Goal: Task Accomplishment & Management: Manage account settings

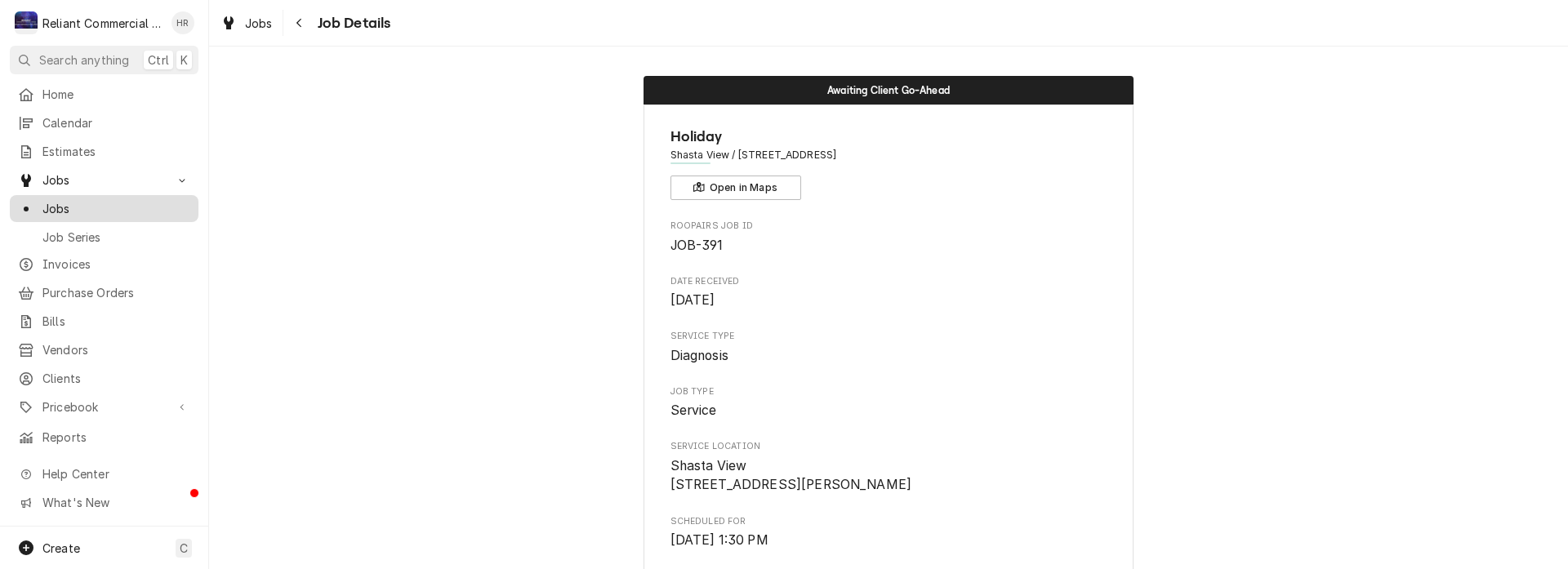
click at [75, 203] on span "Jobs" at bounding box center [116, 209] width 148 height 18
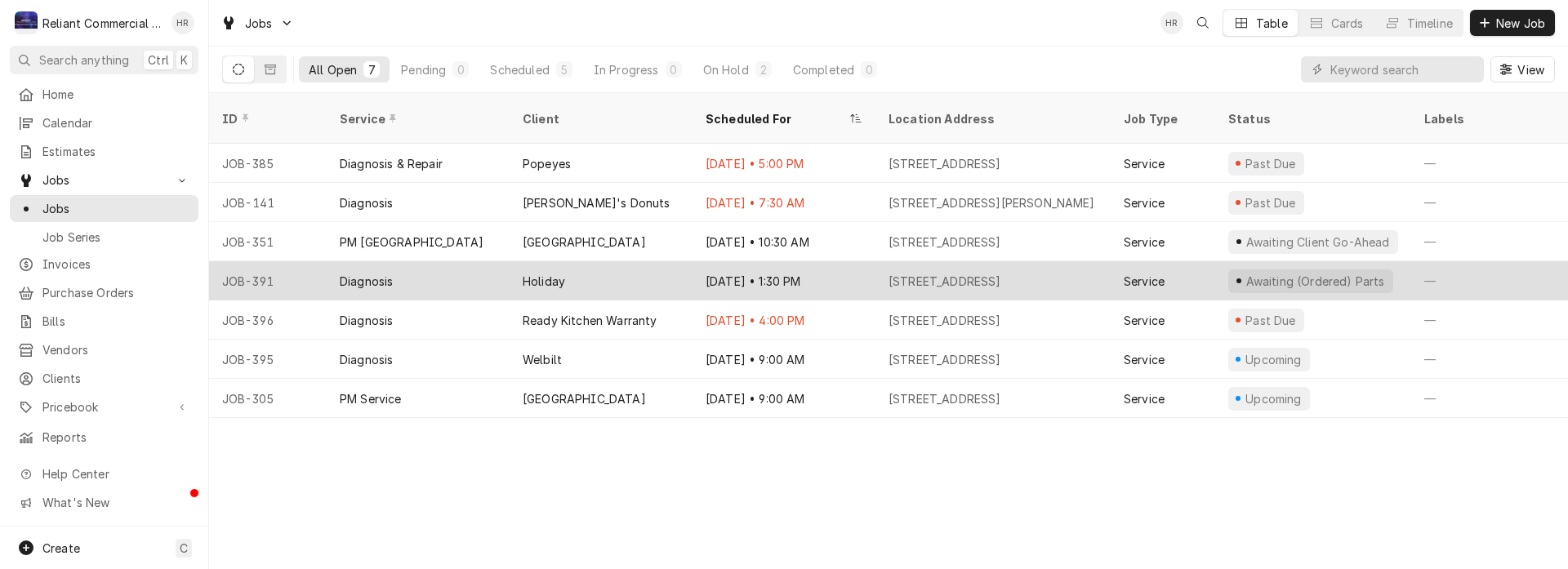
click at [839, 261] on div "Aug 13 • 1:30 PM" at bounding box center [783, 280] width 183 height 39
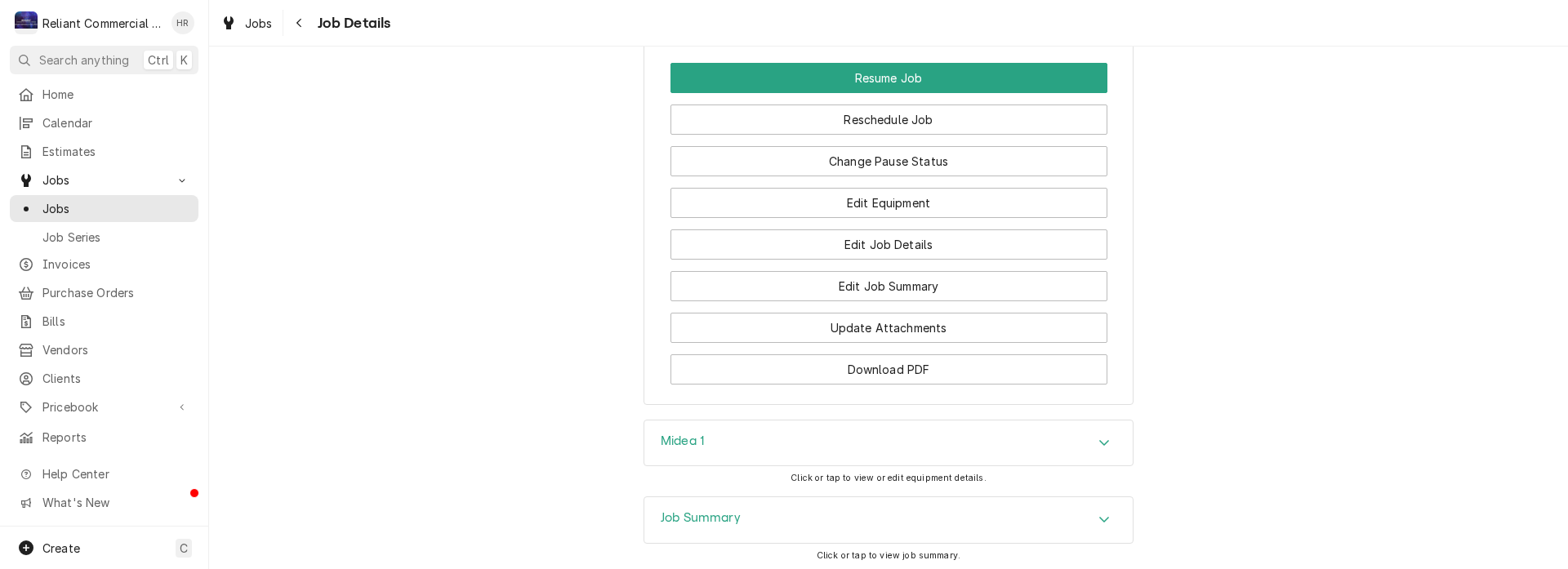
scroll to position [1226, 0]
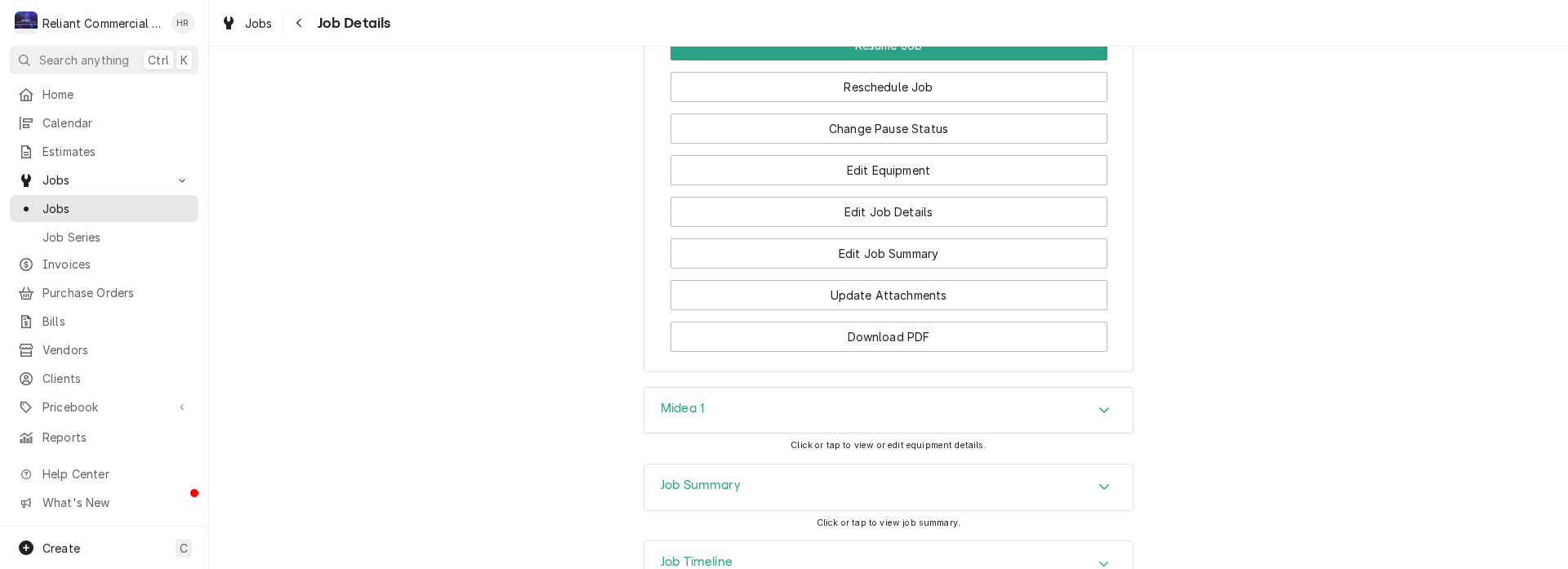
click at [1083, 423] on div "Midea 1" at bounding box center [889, 410] width 489 height 46
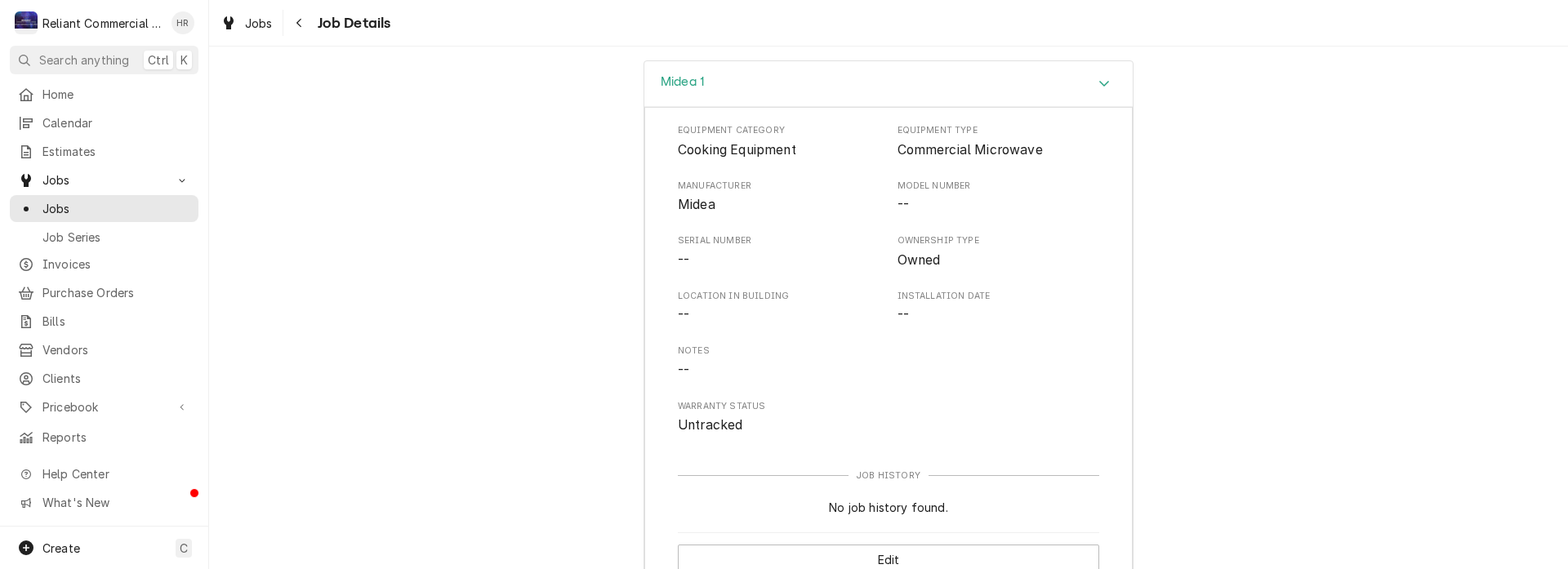
scroll to position [1715, 0]
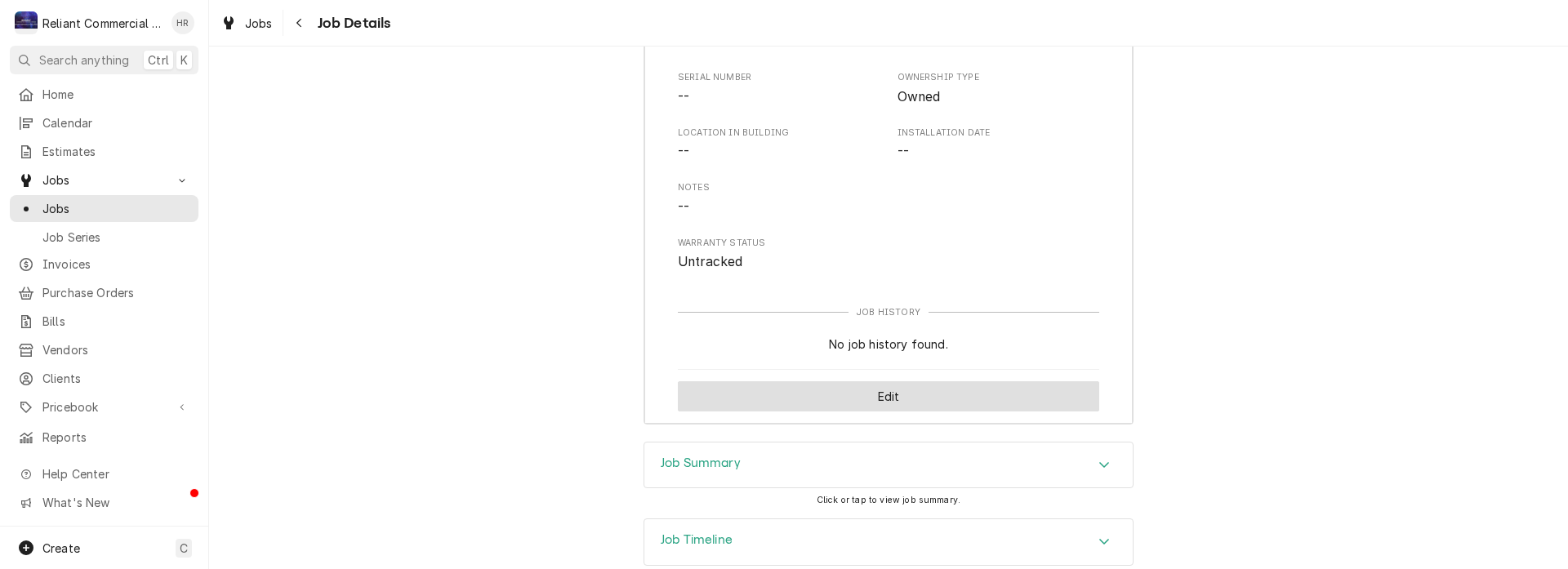
click at [887, 407] on button "Edit" at bounding box center [888, 396] width 421 height 30
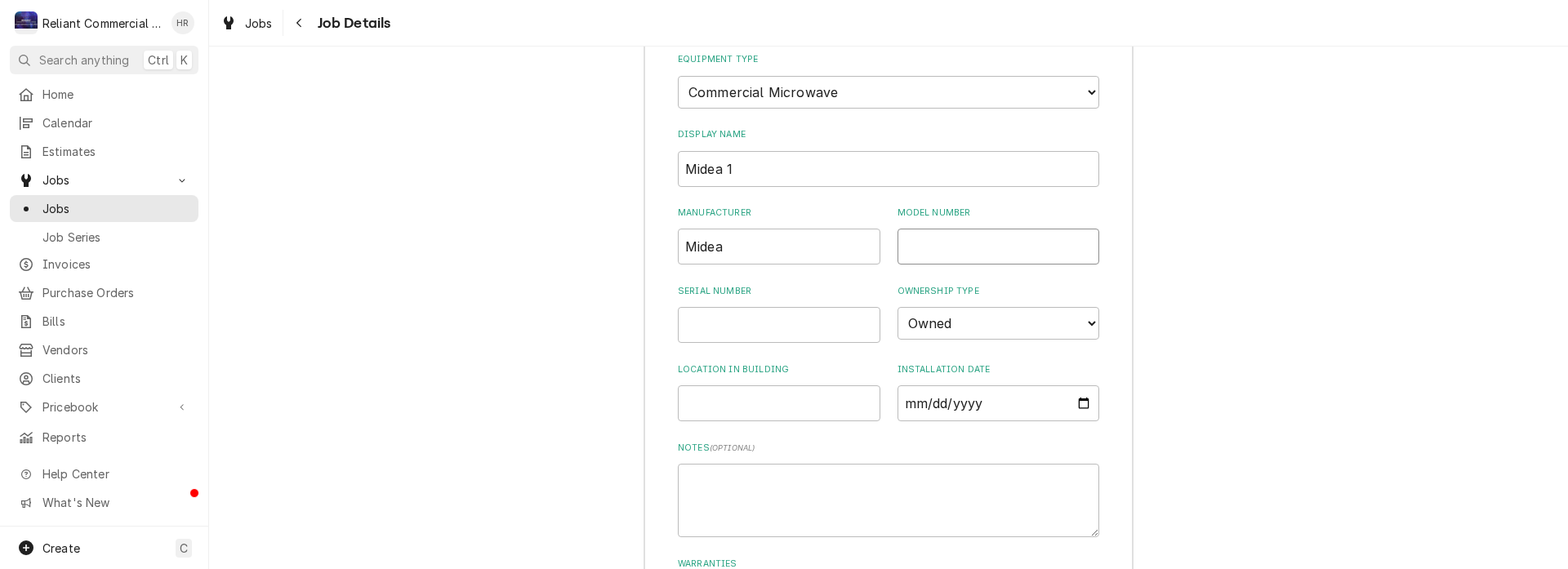
click at [978, 259] on input "Model Number" at bounding box center [998, 246] width 203 height 36
type input "G1"
click at [807, 343] on input "Serial Number" at bounding box center [779, 325] width 203 height 36
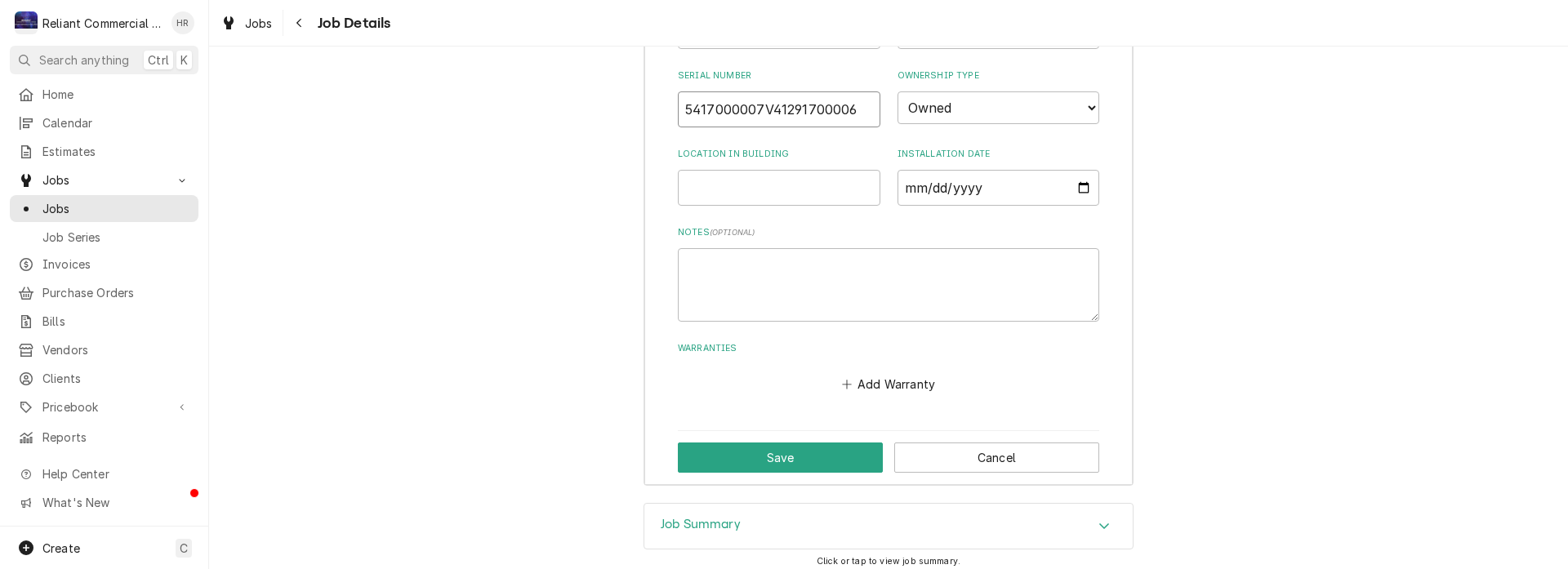
scroll to position [1961, 0]
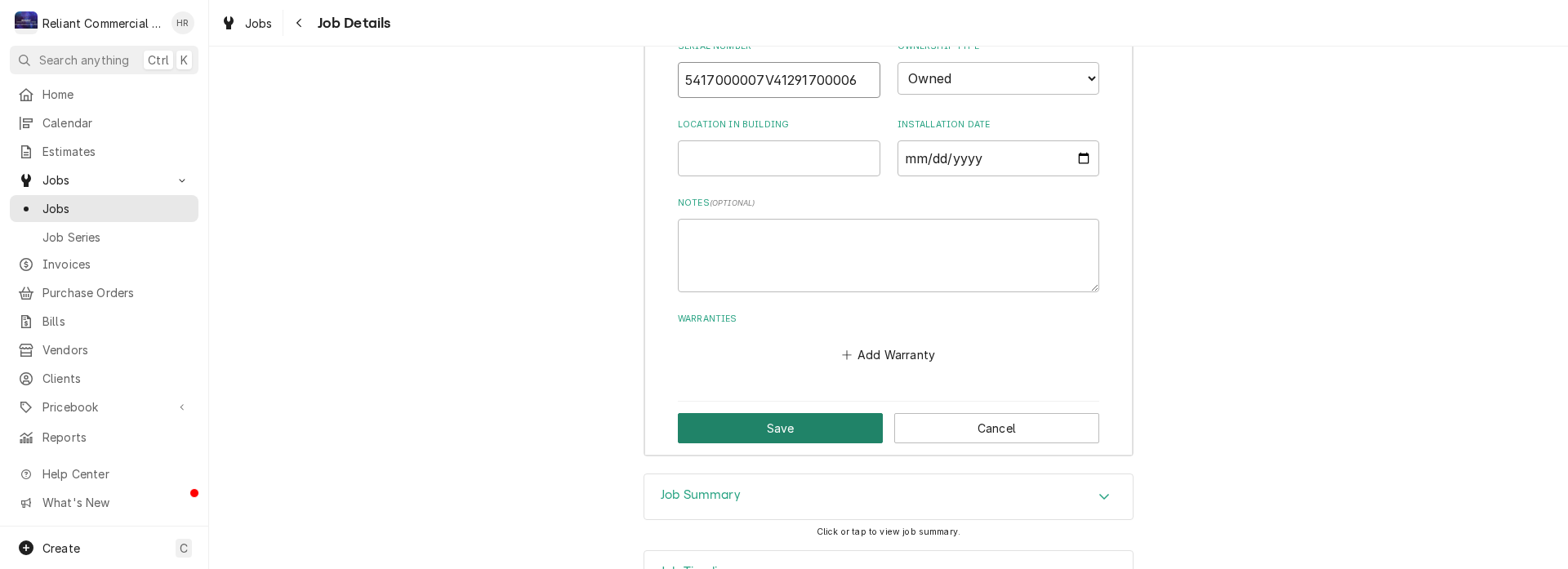
type input "5417000007V41291700006"
click at [817, 444] on button "Save" at bounding box center [781, 428] width 205 height 30
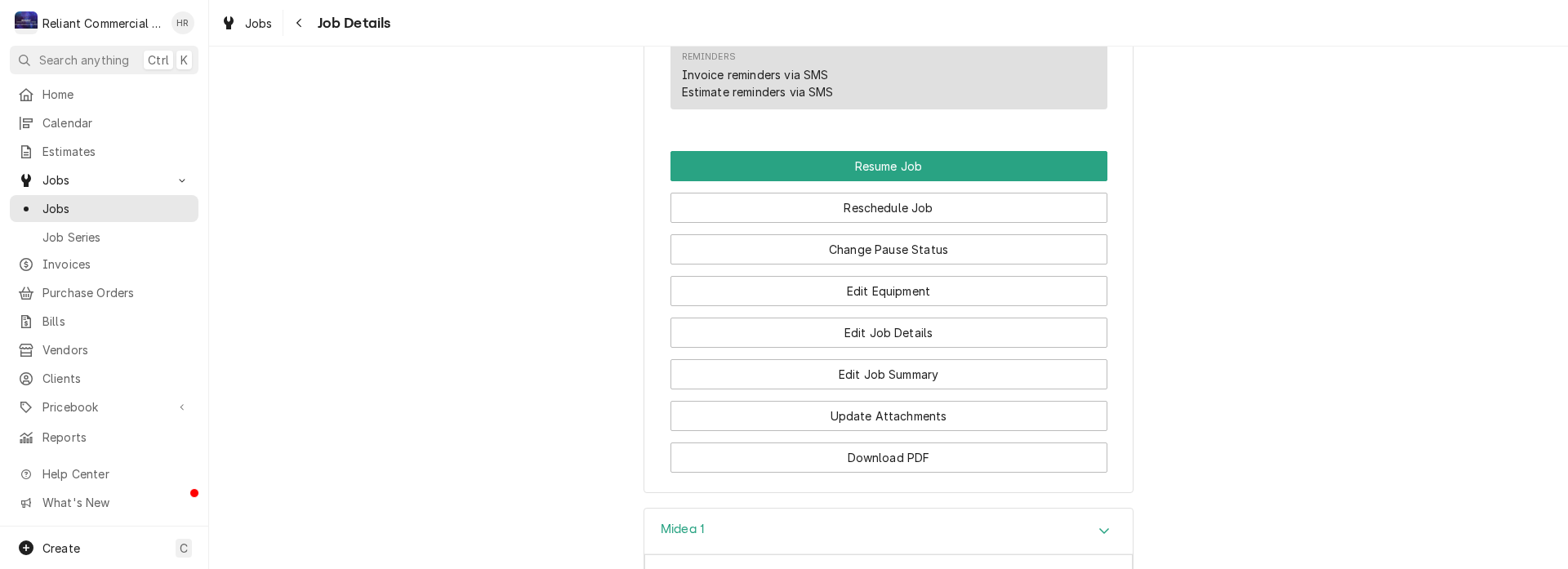
scroll to position [1104, 0]
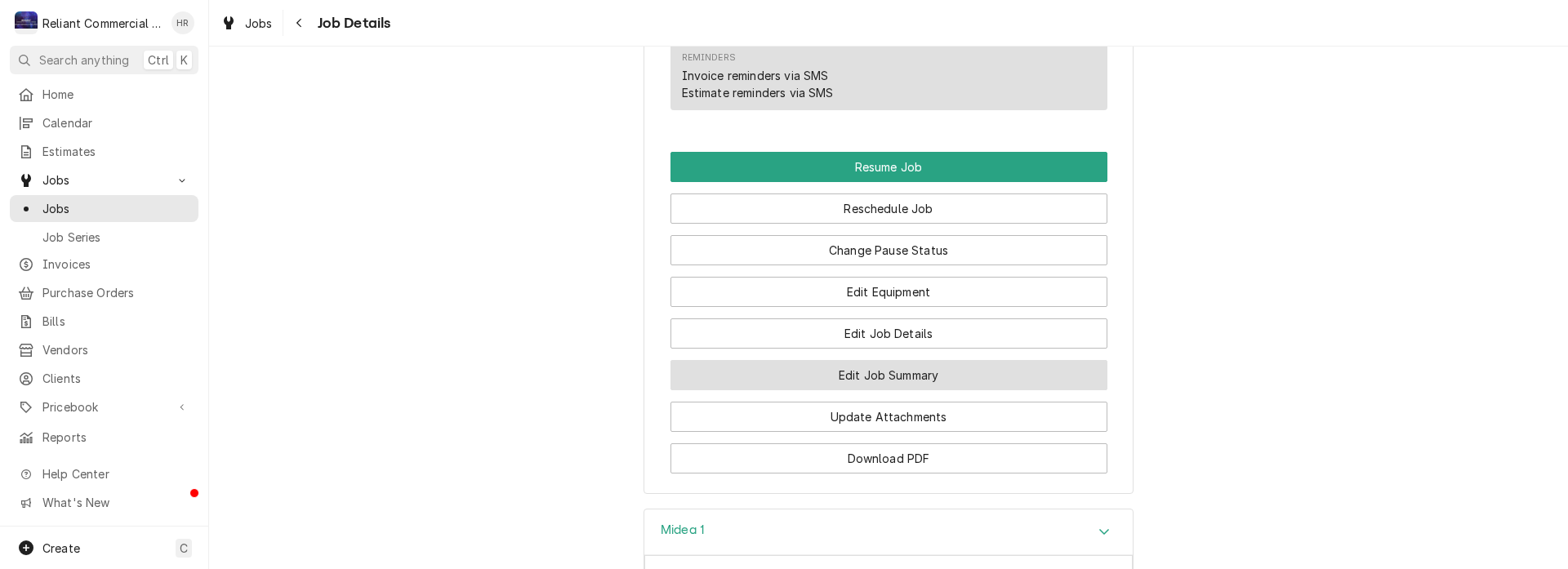
click at [882, 389] on button "Edit Job Summary" at bounding box center [889, 375] width 437 height 30
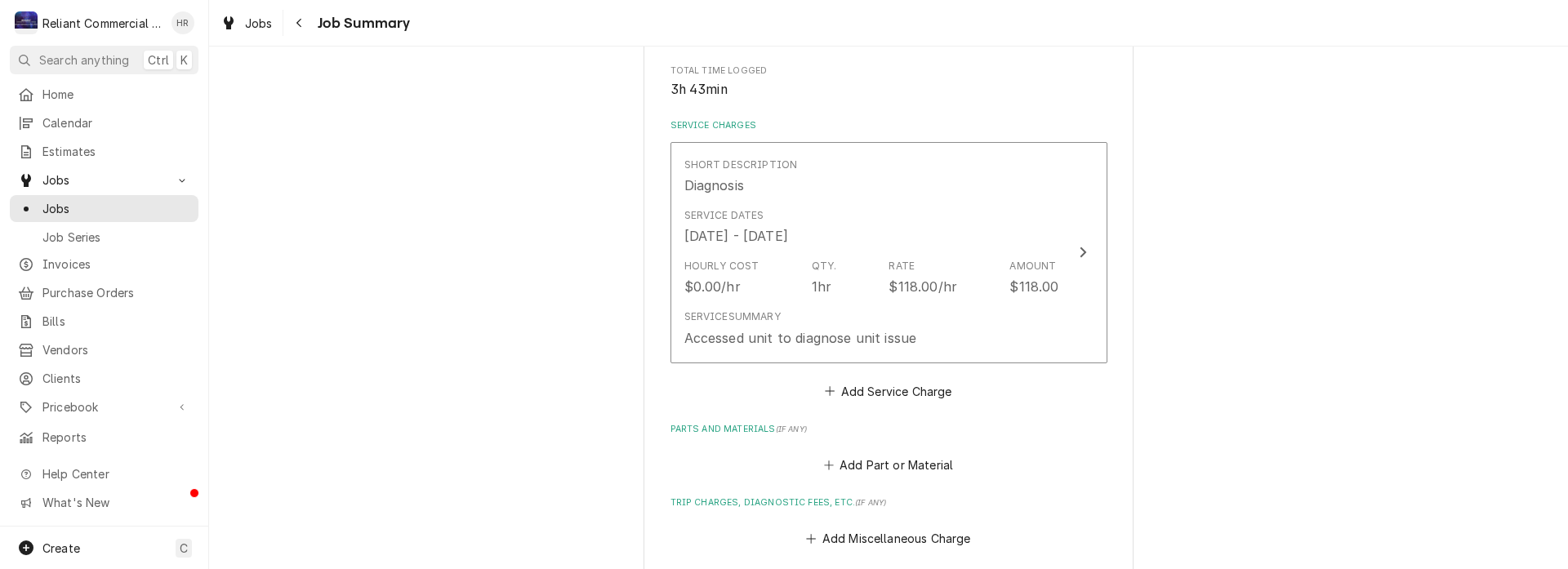
scroll to position [327, 0]
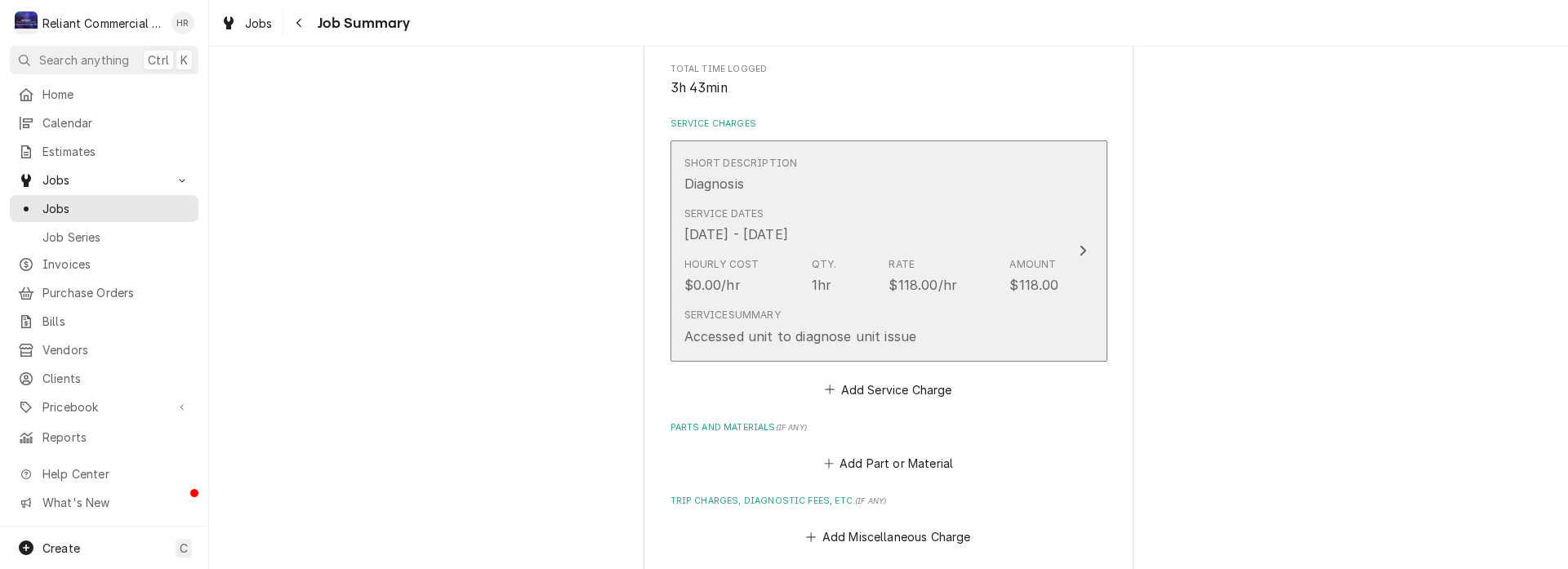
click at [1025, 335] on div "Service Summary Accessed unit to diagnose unit issue" at bounding box center [872, 326] width 374 height 51
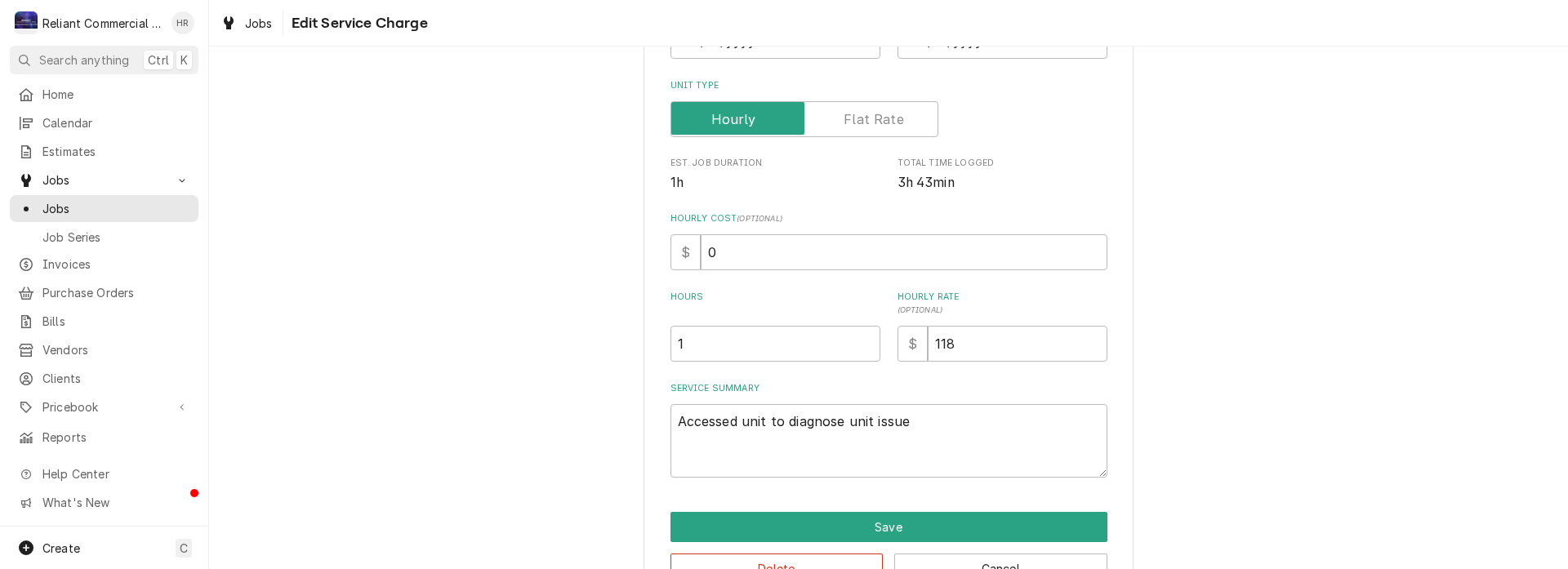
scroll to position [245, 0]
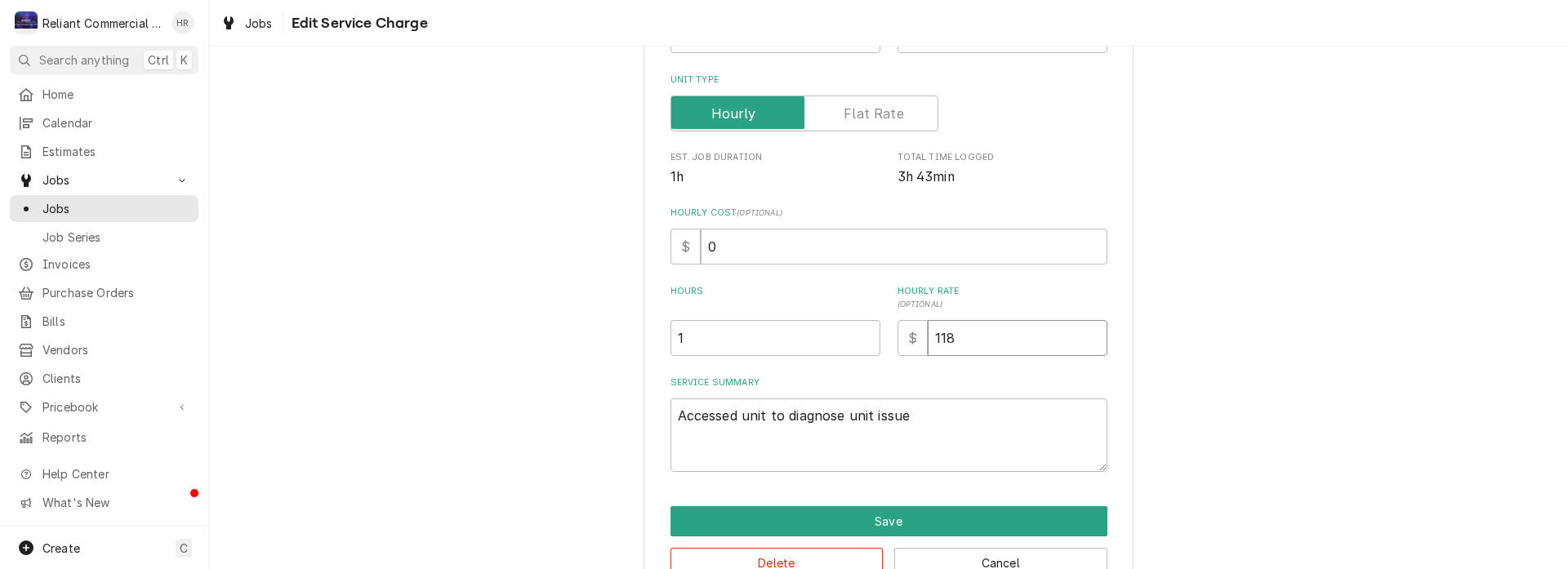
click at [1007, 354] on input "118" at bounding box center [1017, 338] width 179 height 36
type textarea "x"
type input "11"
type textarea "x"
type input "1"
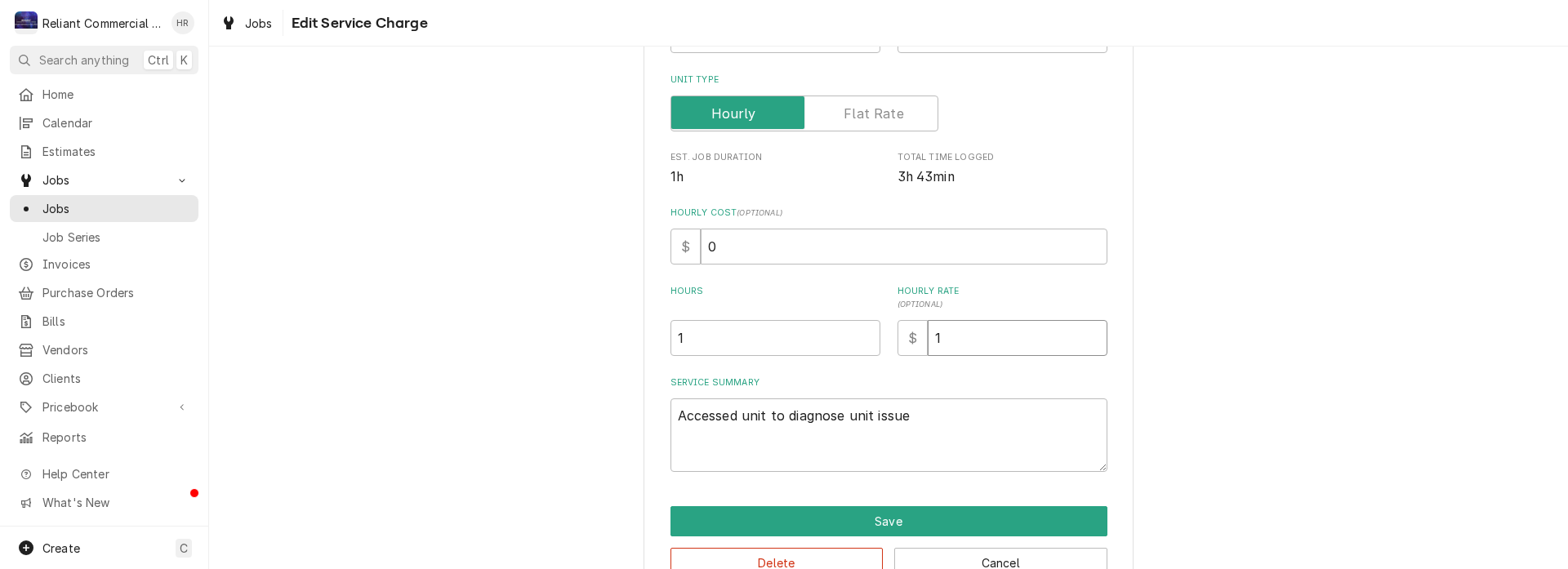
type textarea "x"
type input "17"
type textarea "x"
type input "172"
click at [807, 345] on input "1" at bounding box center [776, 338] width 210 height 36
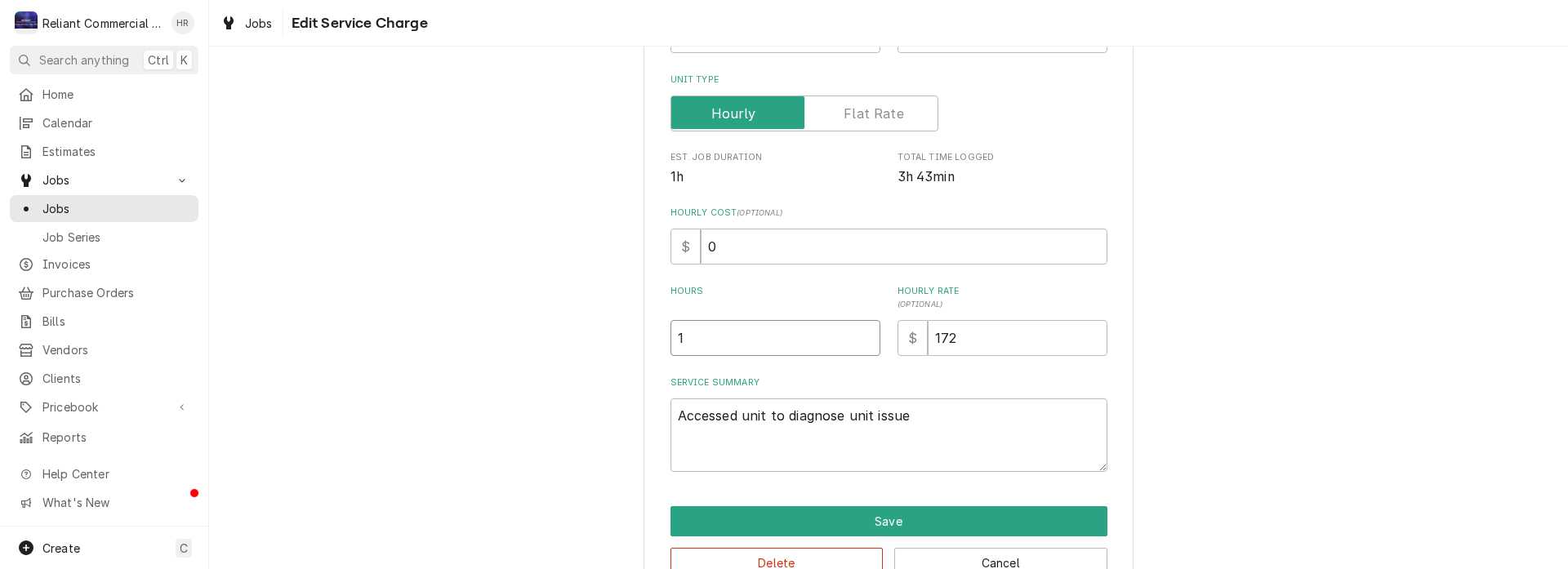
type textarea "x"
type input "2"
click at [967, 418] on textarea "Accessed unit to diagnose unit issue" at bounding box center [889, 436] width 437 height 73
type textarea "x"
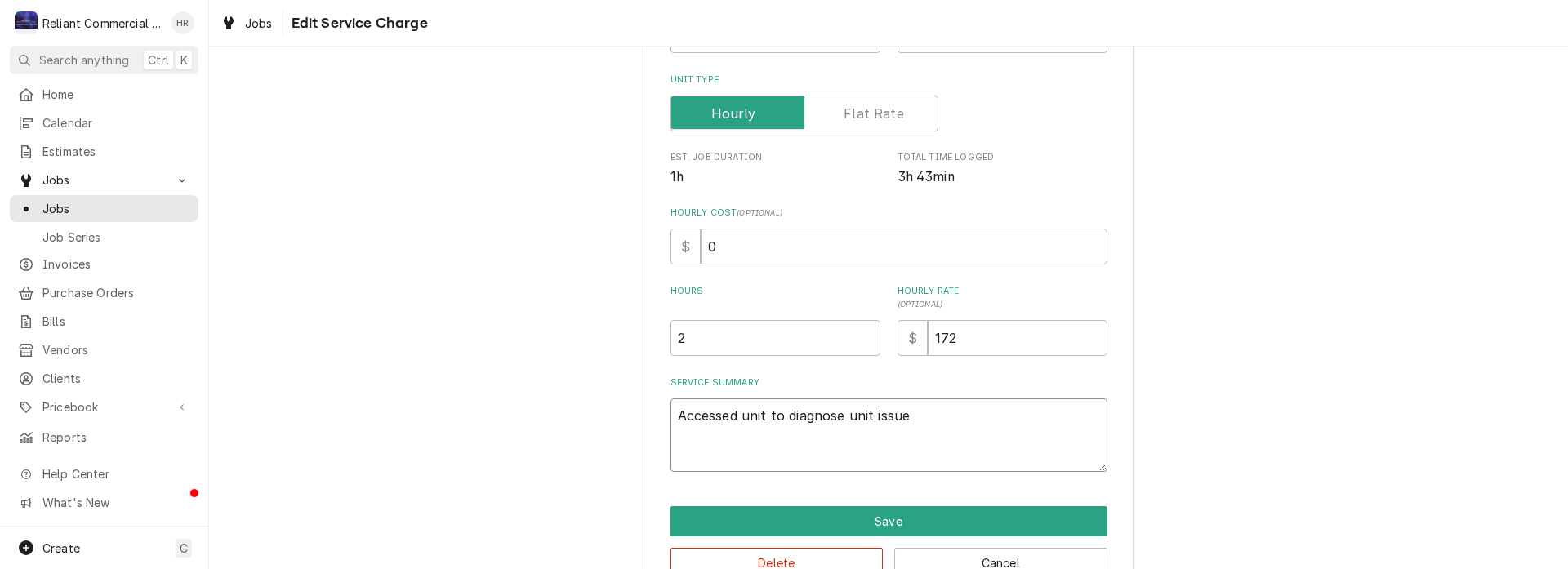
type textarea "Accessed unit to diagnose unit issue."
type textarea "x"
type textarea "Accessed unit to diagnose unit issue."
type textarea "x"
type textarea "Accessed unit to diagnose unit issue. F"
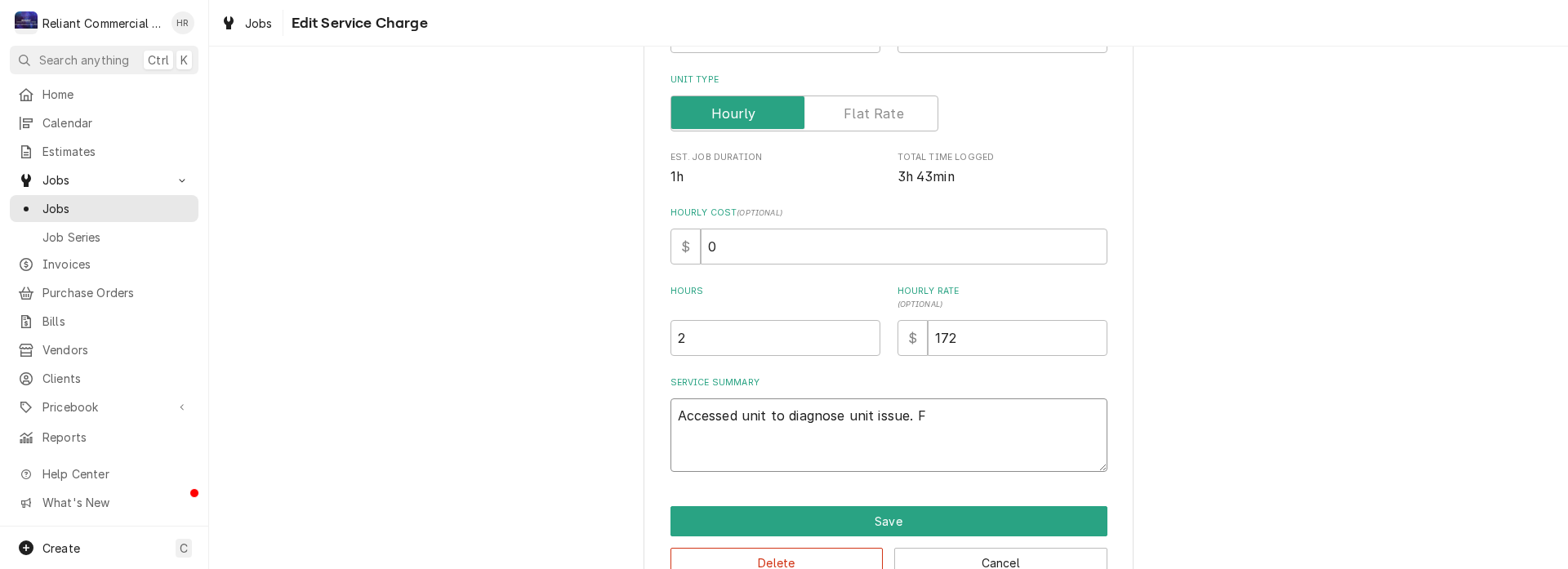
type textarea "x"
type textarea "Accessed unit to diagnose unit issue. Fo"
type textarea "x"
type textarea "Accessed unit to diagnose unit issue. Fou"
type textarea "x"
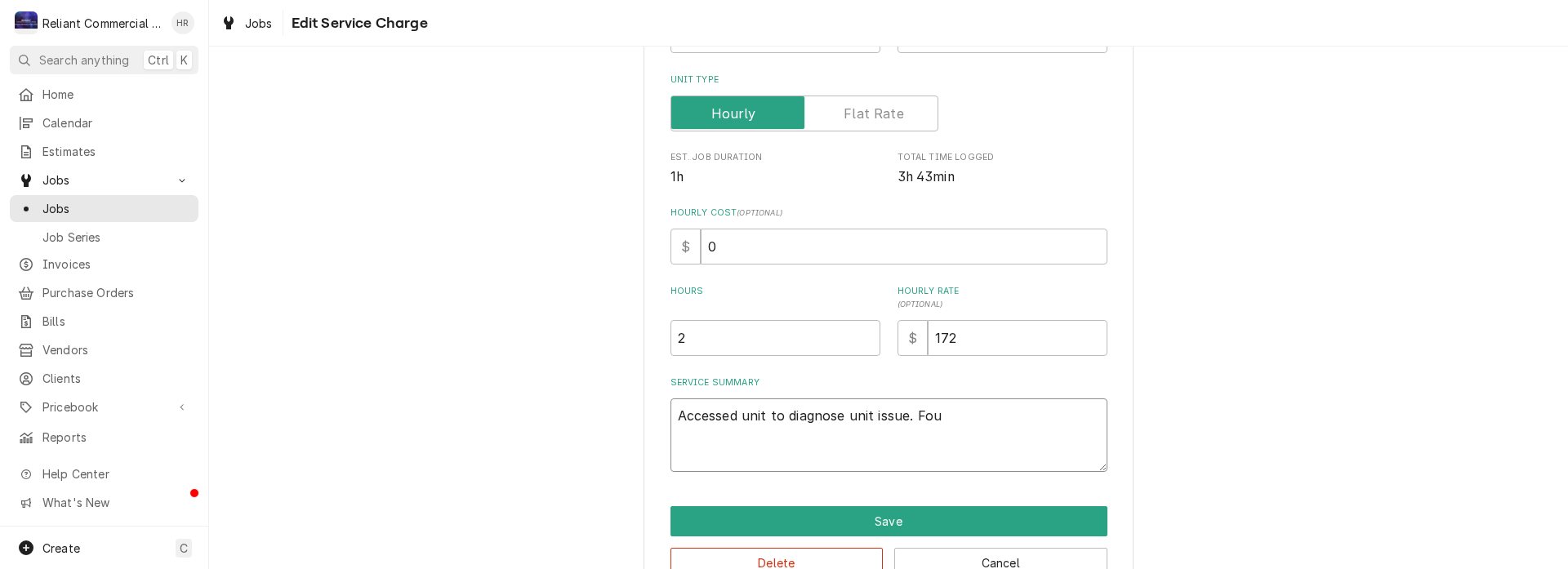
type textarea "Accessed unit to diagnose unit issue. Foun"
type textarea "x"
type textarea "Accessed unit to diagnose unit issue. Found"
type textarea "x"
type textarea "Accessed unit to diagnose unit issue. Found"
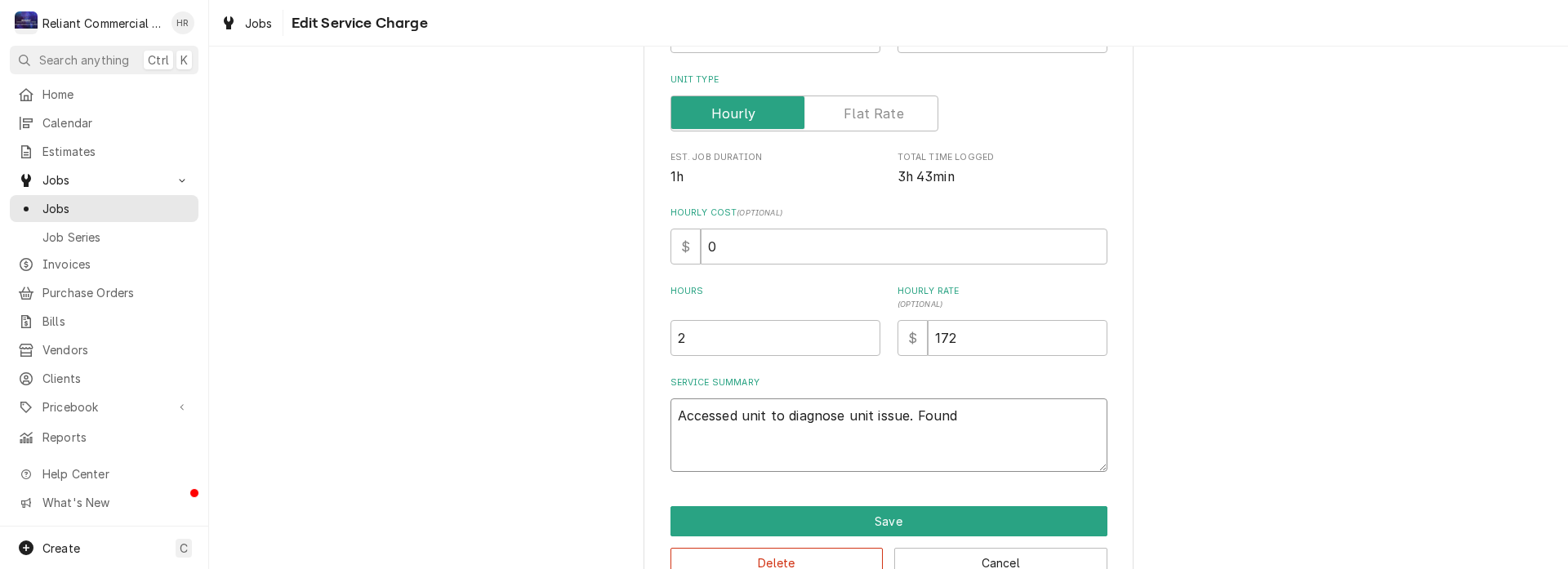
type textarea "x"
type textarea "Accessed unit to diagnose unit issue. Found d"
type textarea "x"
type textarea "Accessed unit to diagnose unit issue. Found do"
type textarea "x"
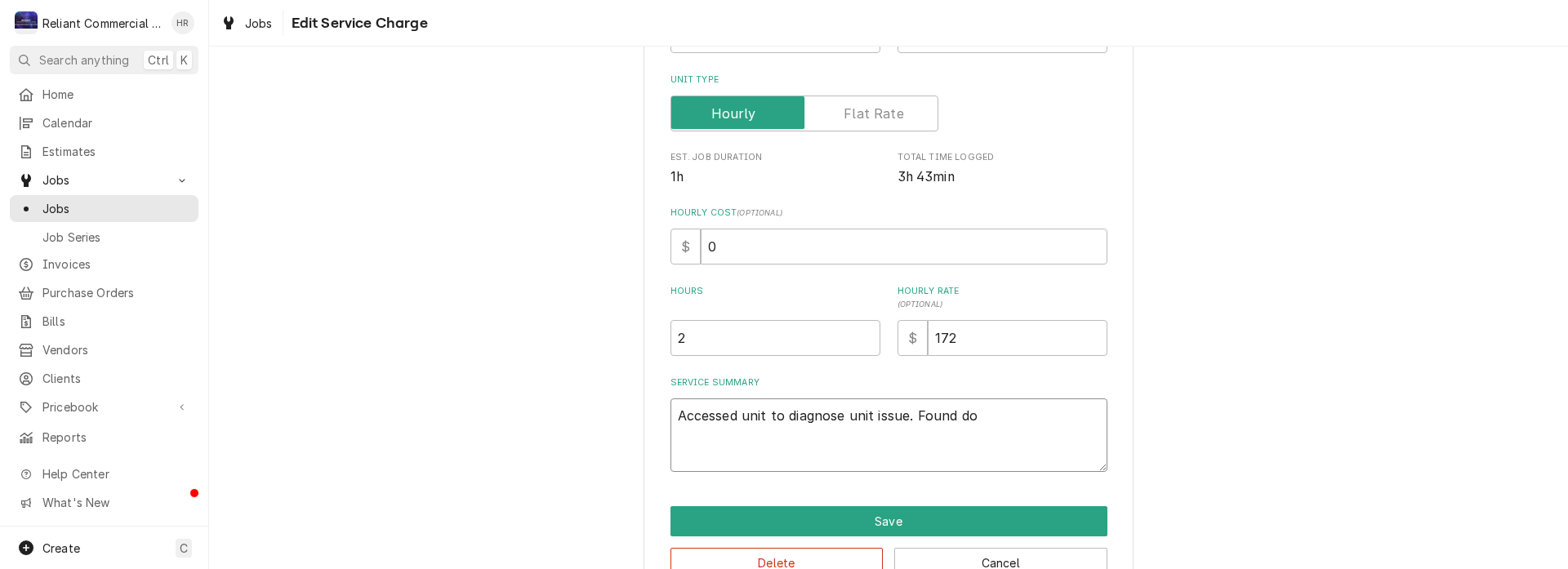
type textarea "Accessed unit to diagnose unit issue. Found doo"
type textarea "x"
type textarea "Accessed unit to diagnose unit issue. Found door"
type textarea "x"
type textarea "Accessed unit to diagnose unit issue. Found door"
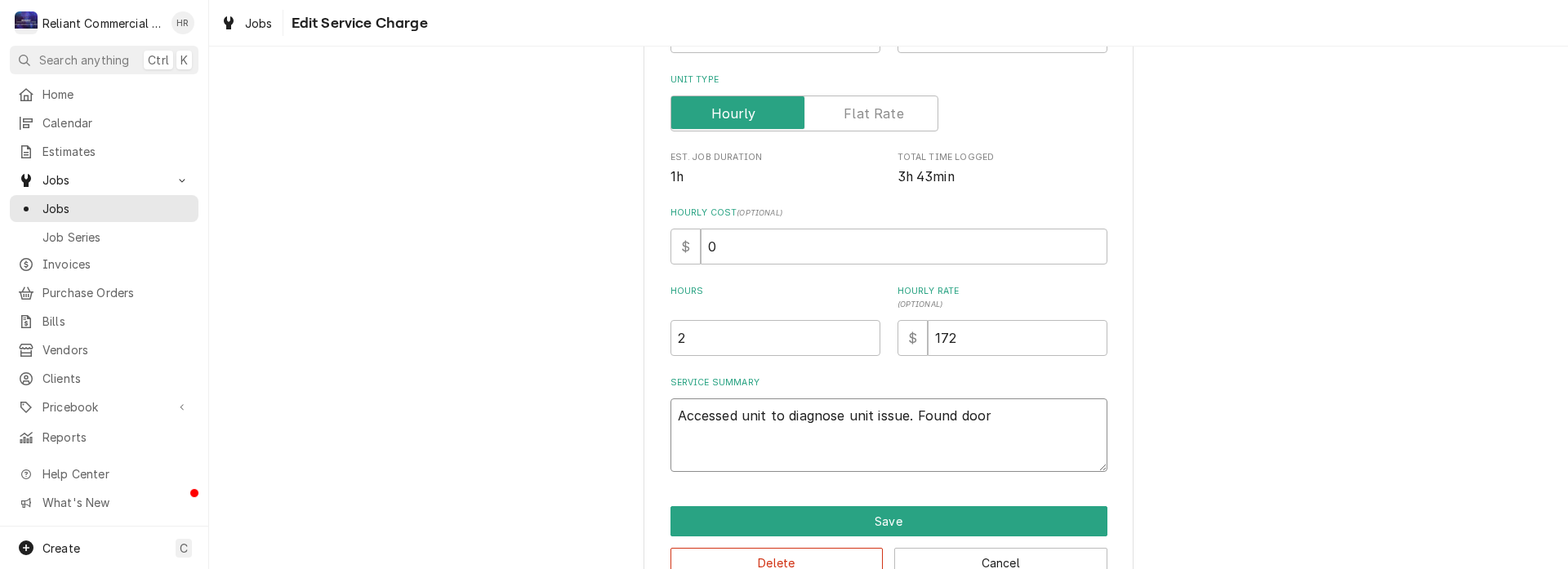
type textarea "x"
type textarea "Accessed unit to diagnose unit issue. Found door w"
type textarea "x"
type textarea "Accessed unit to diagnose unit issue. Found door wo"
type textarea "x"
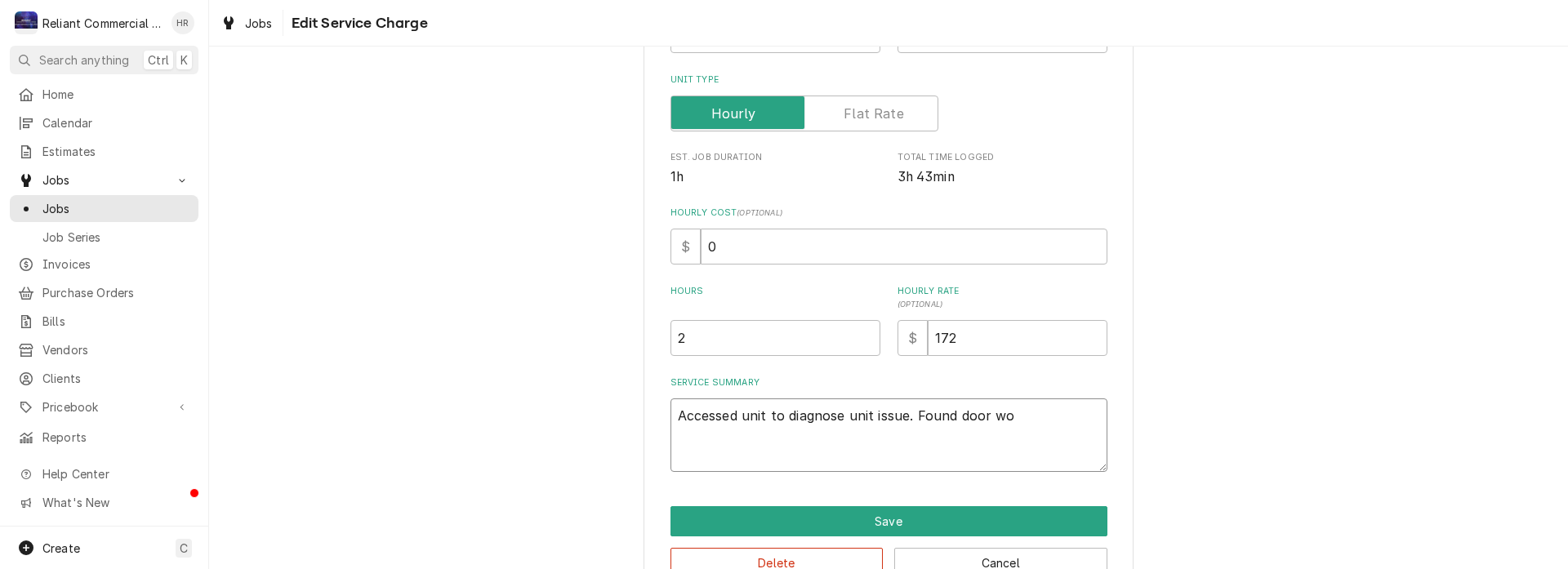
type textarea "Accessed unit to diagnose unit issue. Found door wou"
type textarea "x"
type textarea "Accessed unit to diagnose unit issue. Found door woul"
type textarea "x"
type textarea "Accessed unit to diagnose unit issue. Found door would"
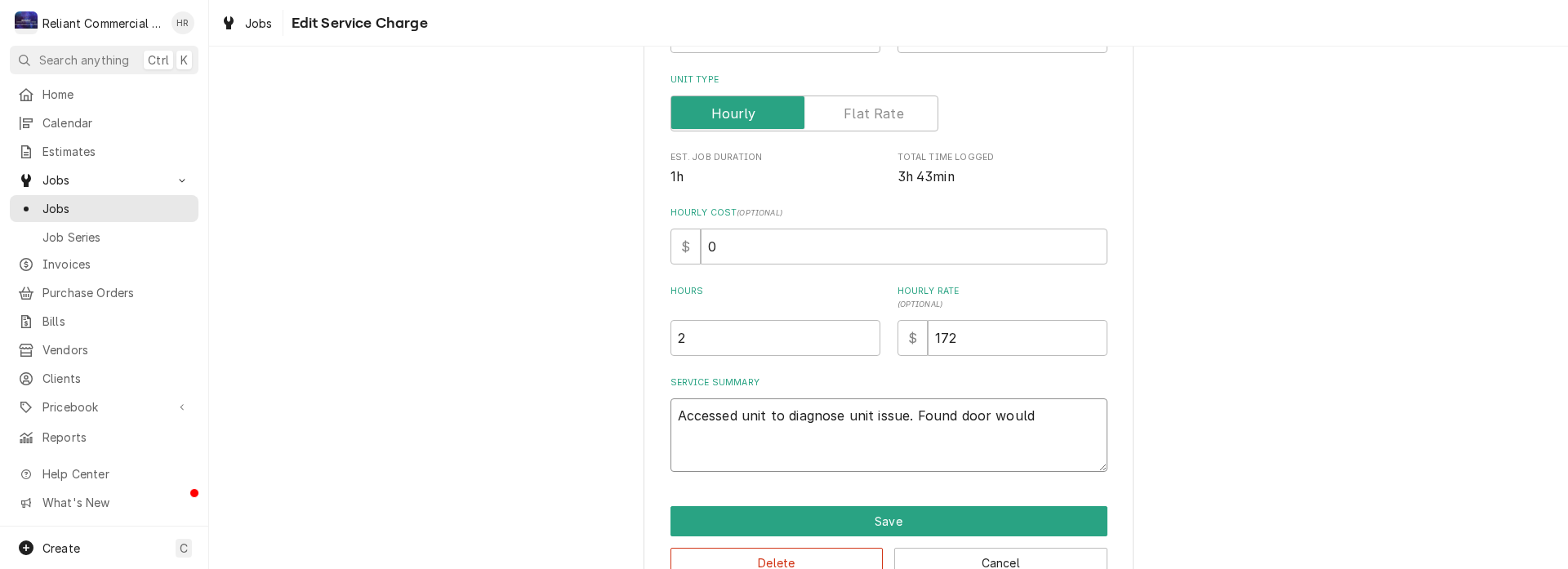
type textarea "x"
type textarea "Accessed unit to diagnose unit issue. Found door would"
type textarea "x"
type textarea "Accessed unit to diagnose unit issue. Found door would n"
type textarea "x"
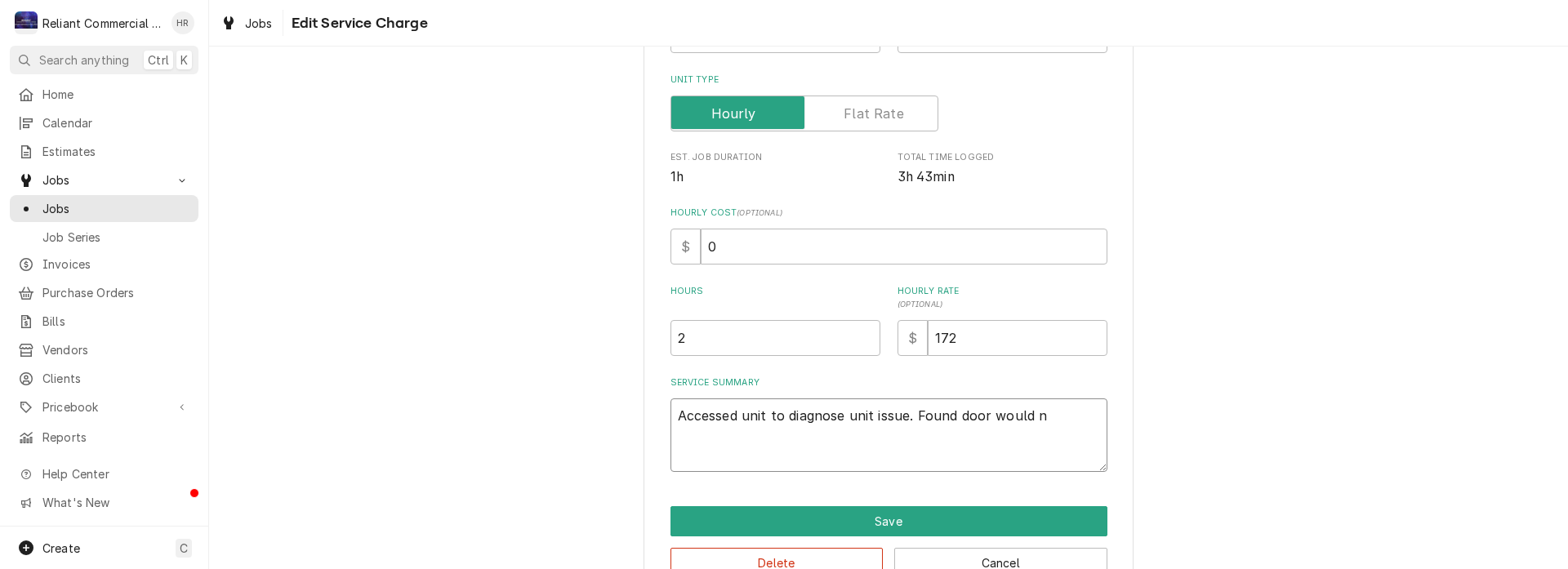
type textarea "Accessed unit to diagnose unit issue. Found door would no"
type textarea "x"
type textarea "Accessed unit to diagnose unit issue. Found door would not"
type textarea "x"
type textarea "Accessed unit to diagnose unit issue. Found door would not"
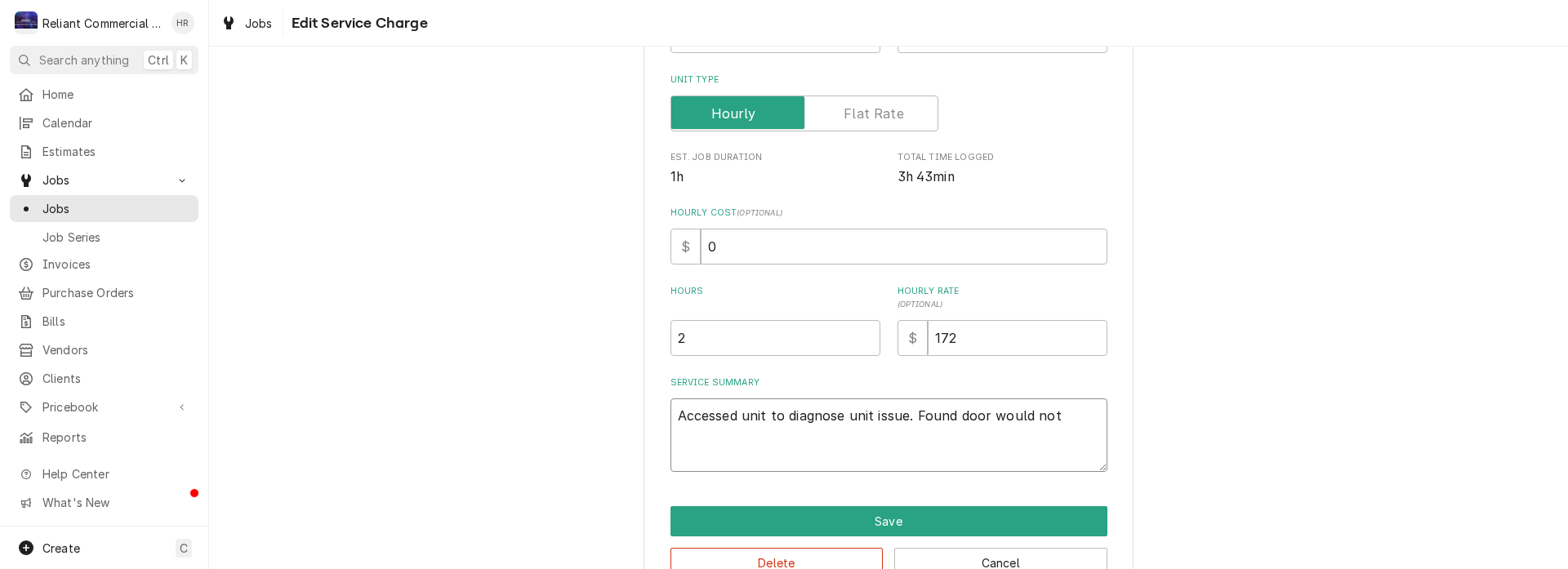
type textarea "x"
type textarea "Accessed unit to diagnose unit issue. Found door would not c"
type textarea "x"
type textarea "Accessed unit to diagnose unit issue. Found door would not cl"
type textarea "x"
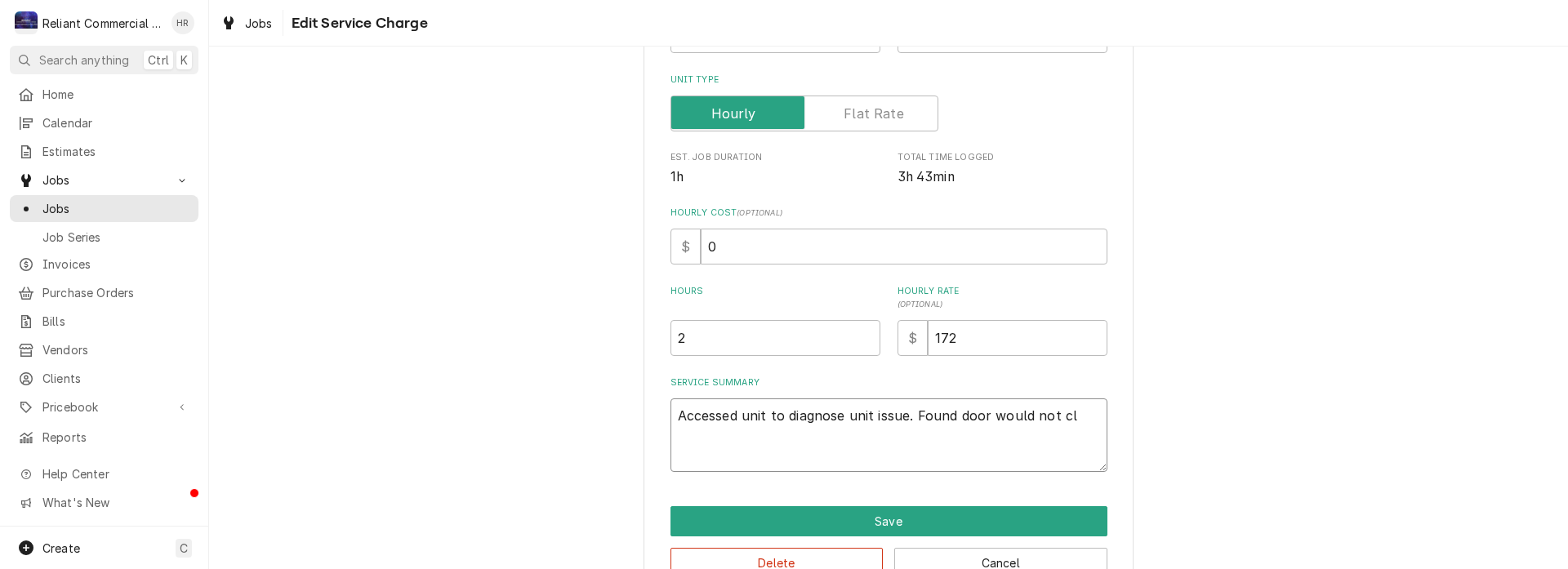
type textarea "Accessed unit to diagnose unit issue. Found door would not clo"
type textarea "x"
type textarea "Accessed unit to diagnose unit issue. Found door would not clos"
type textarea "x"
type textarea "Accessed unit to diagnose unit issue. Found door would not close"
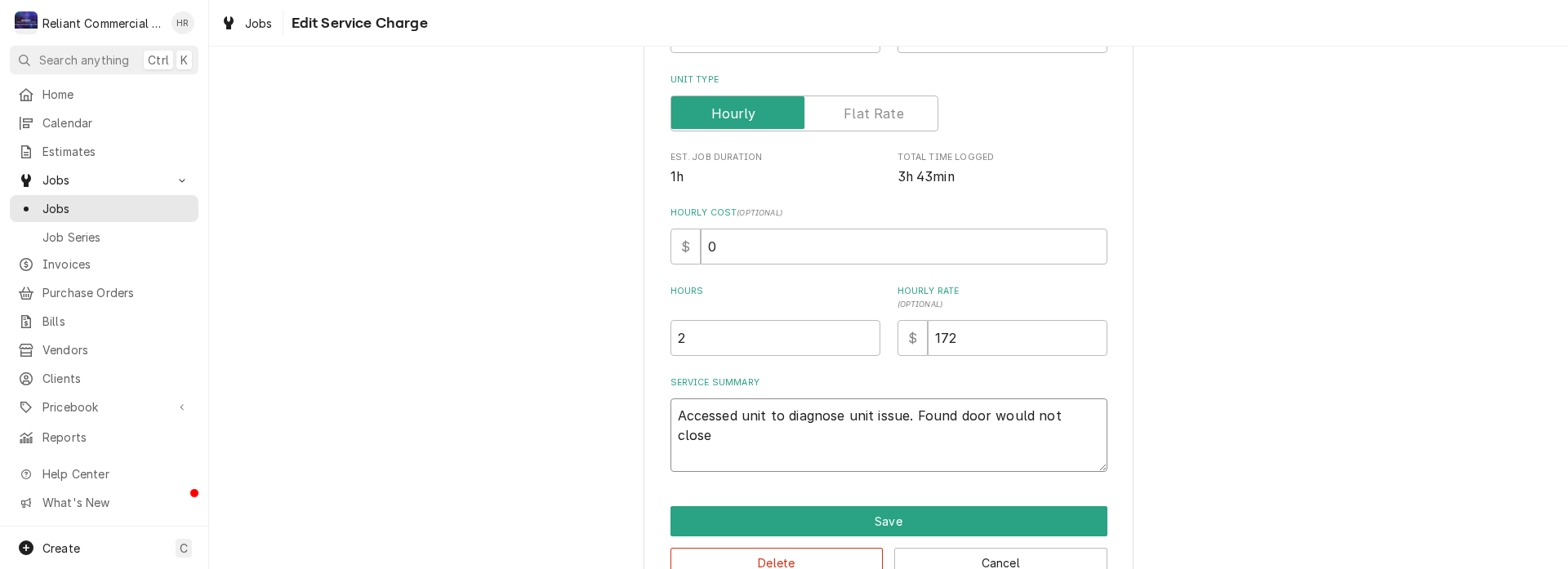
type textarea "x"
type textarea "Accessed unit to diagnose unit issue. Found door would not close"
type textarea "x"
type textarea "Accessed unit to diagnose unit issue. Found door would not close p"
type textarea "x"
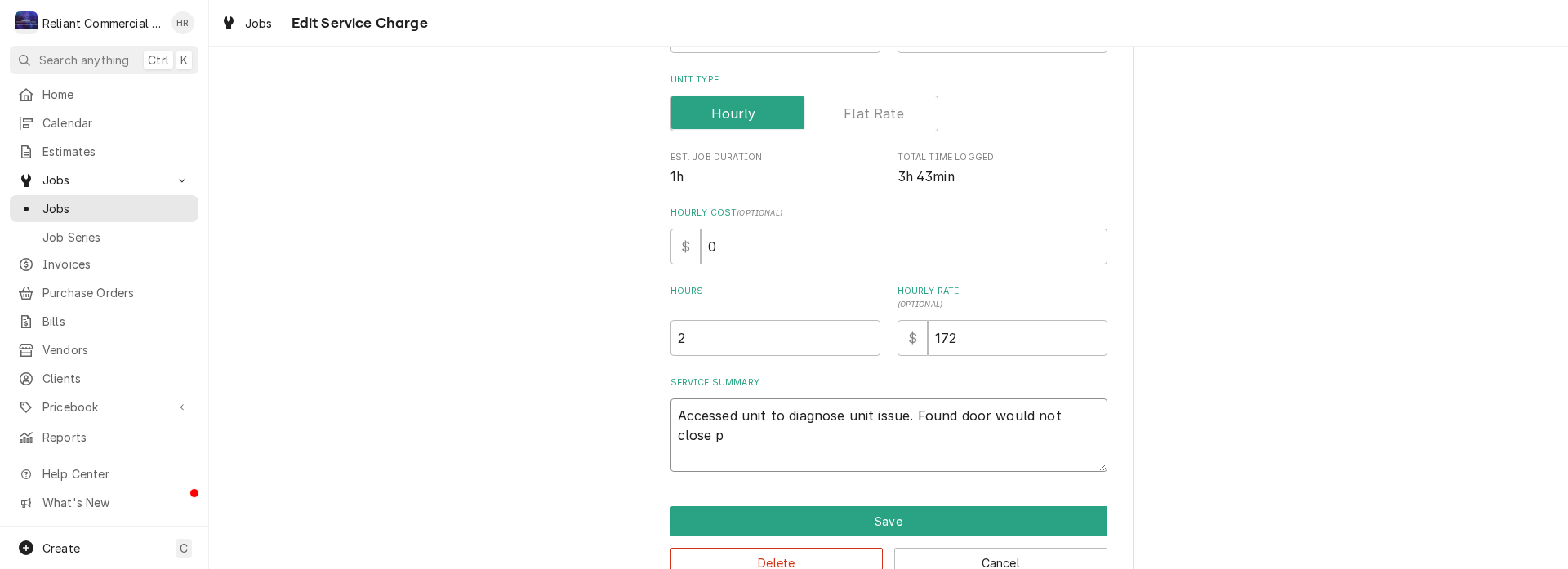
type textarea "Accessed unit to diagnose unit issue. Found door would not close pr"
type textarea "x"
type textarea "Accessed unit to diagnose unit issue. Found door would not close pro"
type textarea "x"
type textarea "Accessed unit to diagnose unit issue. Found door would not close prop"
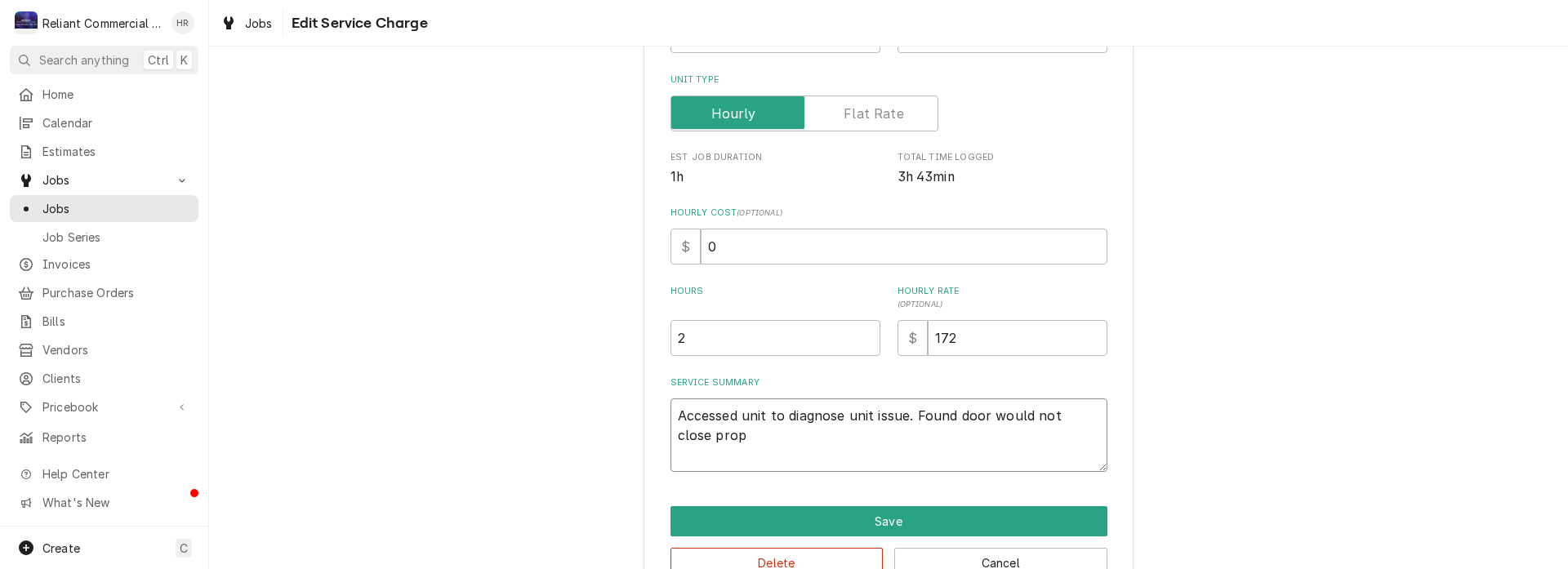
type textarea "x"
type textarea "Accessed unit to diagnose unit issue. Found door would not close prope"
type textarea "x"
type textarea "Accessed unit to diagnose unit issue. Found door would not close proper"
type textarea "x"
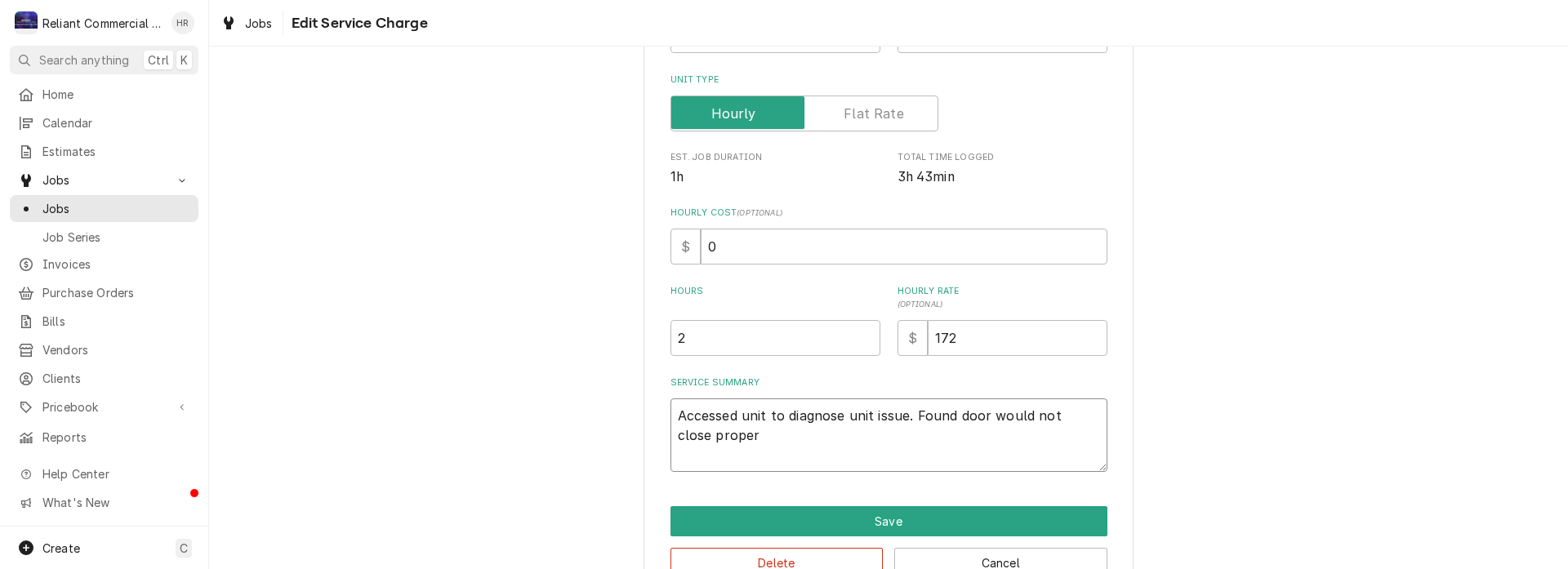
type textarea "Accessed unit to diagnose unit issue. Found door would not close properl"
type textarea "x"
type textarea "Accessed unit to diagnose unit issue. Found door would not close properly"
type textarea "x"
type textarea "Accessed unit to diagnose unit issue. Found door would not close properly."
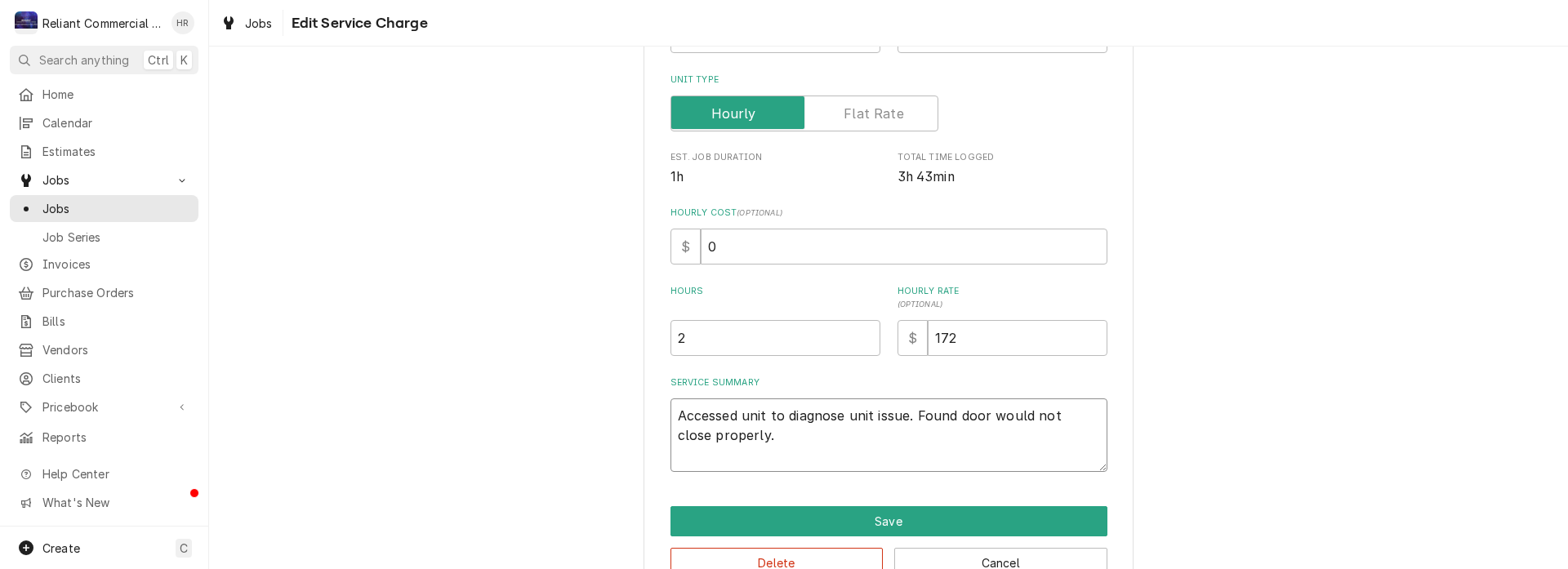
type textarea "x"
type textarea "Accessed unit to diagnose unit issue. Found door would not close properly."
type textarea "x"
type textarea "Accessed unit to diagnose unit issue. Found door would not close properly. O"
type textarea "x"
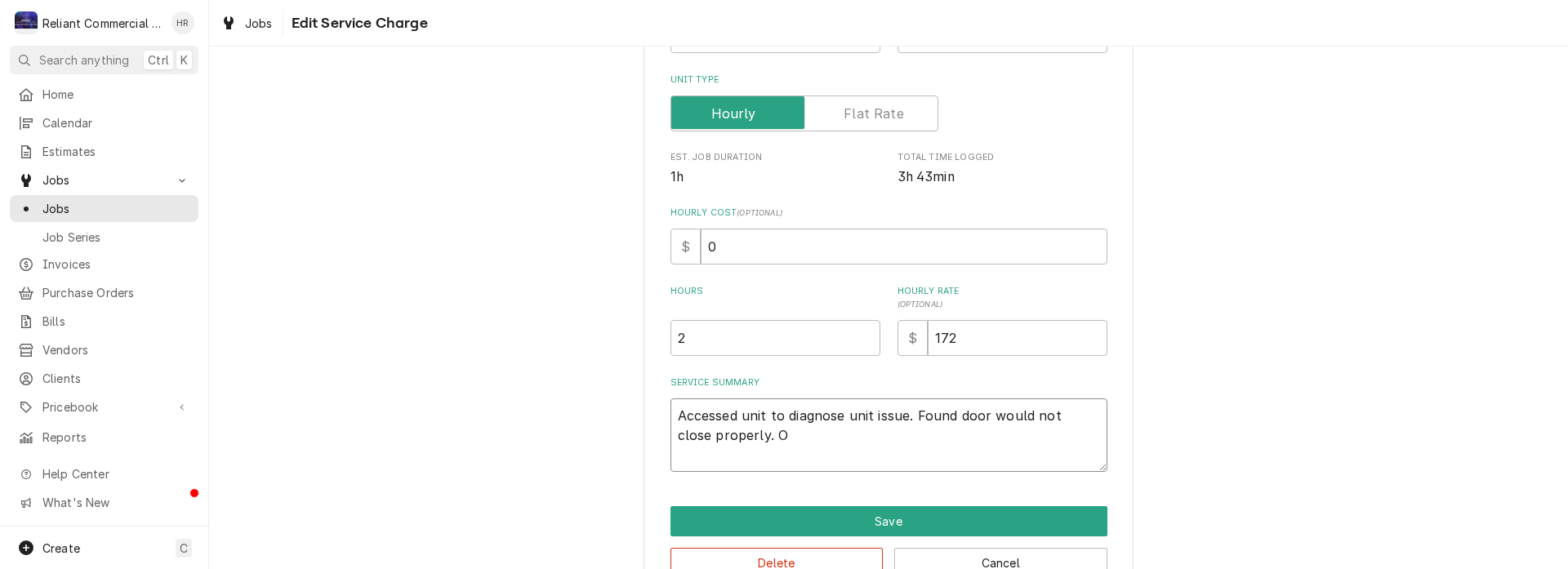
type textarea "Accessed unit to diagnose unit issue. Found door would not close properly. Op"
type textarea "x"
type textarea "Accessed unit to diagnose unit issue. Found door would not close properly. Ope"
type textarea "x"
type textarea "Accessed unit to diagnose unit issue. Found door would not close properly. Open"
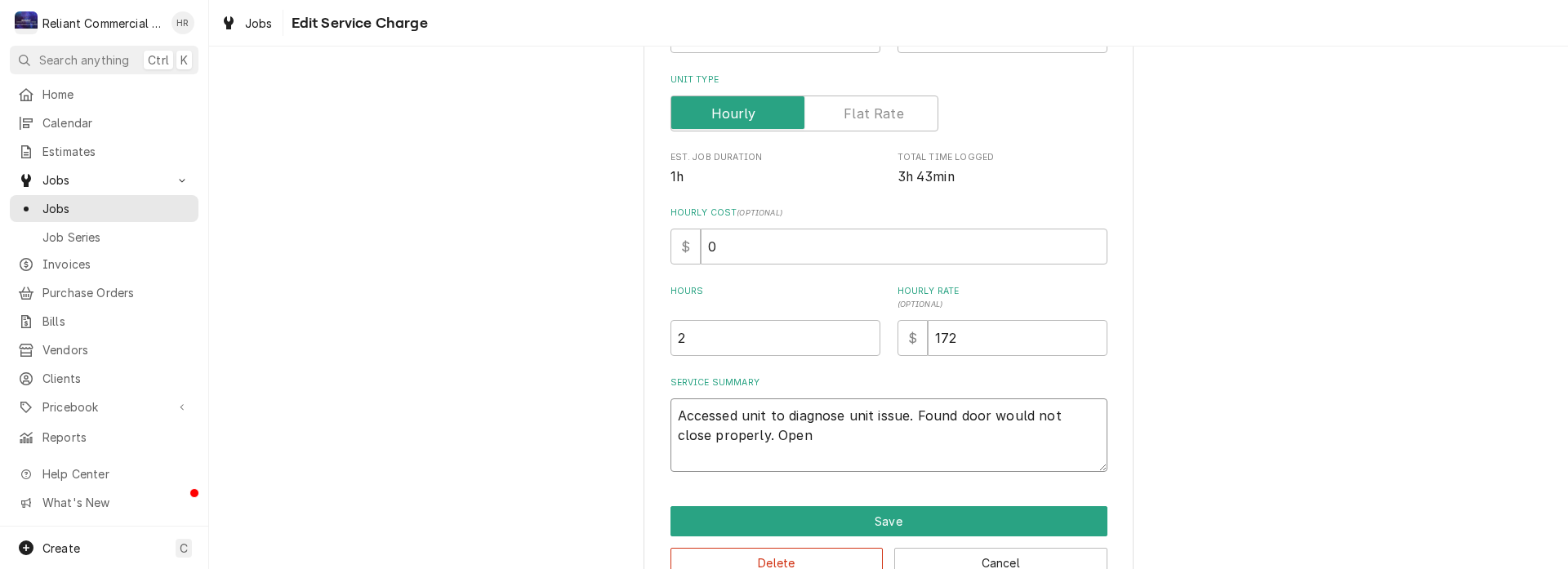
type textarea "x"
type textarea "Accessed unit to diagnose unit issue. Found door would not close properly. Opene"
type textarea "x"
type textarea "Accessed unit to diagnose unit issue. Found door would not close properly. Open…"
type textarea "x"
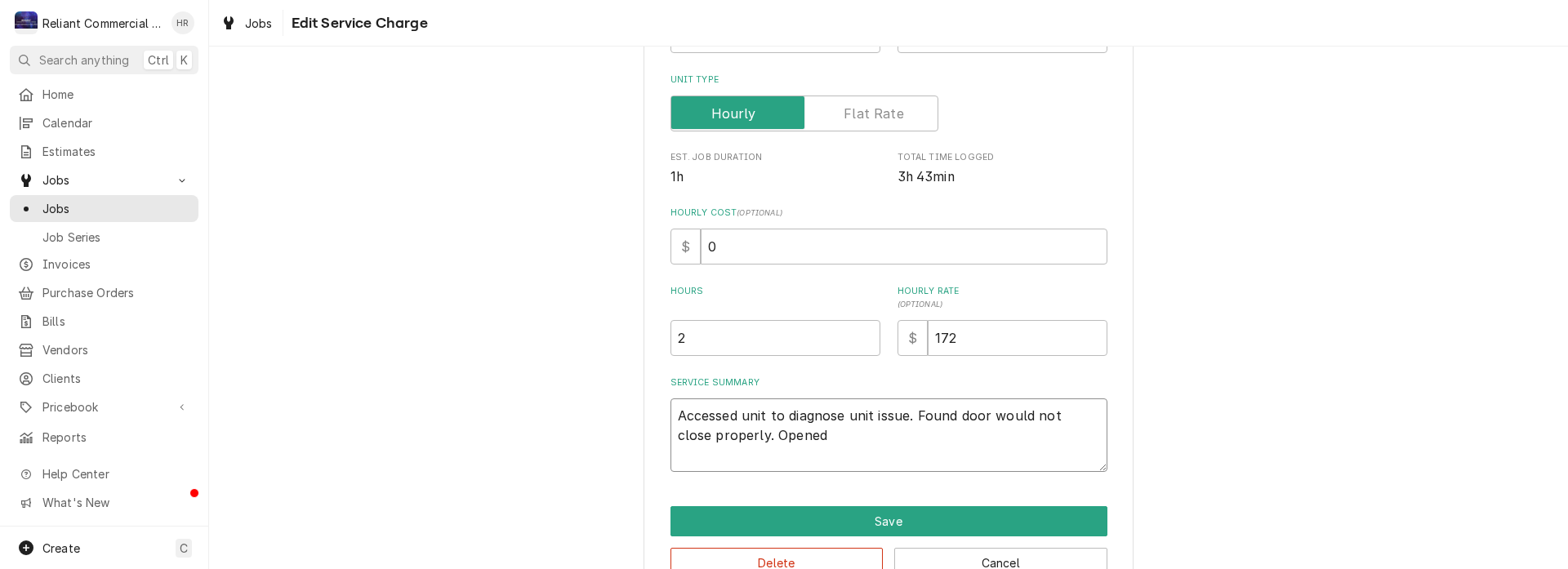
type textarea "Accessed unit to diagnose unit issue. Found door would not close properly. Open…"
type textarea "x"
type textarea "Accessed unit to diagnose unit issue. Found door would not close properly. Open…"
type textarea "x"
type textarea "Accessed unit to diagnose unit issue. Found door would not close properly. Open…"
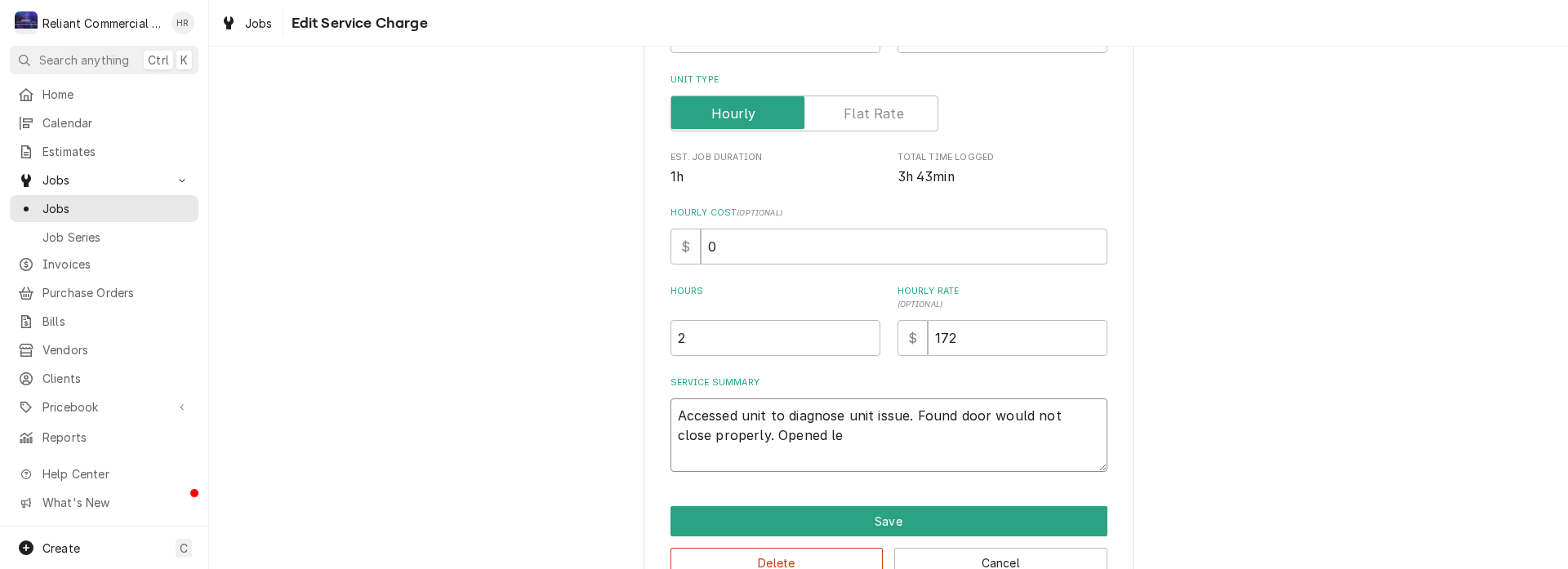
type textarea "x"
type textarea "Accessed unit to diagnose unit issue. Found door would not close properly. Open…"
type textarea "x"
type textarea "Accessed unit to diagnose unit issue. Found door would not close properly. Open…"
type textarea "x"
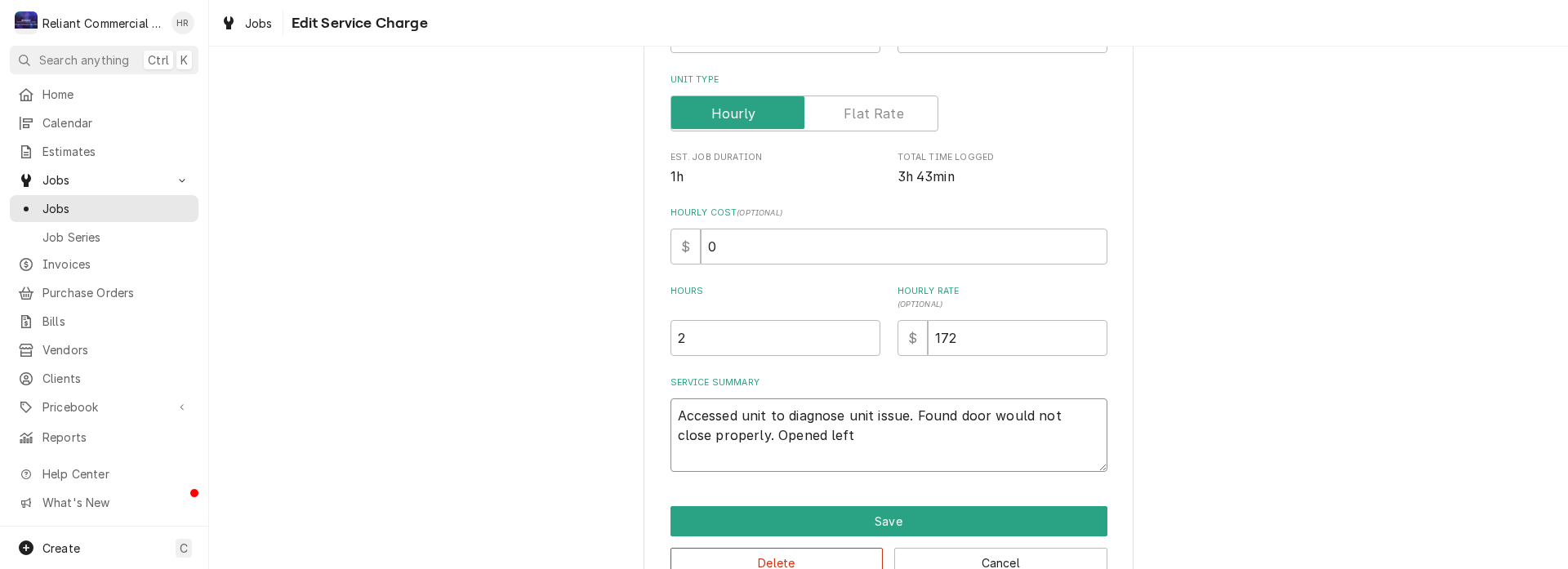
type textarea "Accessed unit to diagnose unit issue. Found door would not close properly. Open…"
type textarea "x"
type textarea "Accessed unit to diagnose unit issue. Found door would not close properly. Open…"
type textarea "x"
type textarea "Accessed unit to diagnose unit issue. Found door would not close properly. Open…"
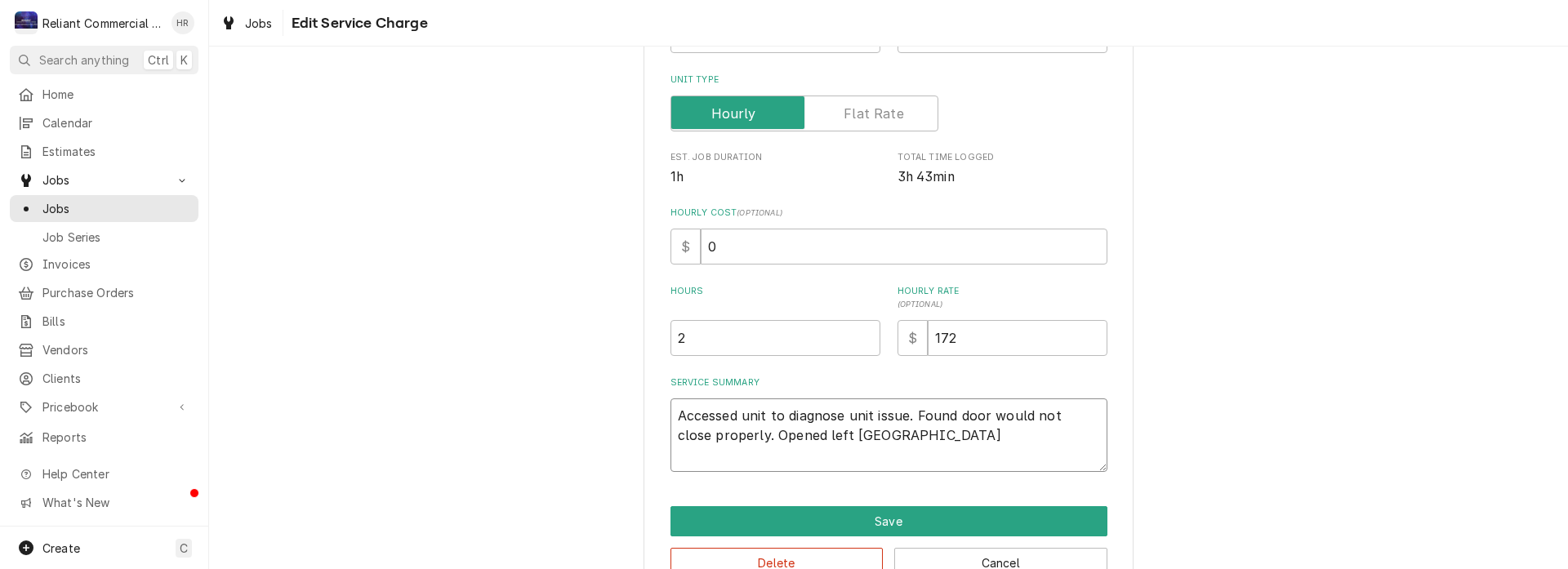
type textarea "x"
type textarea "Accessed unit to diagnose unit issue. Found door would not close properly. Open…"
type textarea "x"
type textarea "Accessed unit to diagnose unit issue. Found door would not close properly. Open…"
type textarea "x"
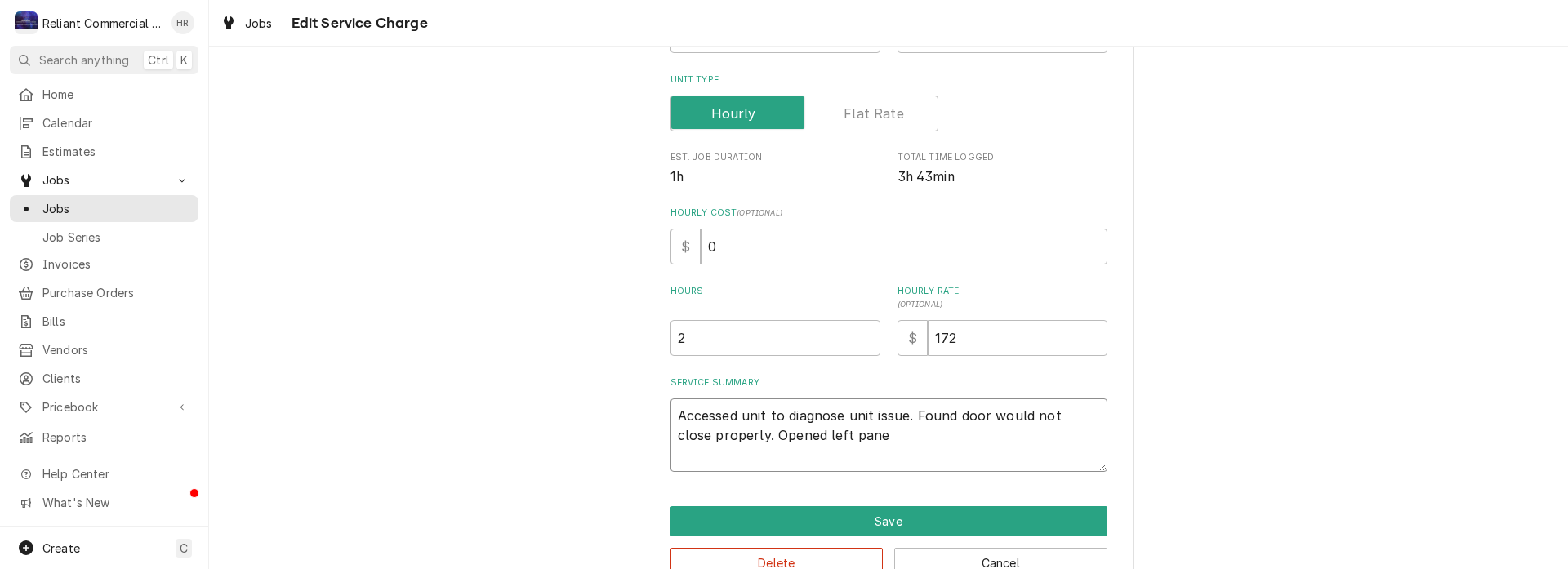
type textarea "Accessed unit to diagnose unit issue. Found door would not close properly. Open…"
type textarea "x"
type textarea "Accessed unit to diagnose unit issue. Found door would not close properly. Open…"
type textarea "x"
type textarea "Accessed unit to diagnose unit issue. Found door would not close properly. Open…"
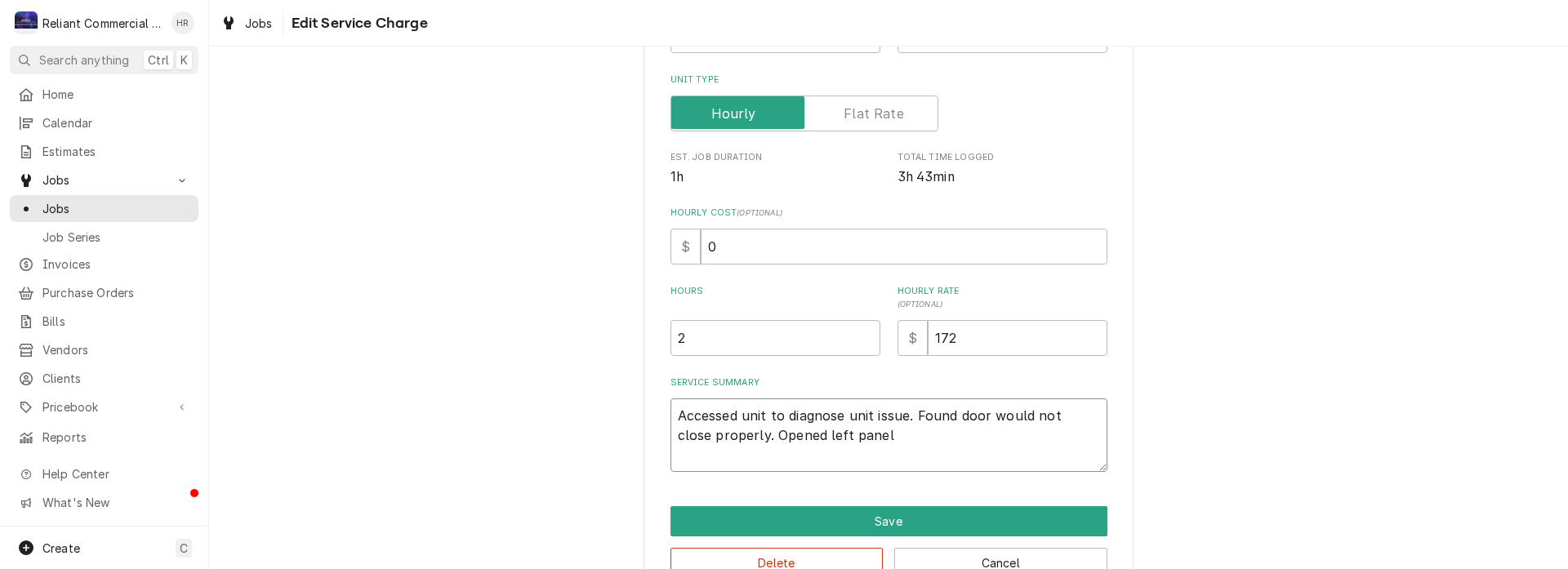
type textarea "x"
type textarea "Accessed unit to diagnose unit issue. Found door would not close properly. Open…"
type textarea "x"
type textarea "Accessed unit to diagnose unit issue. Found door would not close properly. Open…"
type textarea "x"
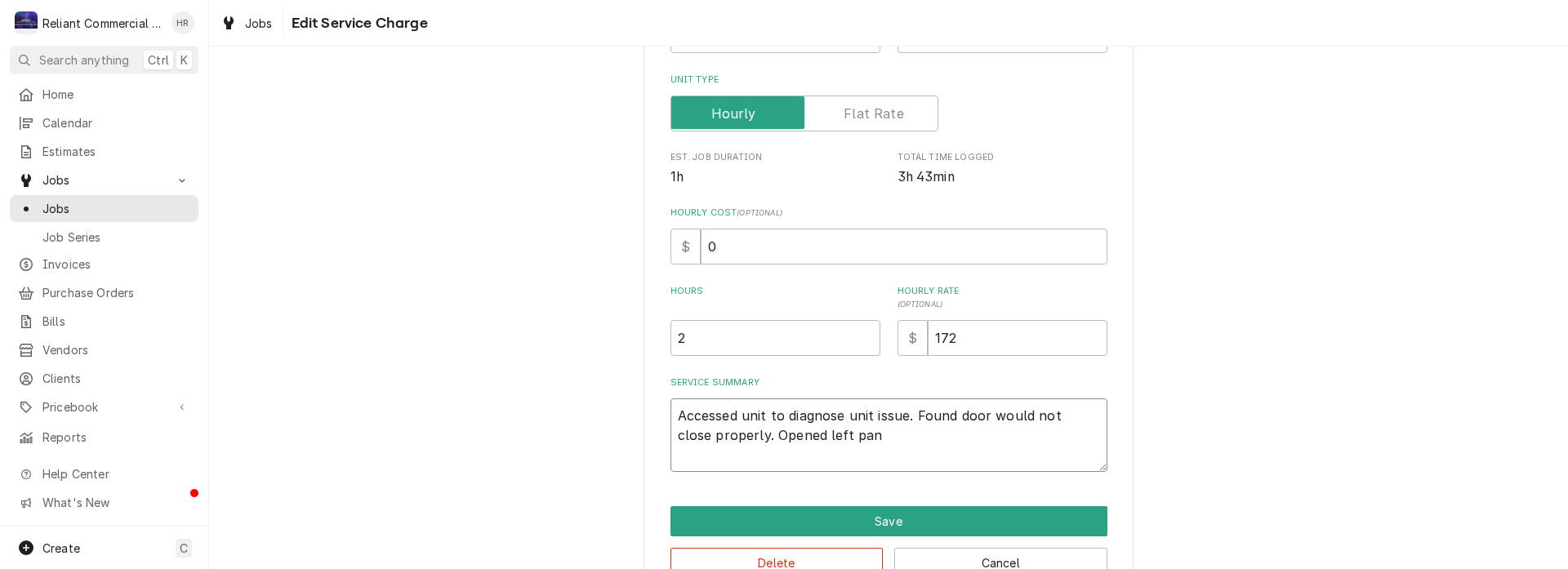
type textarea "Accessed unit to diagnose unit issue. Found door would not close properly. Open…"
type textarea "x"
type textarea "Accessed unit to diagnose unit issue. Found door would not close properly. Open…"
type textarea "x"
type textarea "Accessed unit to diagnose unit issue. Found door would not close properly. Open…"
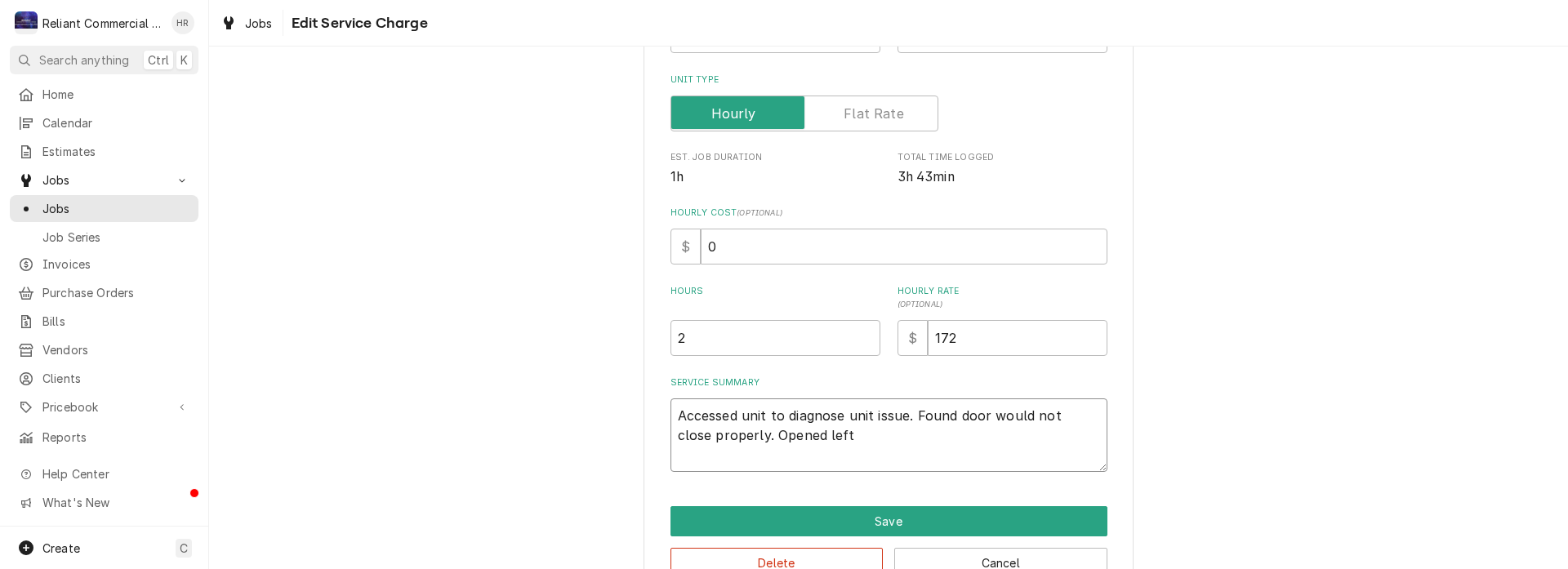
type textarea "x"
type textarea "Accessed unit to diagnose unit issue. Found door would not close properly. Open…"
type textarea "x"
type textarea "Accessed unit to diagnose unit issue. Found door would not close properly. Open…"
type textarea "x"
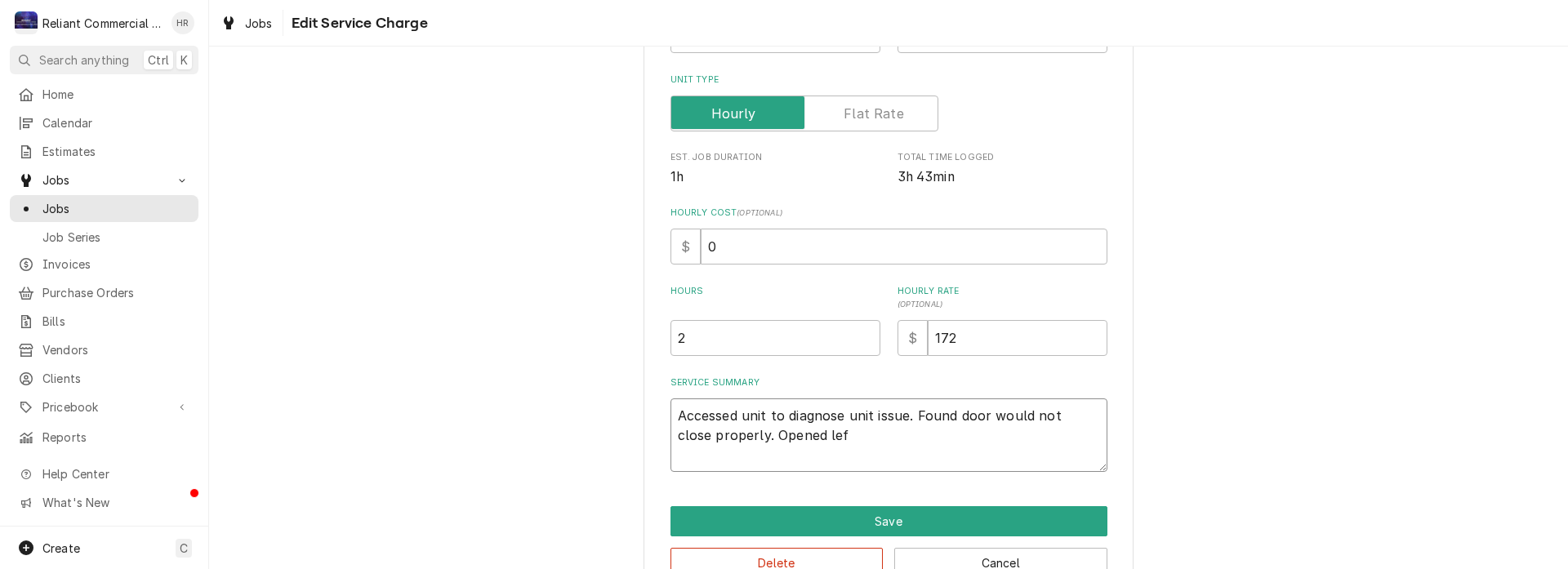
type textarea "Accessed unit to diagnose unit issue. Found door would not close properly. Open…"
type textarea "x"
type textarea "Accessed unit to diagnose unit issue. Found door would not close properly. Open…"
type textarea "x"
type textarea "Accessed unit to diagnose unit issue. Found door would not close properly. Open…"
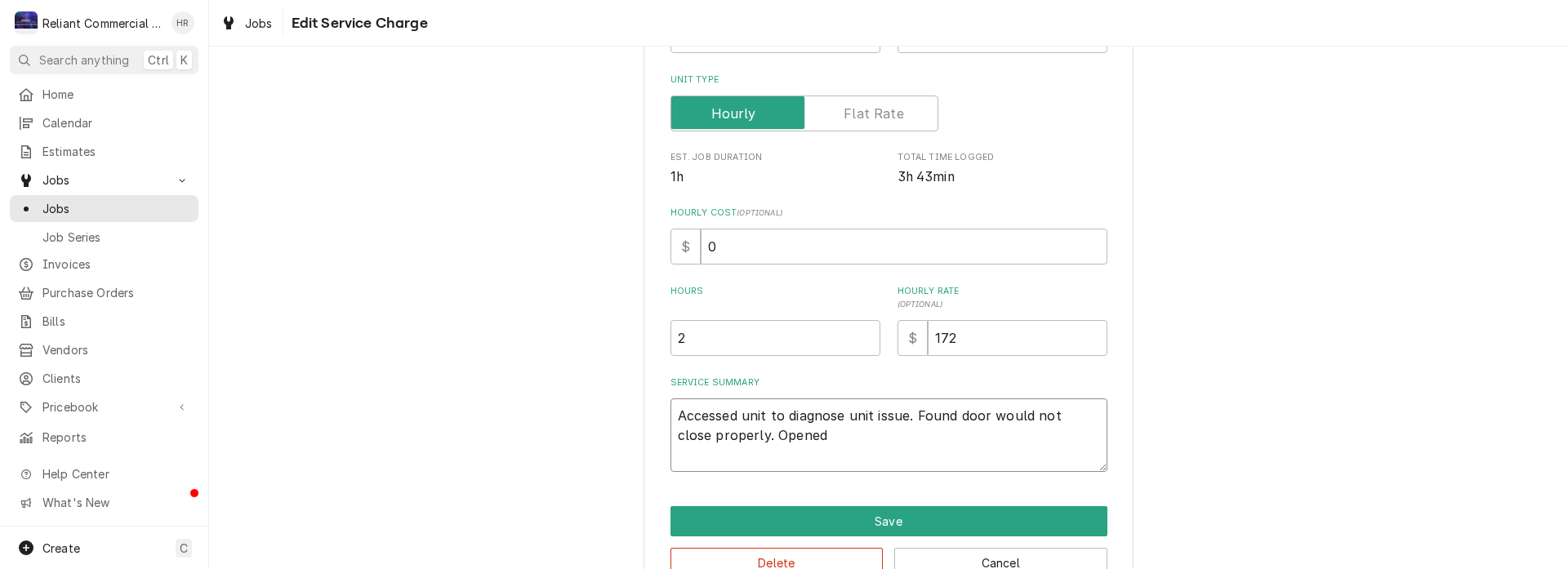
type textarea "x"
type textarea "Accessed unit to diagnose unit issue. Found door would not close properly. Open…"
type textarea "x"
type textarea "Accessed unit to diagnose unit issue. Found door would not close properly. Opene"
type textarea "x"
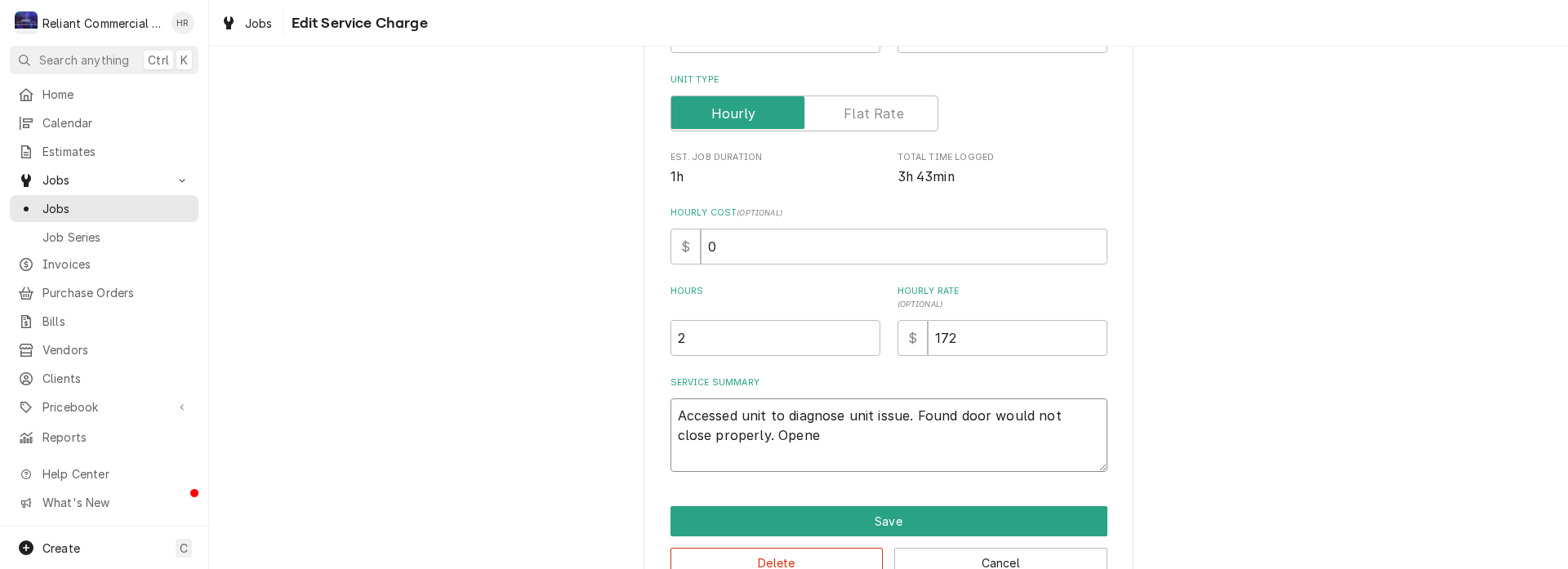
type textarea "Accessed unit to diagnose unit issue. Found door would not close properly. Open"
type textarea "x"
type textarea "Accessed unit to diagnose unit issue. Found door would not close properly. Ope"
type textarea "x"
type textarea "Accessed unit to diagnose unit issue. Found door would not close properly. Op"
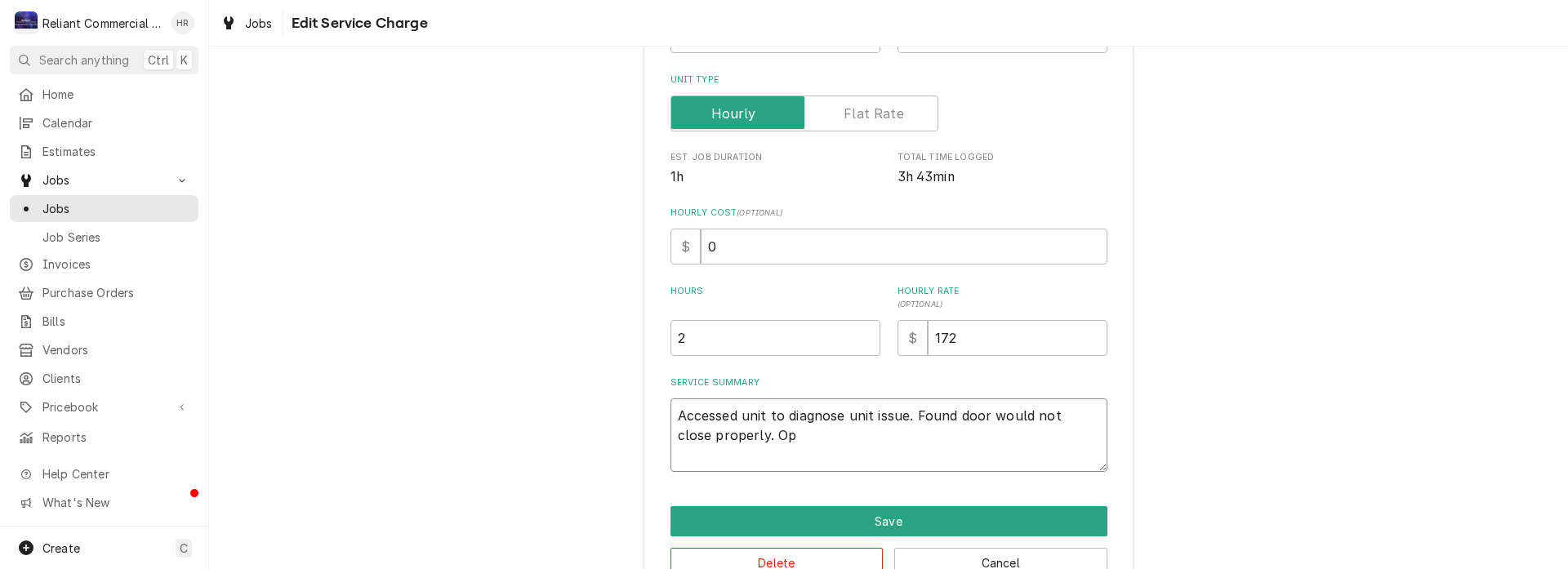
type textarea "x"
type textarea "Accessed unit to diagnose unit issue. Found door would not close properly. O"
type textarea "x"
type textarea "Accessed unit to diagnose unit issue. Found door would not close properly."
type textarea "x"
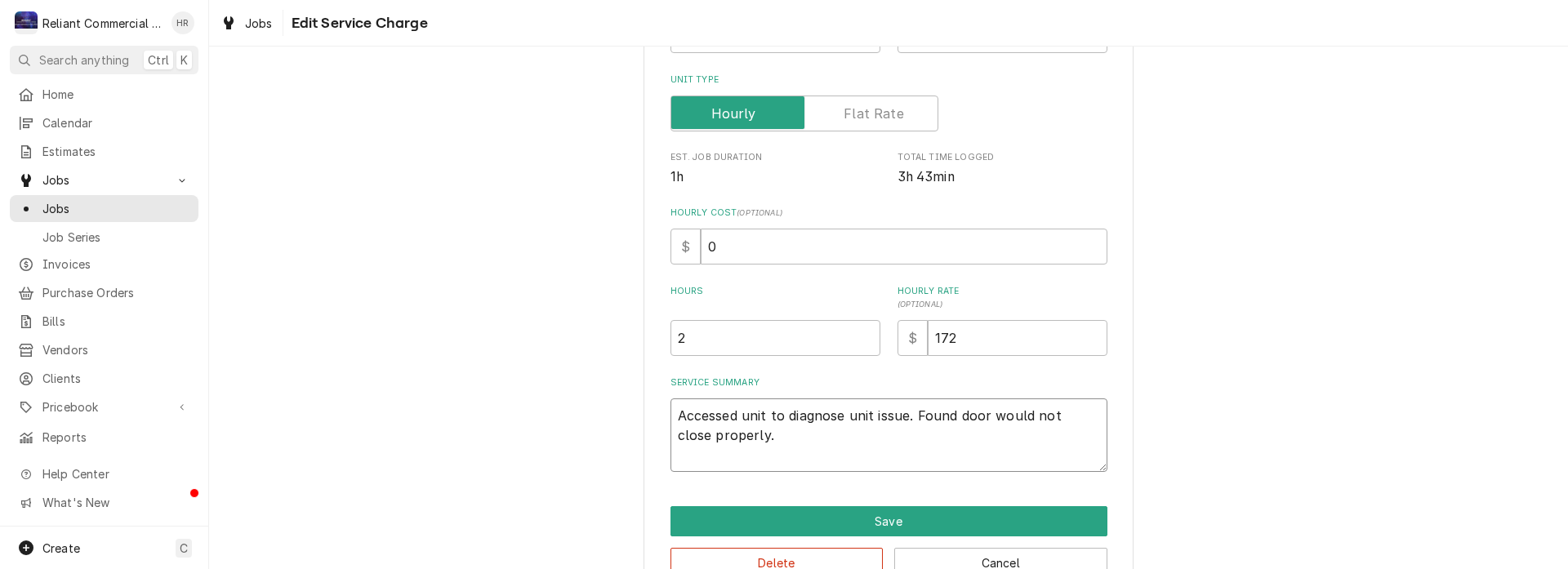
type textarea "Accessed unit to diagnose unit issue. Found door would not close properly. R"
type textarea "x"
type textarea "Accessed unit to diagnose unit issue. Found door would not close properly. Re"
type textarea "x"
type textarea "Accessed unit to diagnose unit issue. Found door would not close properly. Rem"
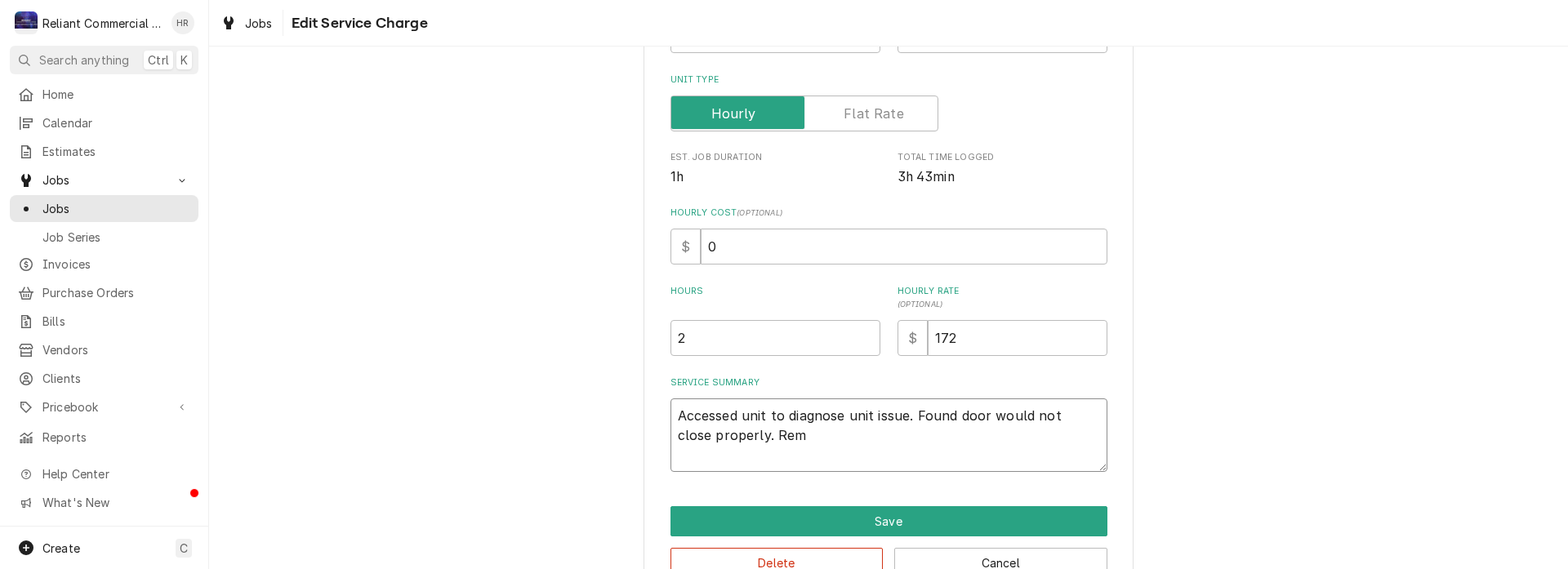
type textarea "x"
type textarea "Accessed unit to diagnose unit issue. Found door would not close properly. Remo"
type textarea "x"
type textarea "Accessed unit to diagnose unit issue. Found door would not close properly. Remov"
type textarea "x"
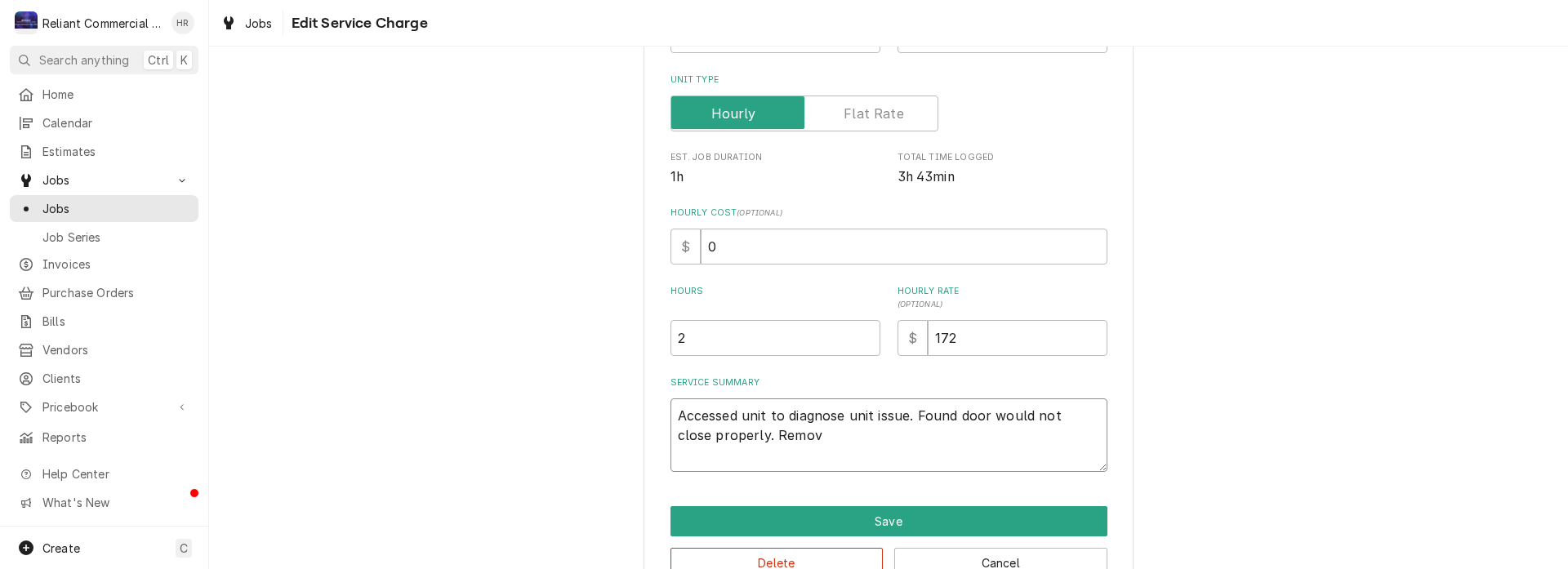
type textarea "Accessed unit to diagnose unit issue. Found door would not close properly. Remo…"
type textarea "x"
type textarea "Accessed unit to diagnose unit issue. Found door would not close properly. Remo…"
type textarea "x"
type textarea "Accessed unit to diagnose unit issue. Found door would not close properly. Remo…"
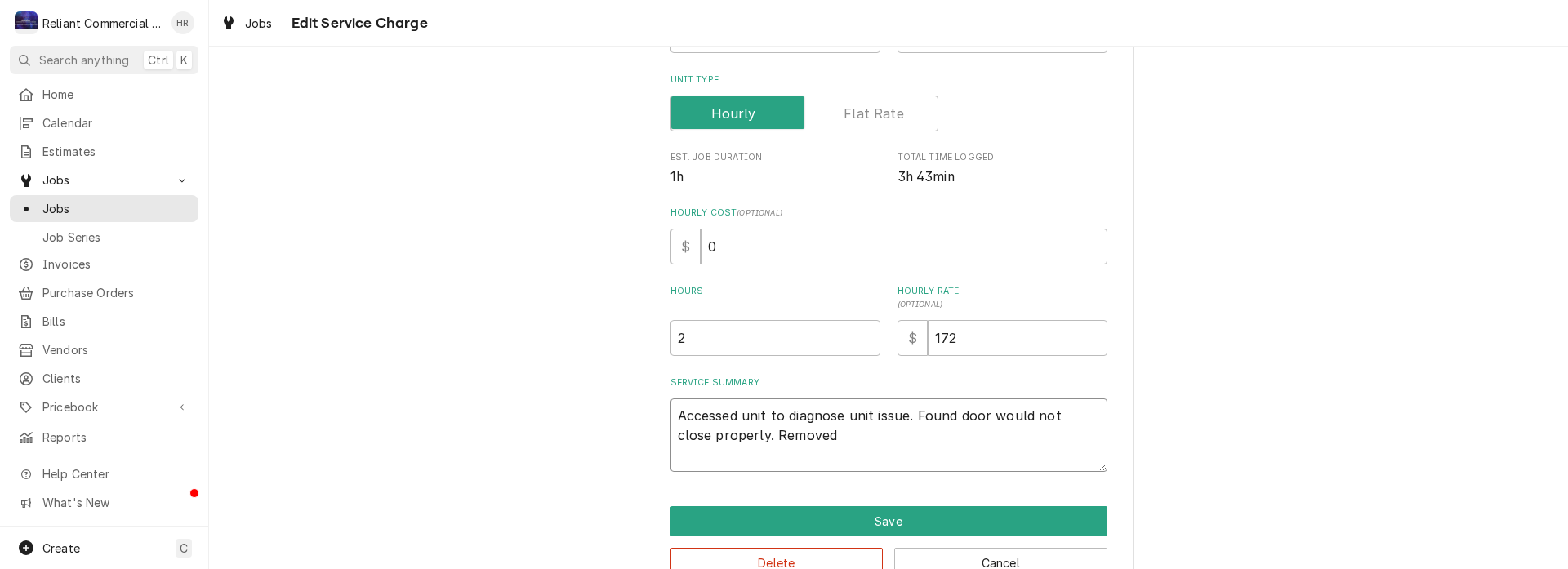
type textarea "x"
type textarea "Accessed unit to diagnose unit issue. Found door would not close properly. Remo…"
type textarea "x"
type textarea "Accessed unit to diagnose unit issue. Found door would not close properly. Remo…"
type textarea "x"
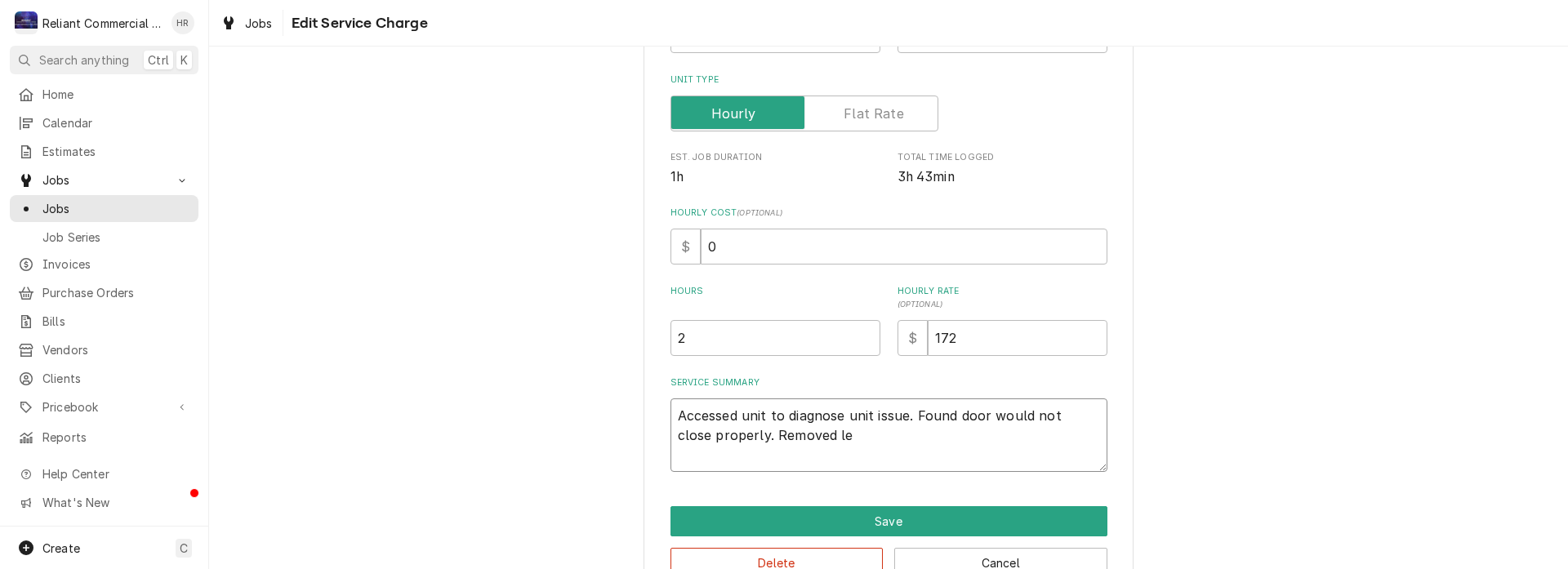
type textarea "Accessed unit to diagnose unit issue. Found door would not close properly. Remo…"
type textarea "x"
type textarea "Accessed unit to diagnose unit issue. Found door would not close properly. Remo…"
type textarea "x"
type textarea "Accessed unit to diagnose unit issue. Found door would not close properly. Remo…"
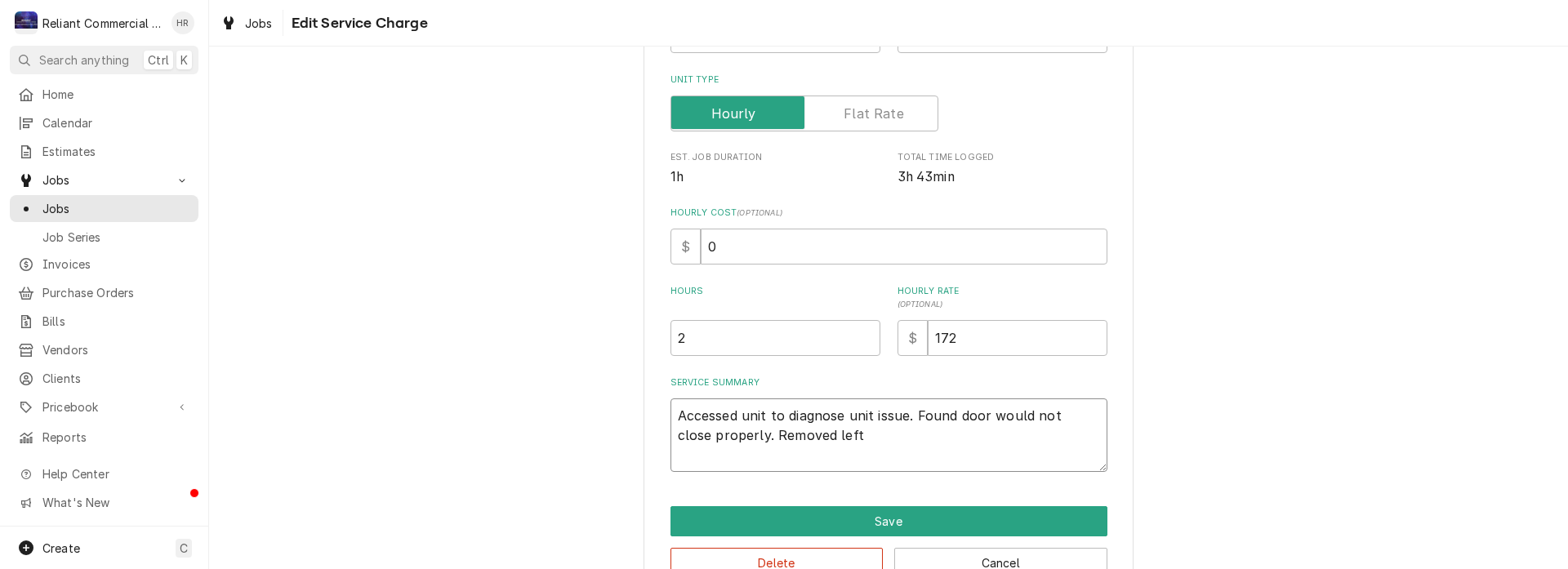
type textarea "x"
type textarea "Accessed unit to diagnose unit issue. Found door would not close properly. Remo…"
type textarea "x"
type textarea "Accessed unit to diagnose unit issue. Found door would not close properly. Remo…"
type textarea "x"
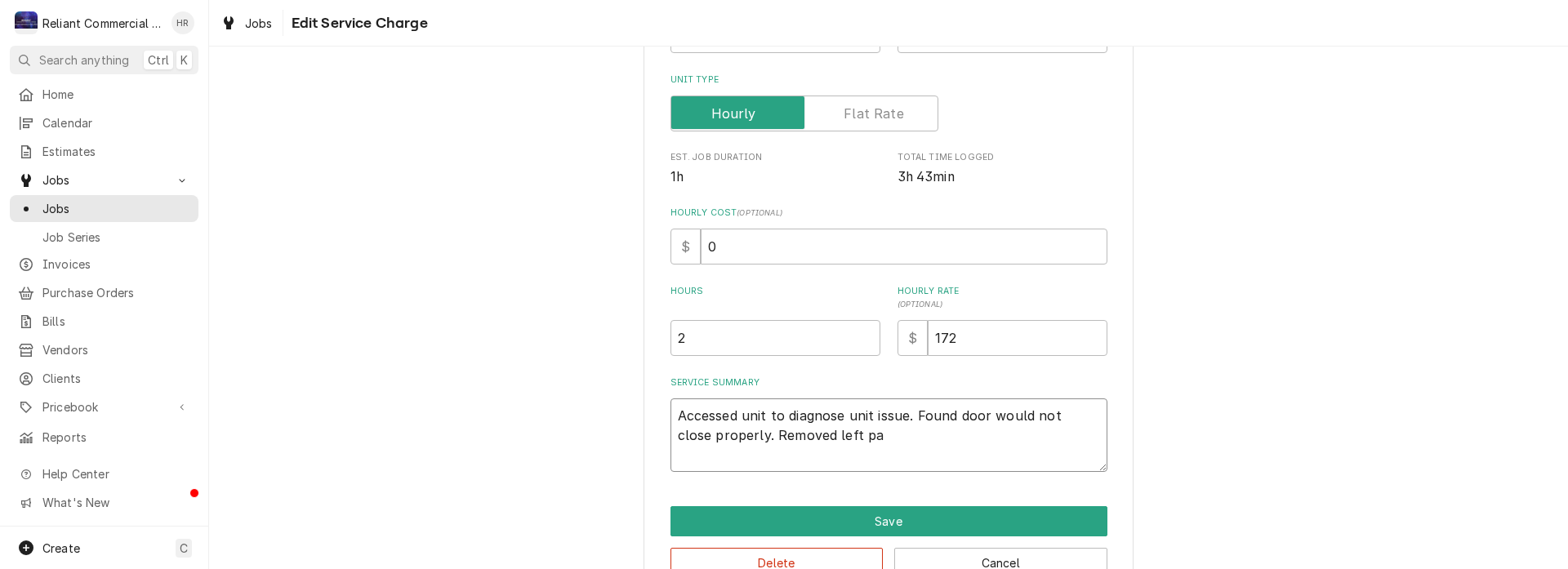
type textarea "Accessed unit to diagnose unit issue. Found door would not close properly. Remo…"
type textarea "x"
type textarea "Accessed unit to diagnose unit issue. Found door would not close properly. Remo…"
type textarea "x"
type textarea "Accessed unit to diagnose unit issue. Found door would not close properly. Remo…"
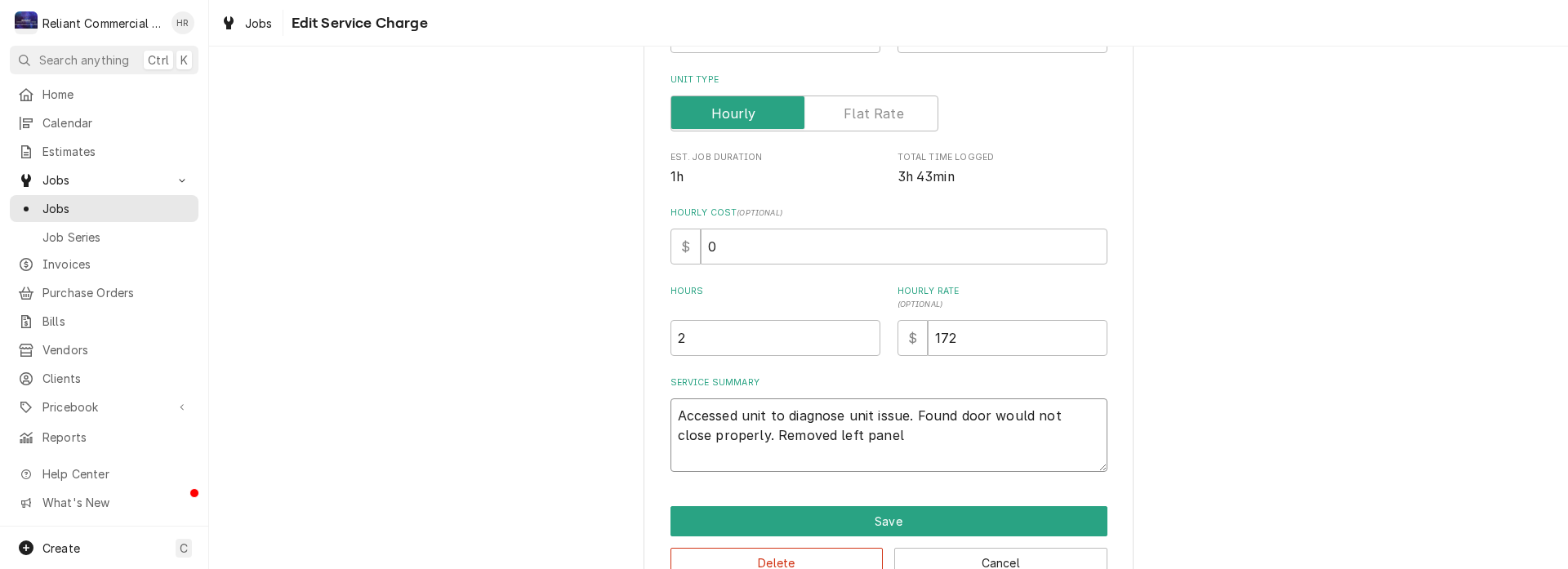
type textarea "x"
type textarea "Accessed unit to diagnose unit issue. Found door would not close properly. Remo…"
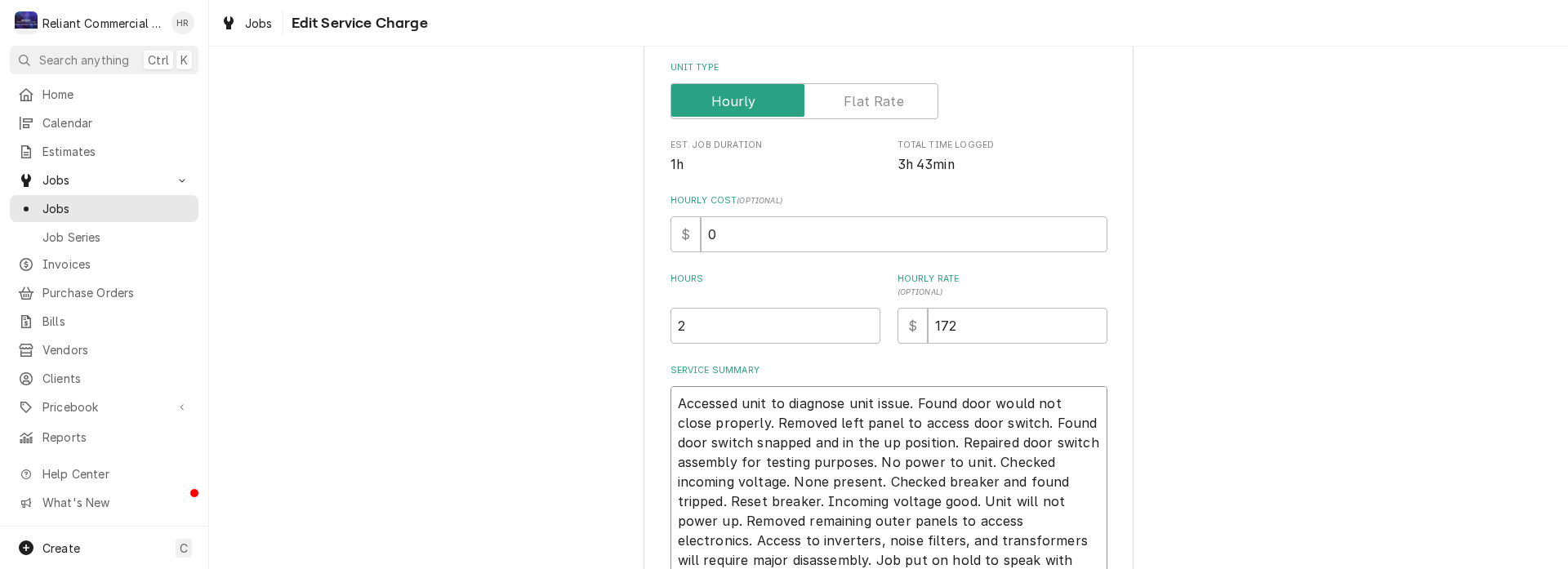
scroll to position [407, 0]
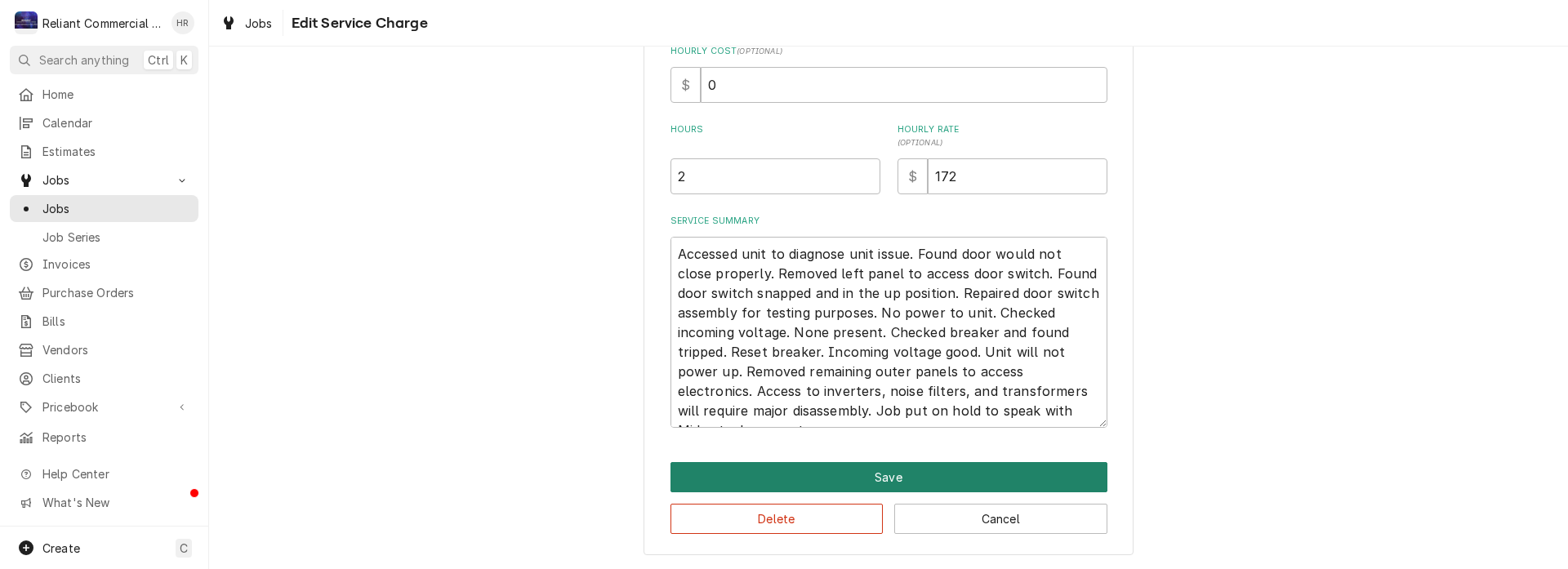
click at [866, 476] on button "Save" at bounding box center [889, 477] width 437 height 30
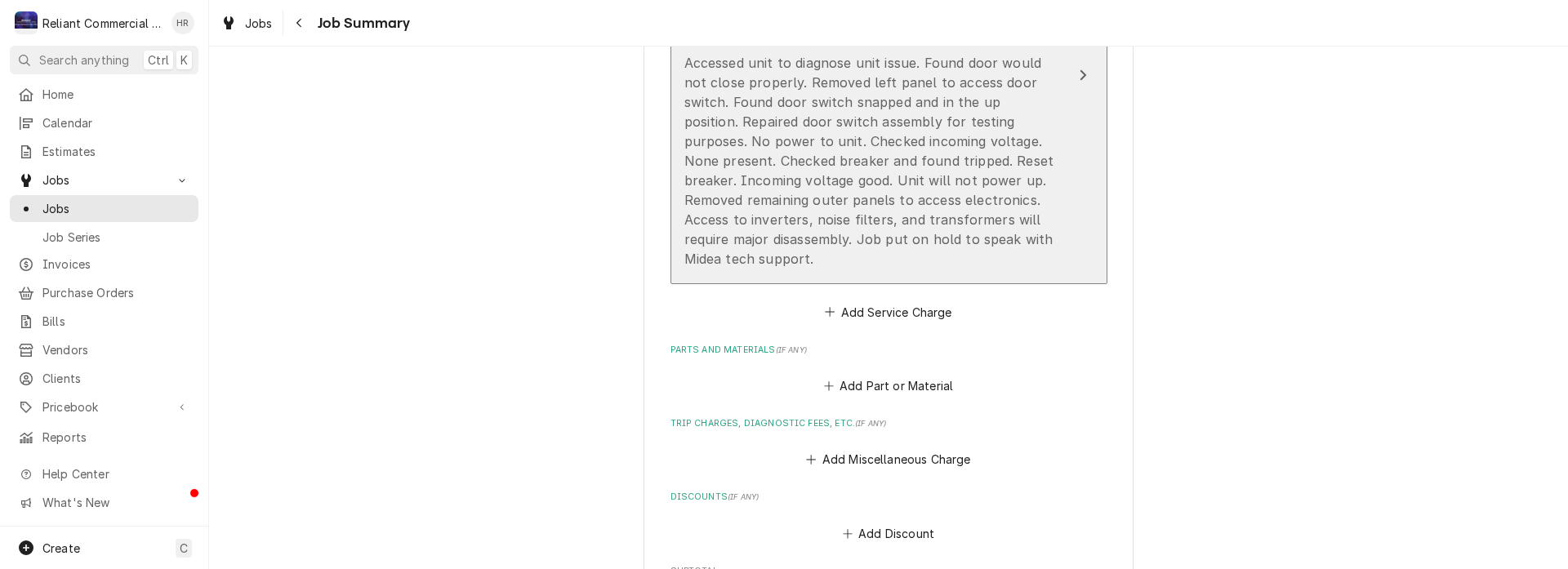
scroll to position [653, 0]
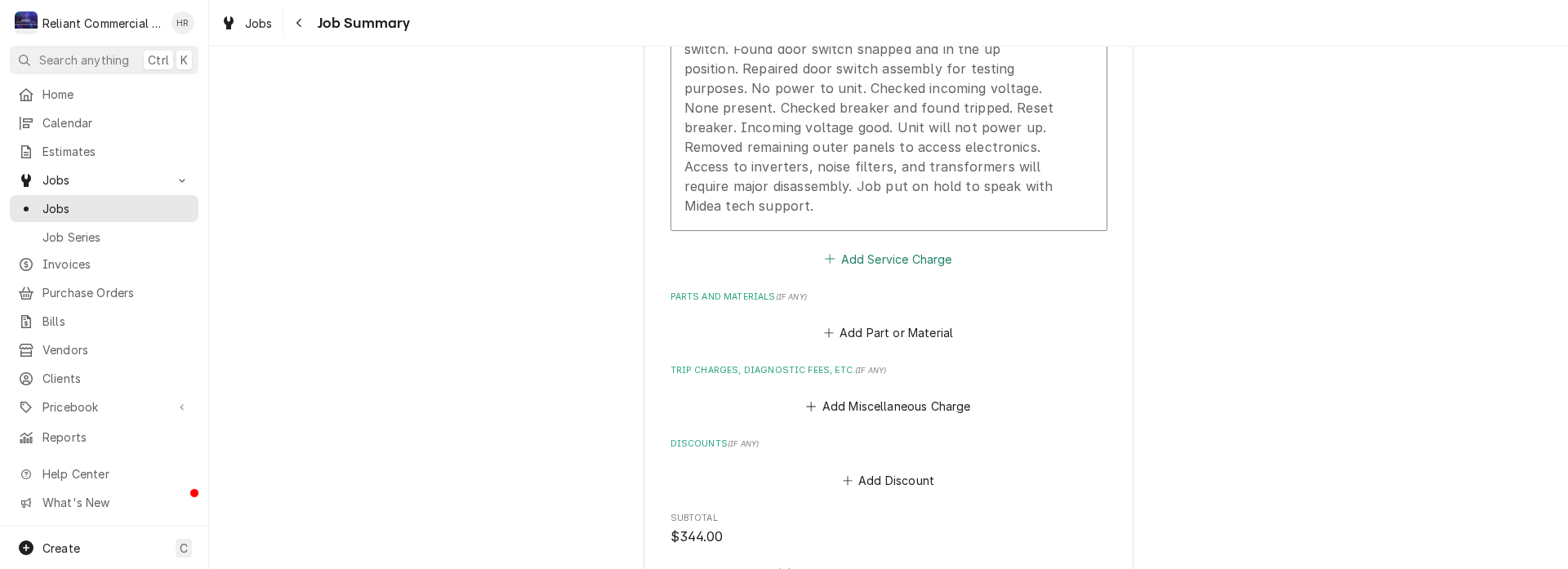
click at [881, 256] on button "Add Service Charge" at bounding box center [888, 259] width 133 height 23
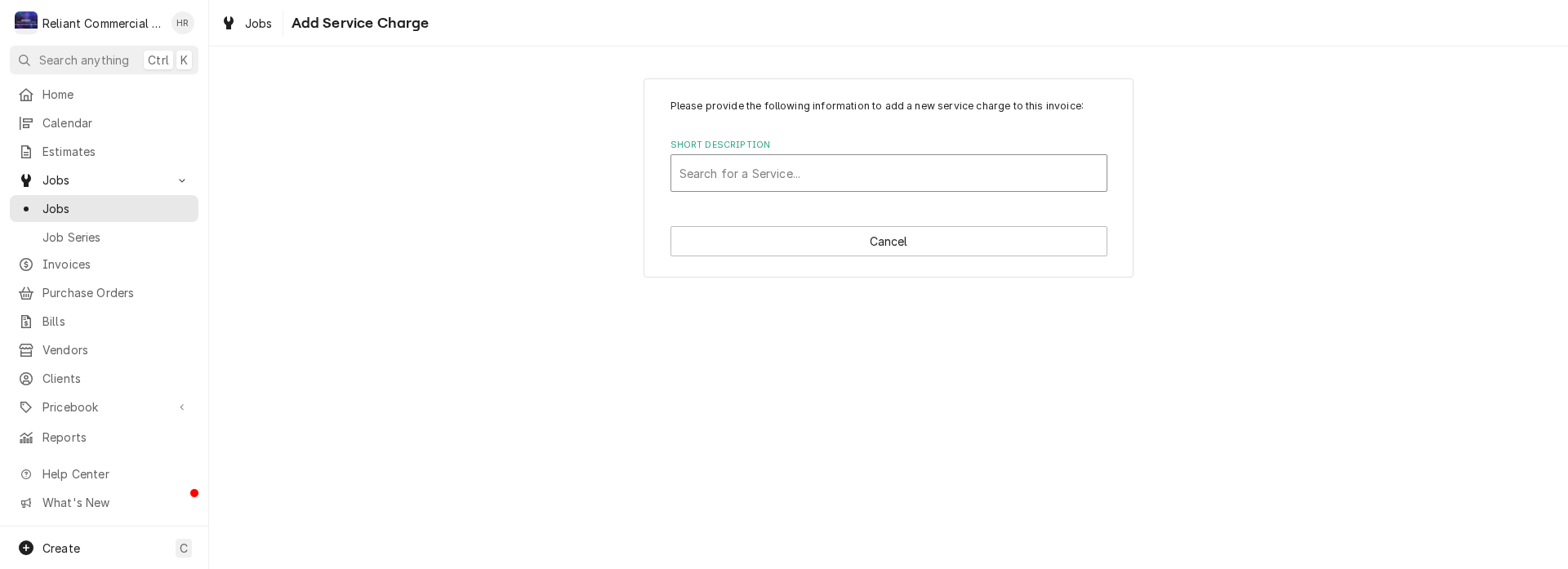
click at [858, 165] on div "Short Description" at bounding box center [889, 173] width 419 height 29
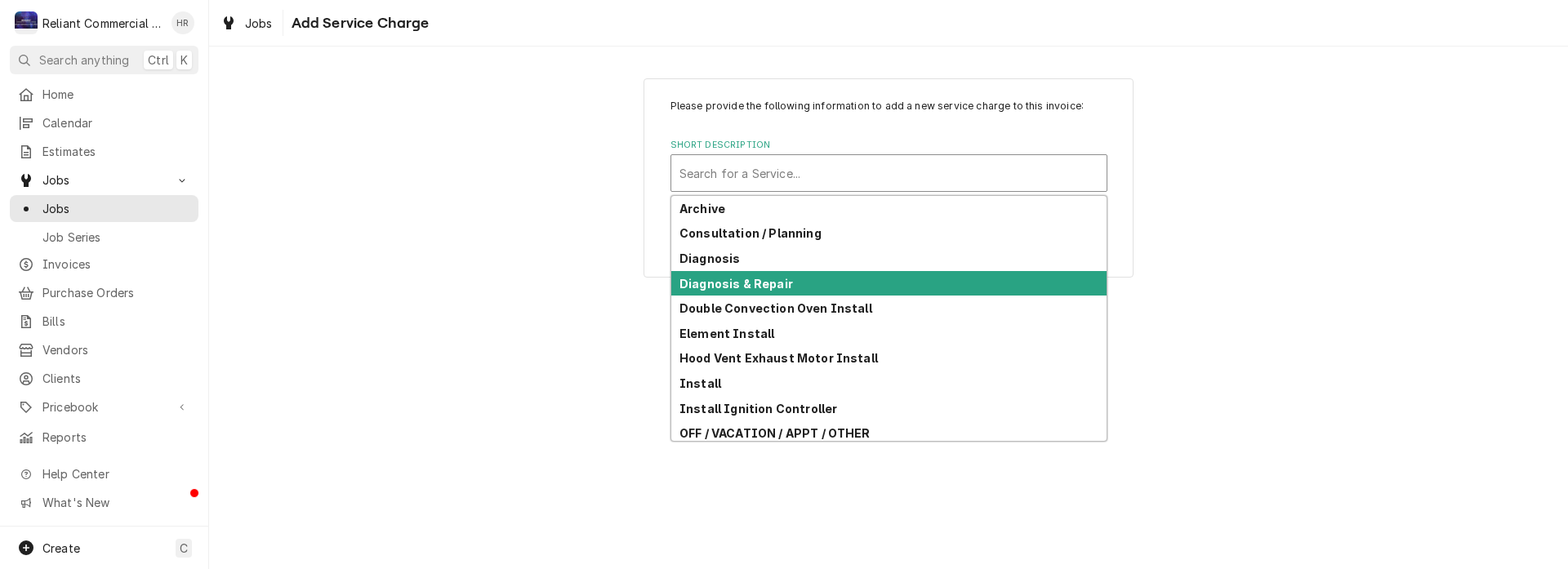
click at [801, 279] on div "Diagnosis & Repair" at bounding box center [889, 284] width 435 height 25
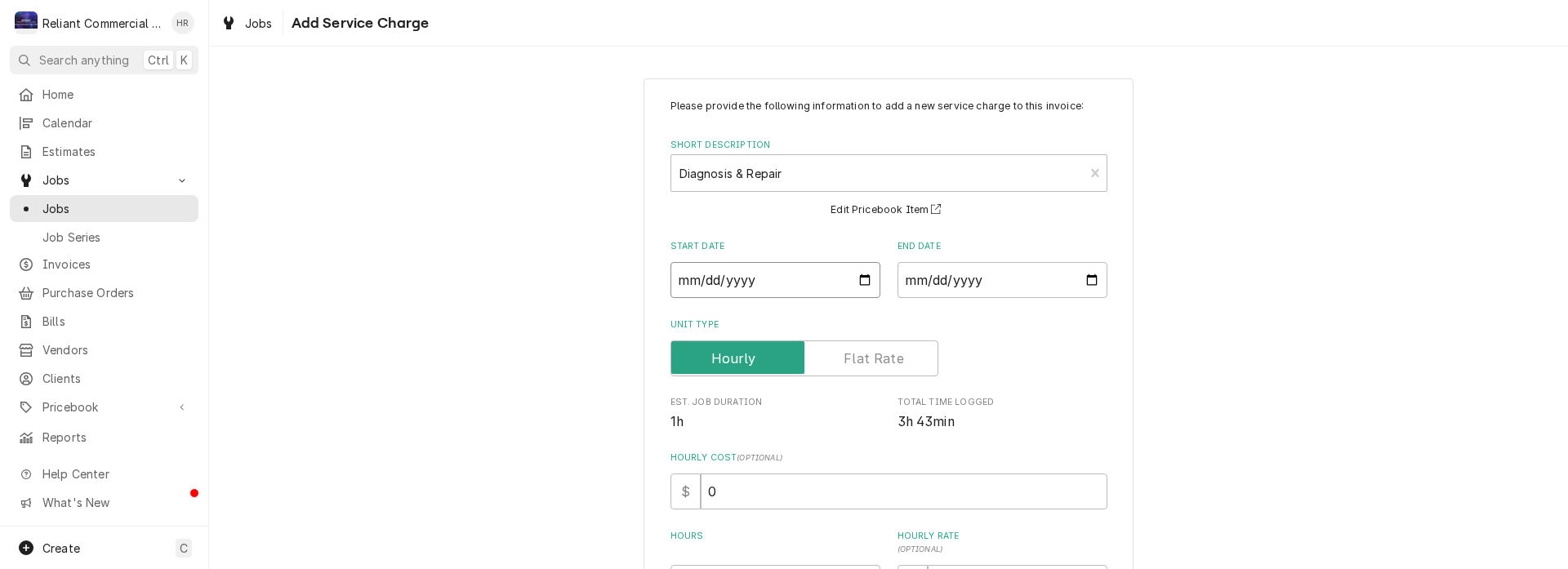
click at [862, 279] on input "Start Date" at bounding box center [776, 279] width 210 height 36
click at [1078, 278] on input "End Date" at bounding box center [1003, 279] width 210 height 36
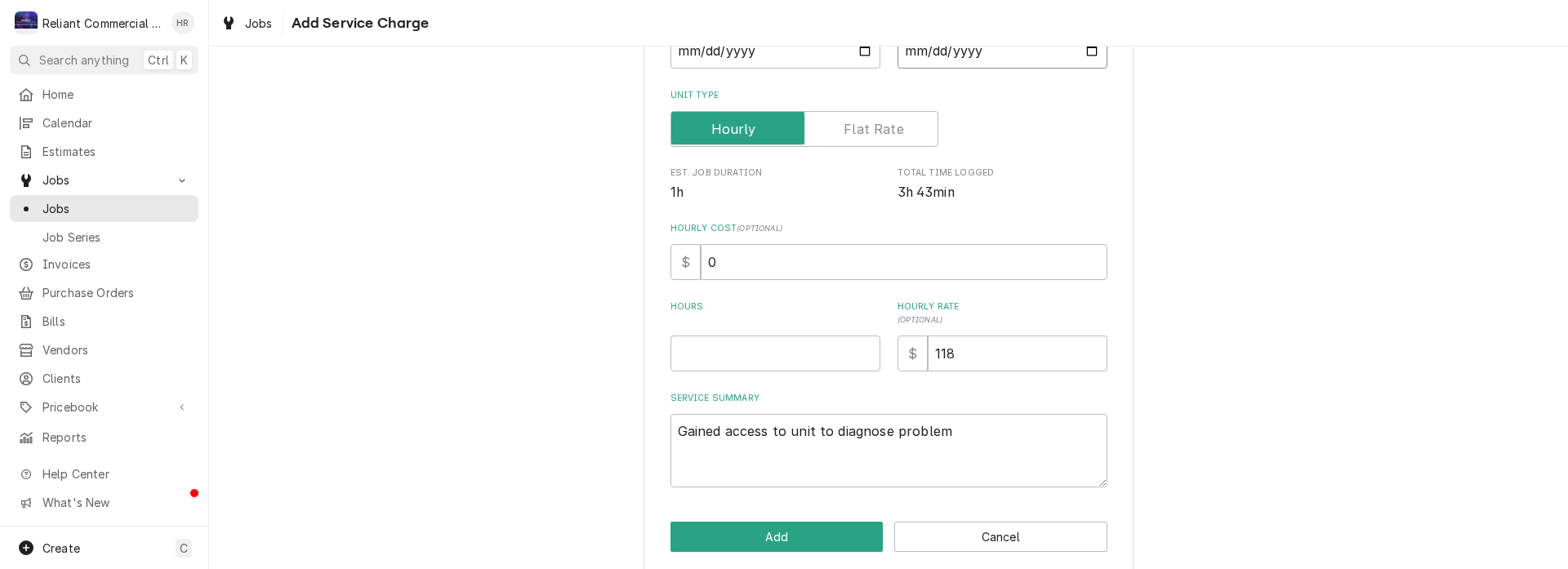
scroll to position [245, 0]
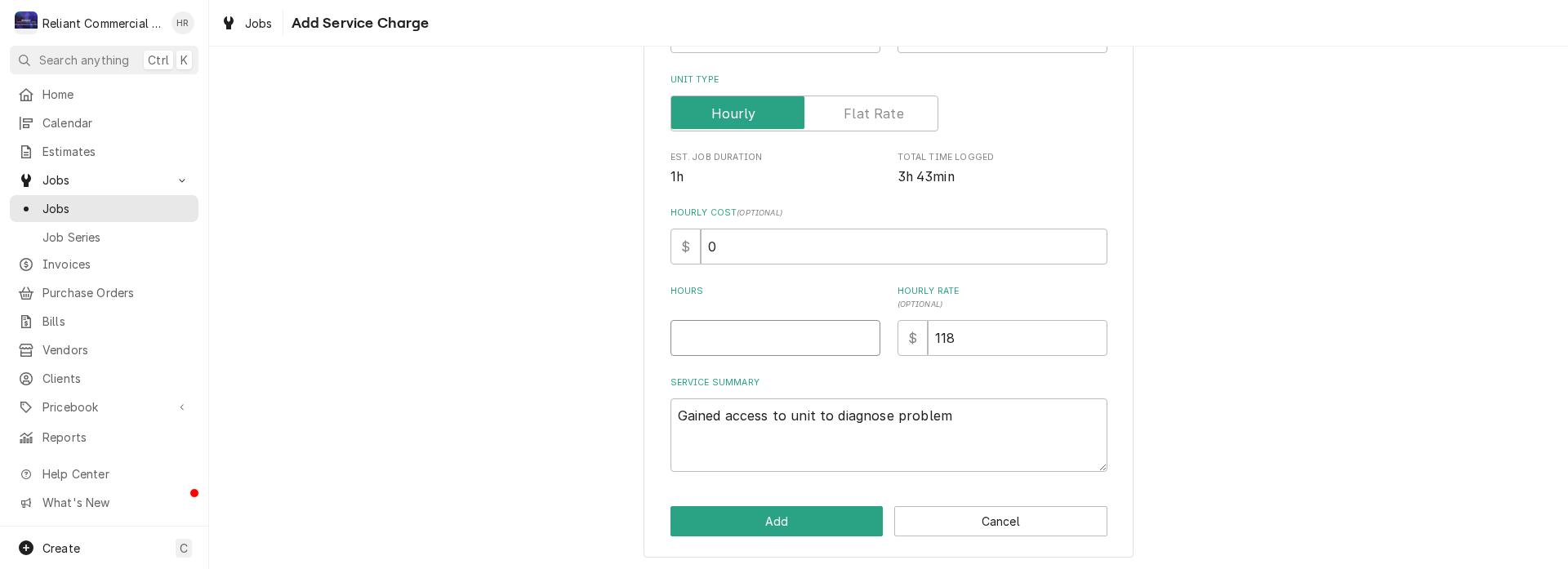
click at [821, 340] on input "Hours" at bounding box center [776, 338] width 210 height 36
click at [1008, 346] on input "118" at bounding box center [1017, 338] width 179 height 36
click at [975, 418] on textarea "Gained access to unit to diagnose problem" at bounding box center [889, 436] width 437 height 73
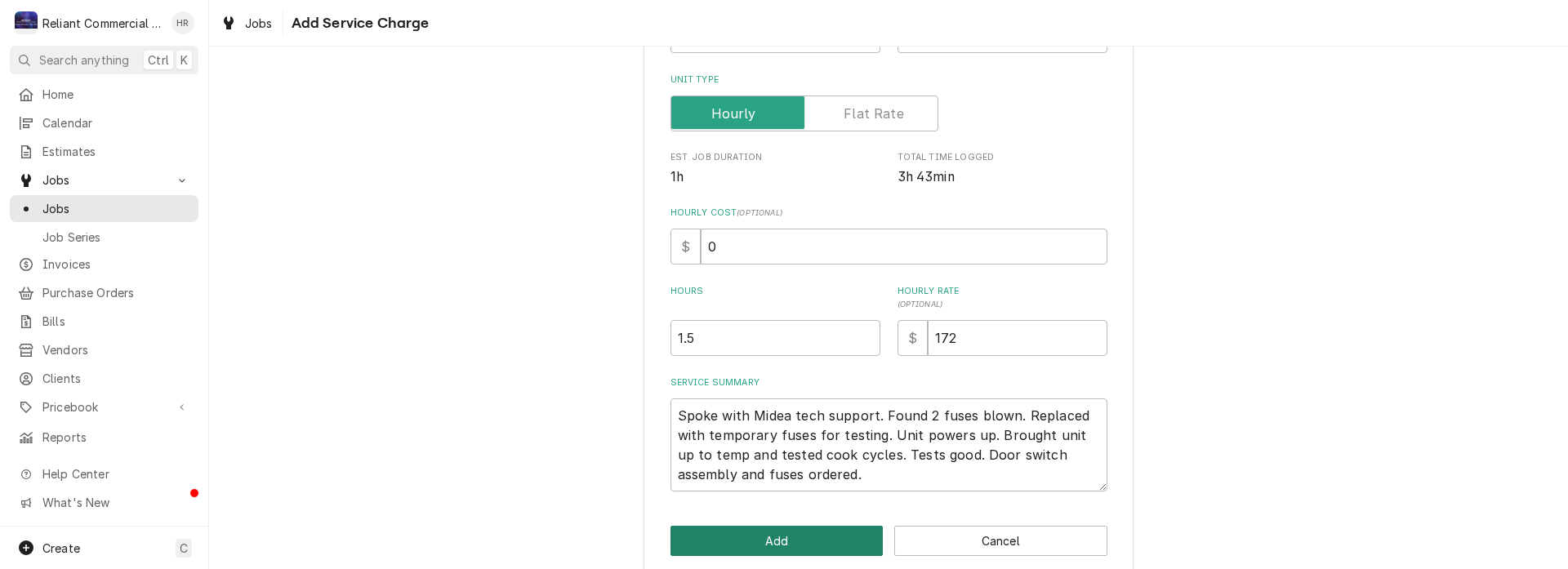
click at [776, 540] on button "Add" at bounding box center [777, 541] width 214 height 30
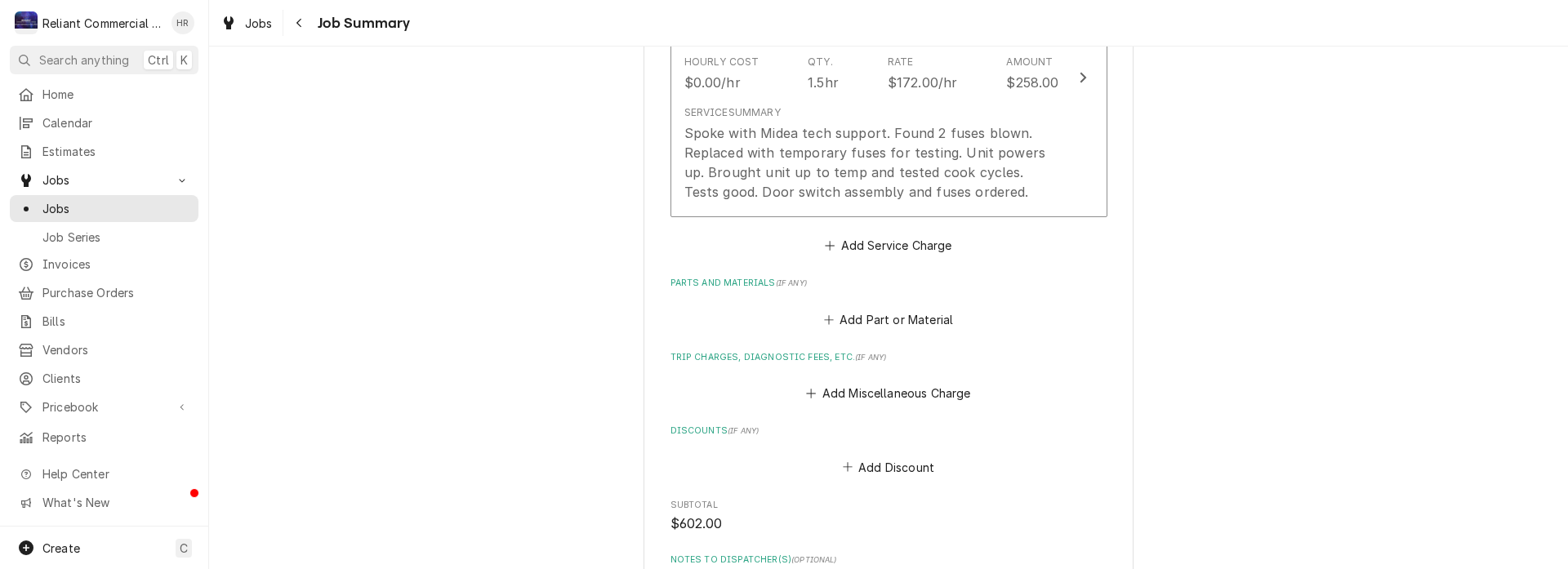
scroll to position [899, 0]
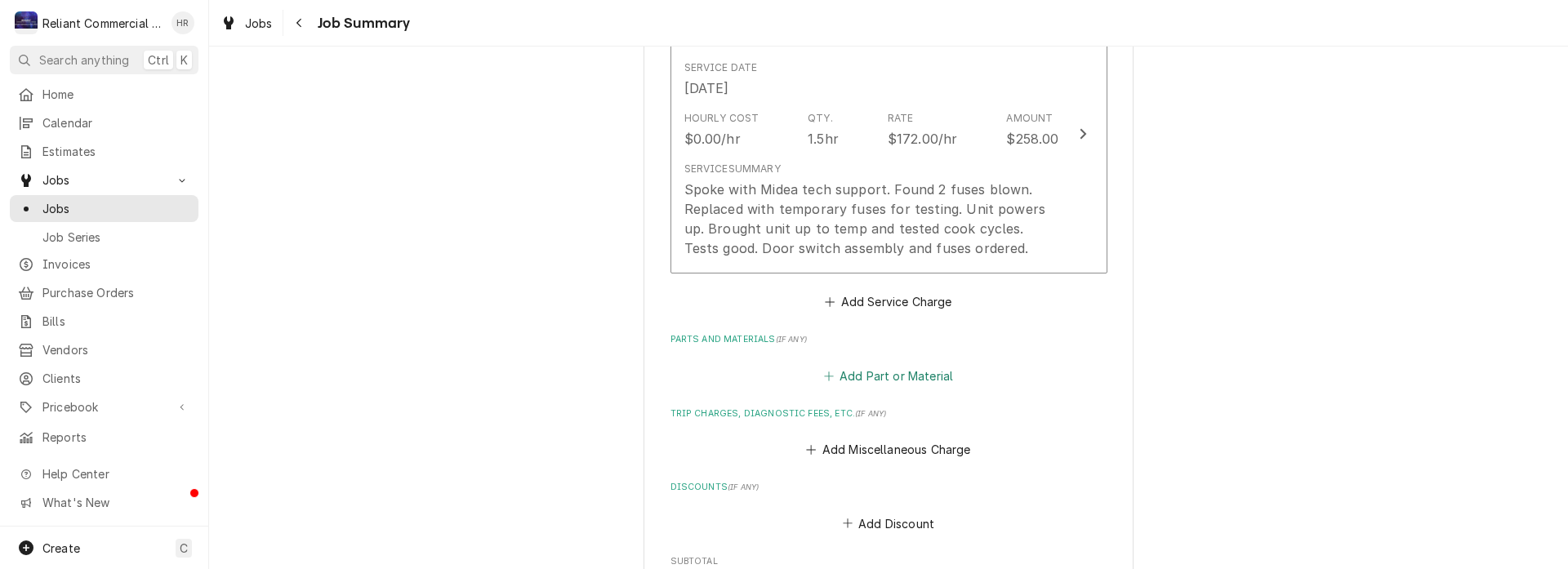
click at [917, 372] on button "Add Part or Material" at bounding box center [888, 375] width 135 height 23
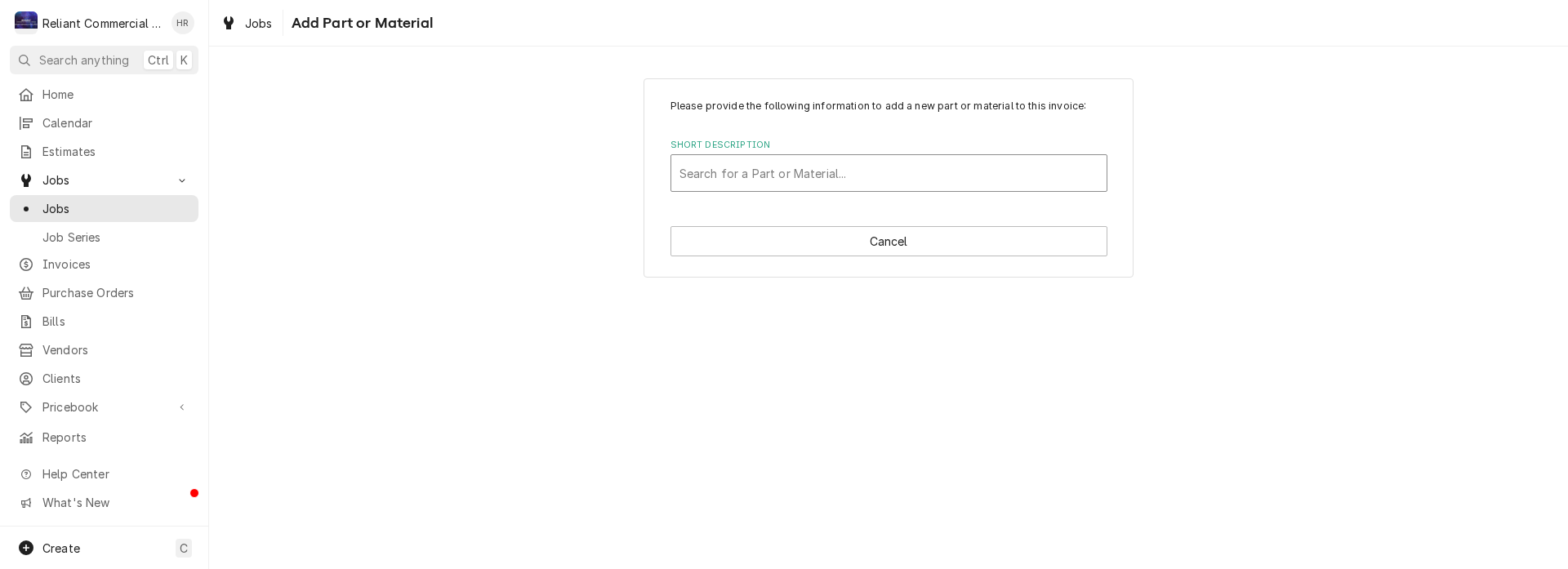
click at [887, 182] on div "Short Description" at bounding box center [889, 173] width 419 height 29
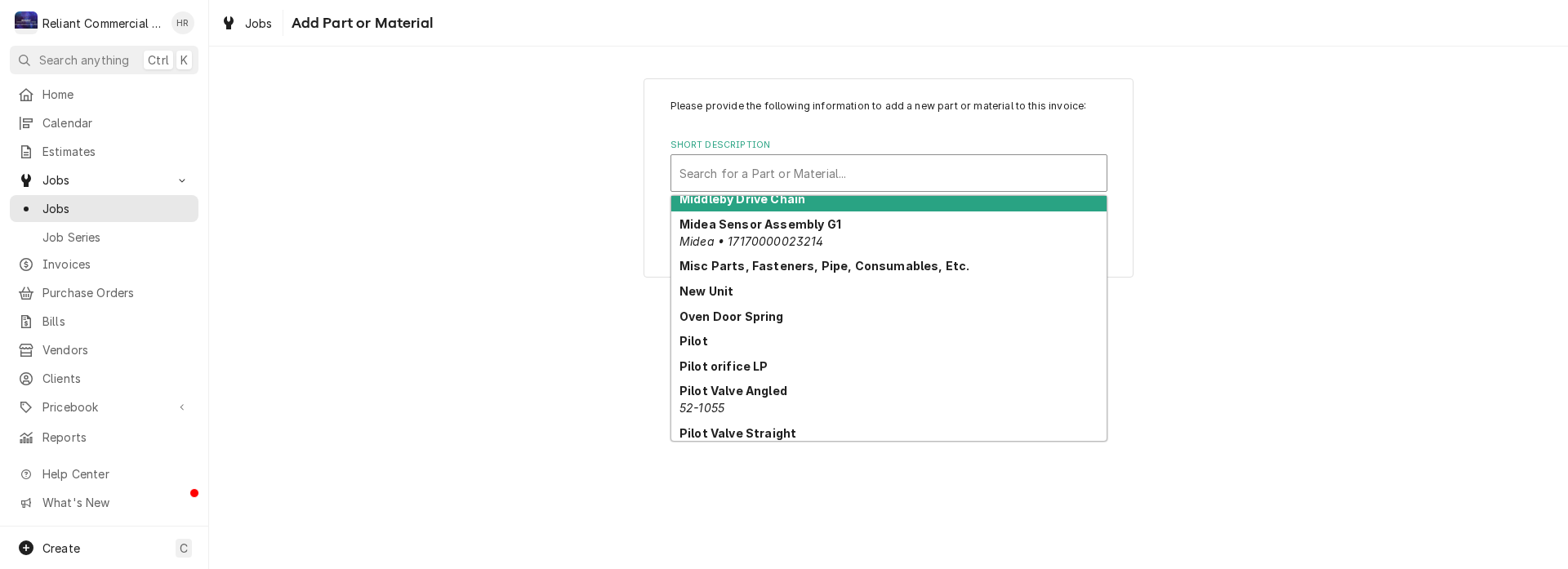
scroll to position [1615, 0]
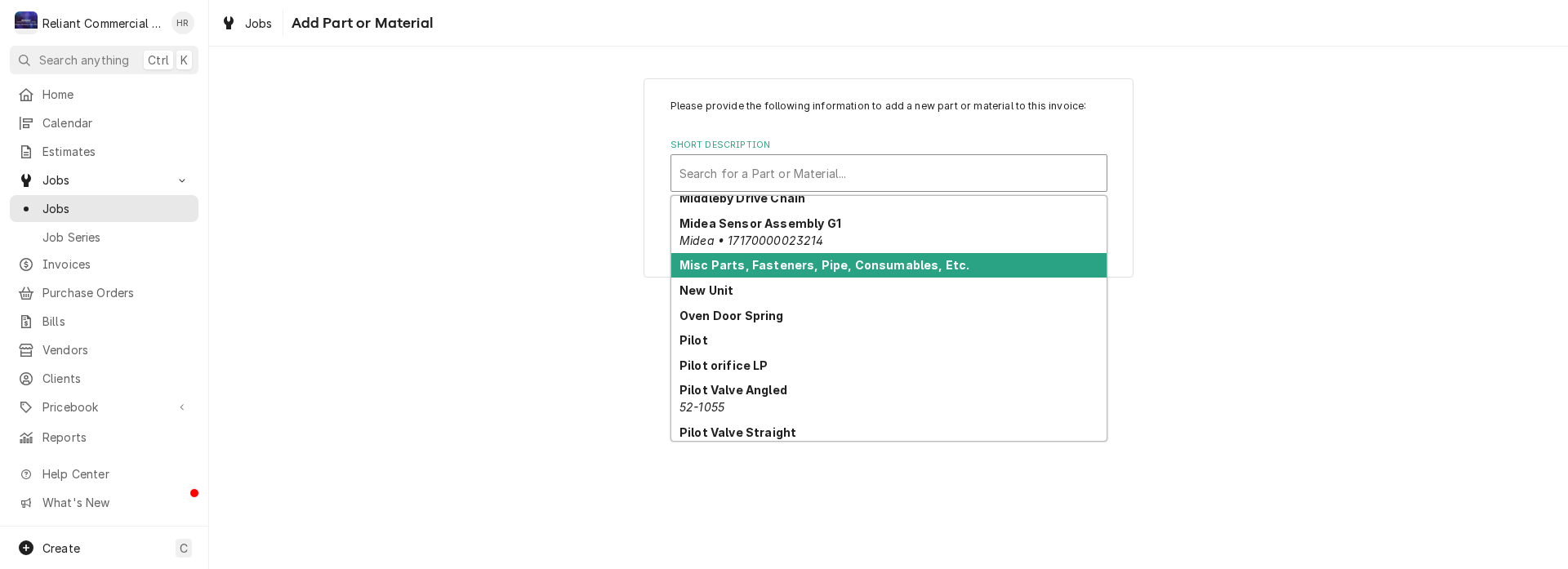
click at [824, 259] on strong "Misc Parts, Fasteners, Pipe, Consumables, Etc." at bounding box center [825, 264] width 290 height 14
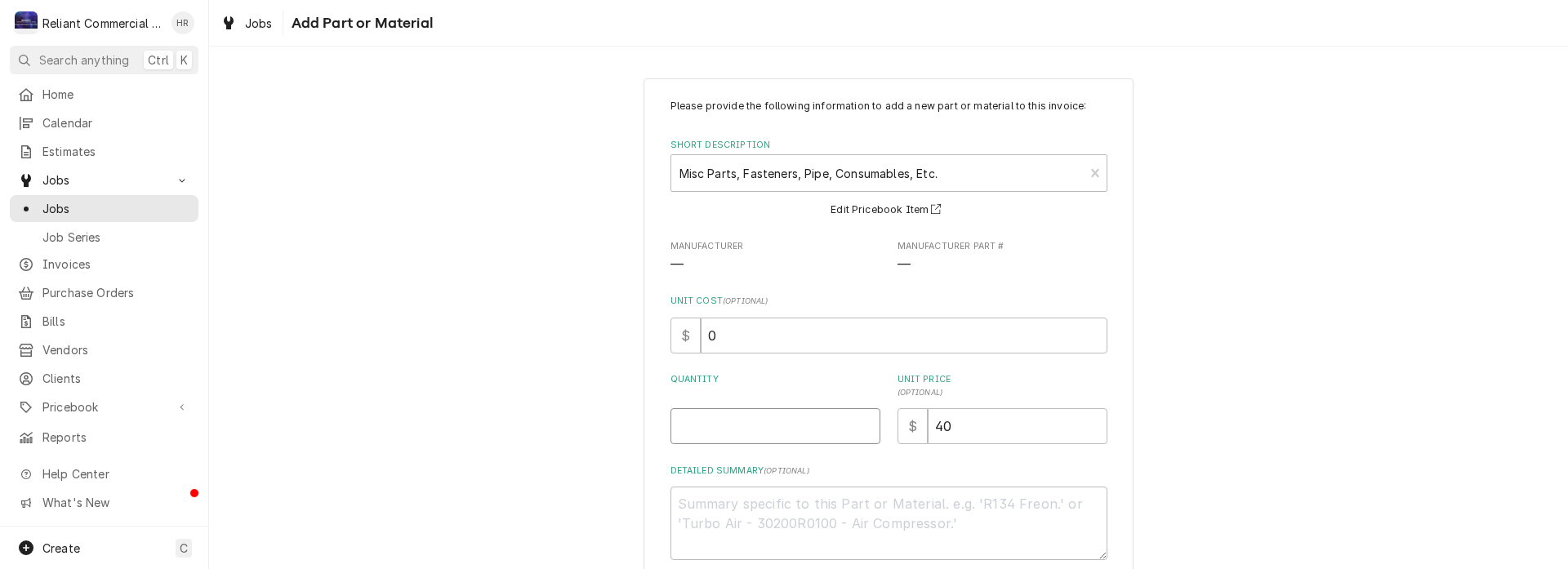
click at [827, 419] on input "Quantity" at bounding box center [776, 426] width 210 height 36
click at [962, 432] on input "40" at bounding box center [1017, 426] width 179 height 36
click at [736, 431] on input "1" at bounding box center [776, 426] width 210 height 36
click at [838, 527] on textarea "Detailed Summary ( optional )" at bounding box center [889, 524] width 437 height 73
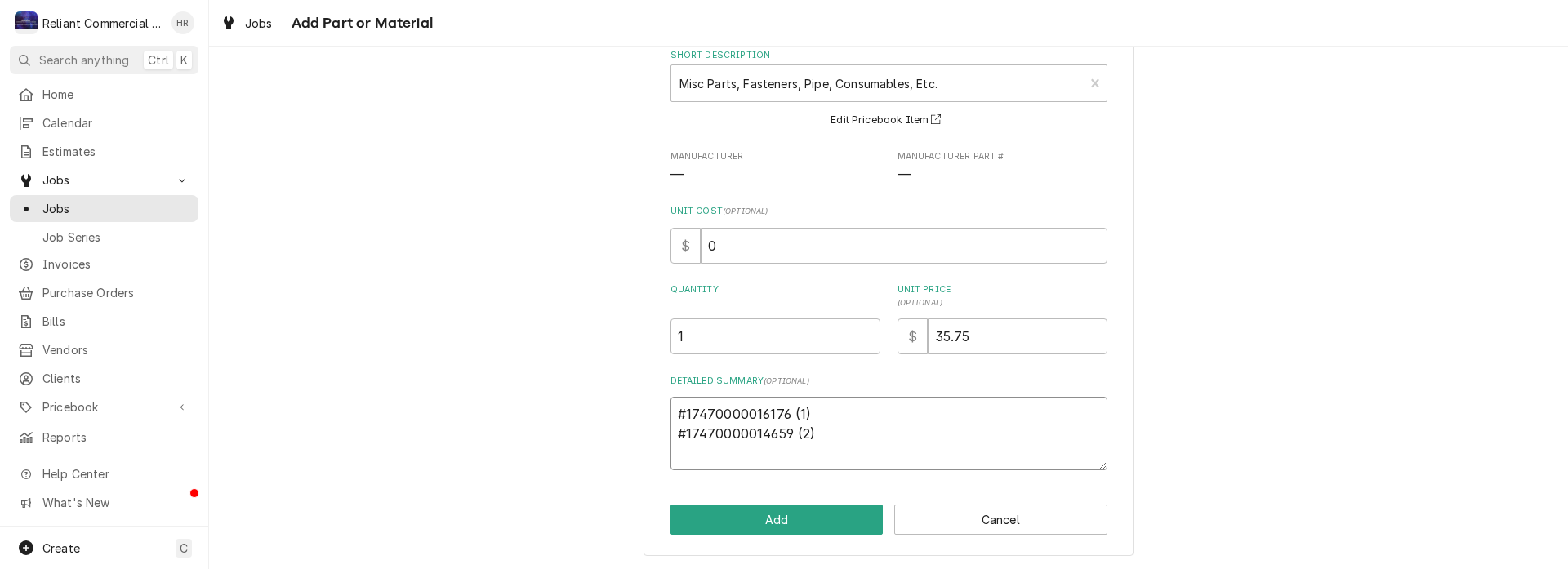
scroll to position [91, 0]
click at [671, 451] on textarea "#17470000016176 (1) #17470000014659 (2) Plus 20% handling fee" at bounding box center [889, 433] width 437 height 73
click at [915, 455] on textarea "#17470000016176 (1) #17470000014659 (2) $35.75 Plus 20% handling fee" at bounding box center [889, 433] width 437 height 73
click at [988, 338] on input "35.75" at bounding box center [1017, 335] width 179 height 36
click at [778, 523] on button "Add" at bounding box center [777, 519] width 214 height 30
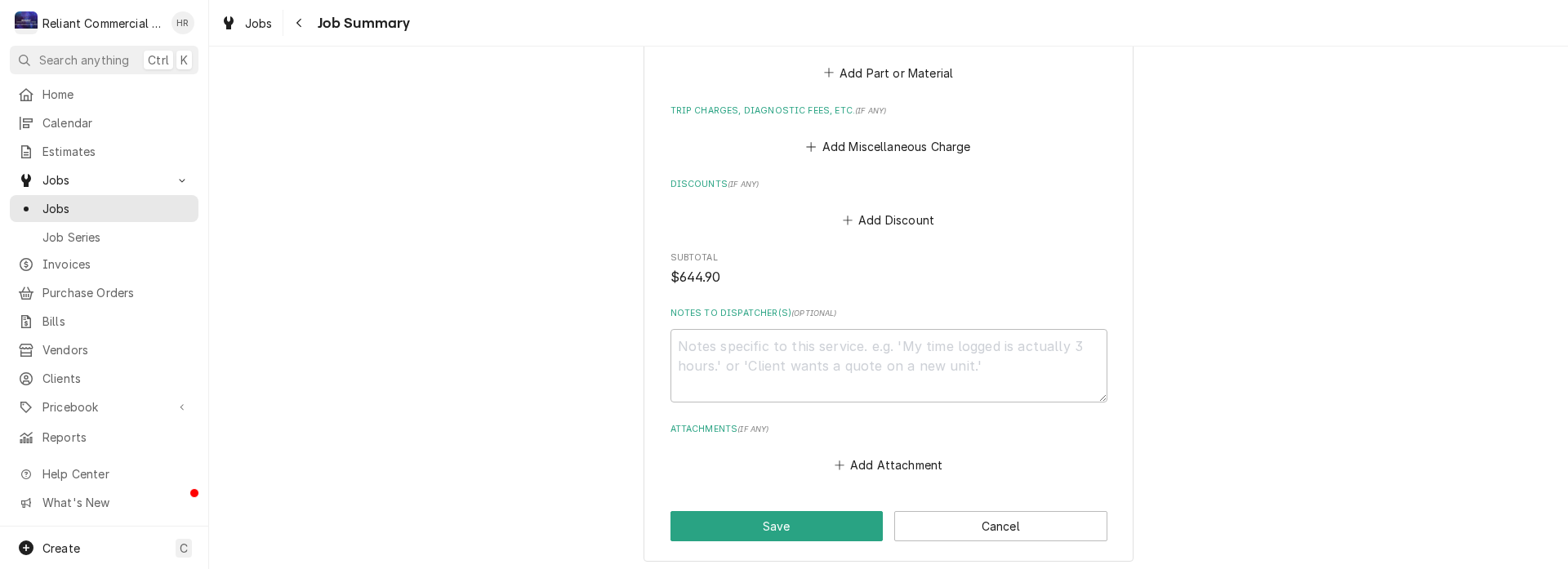
scroll to position [1389, 0]
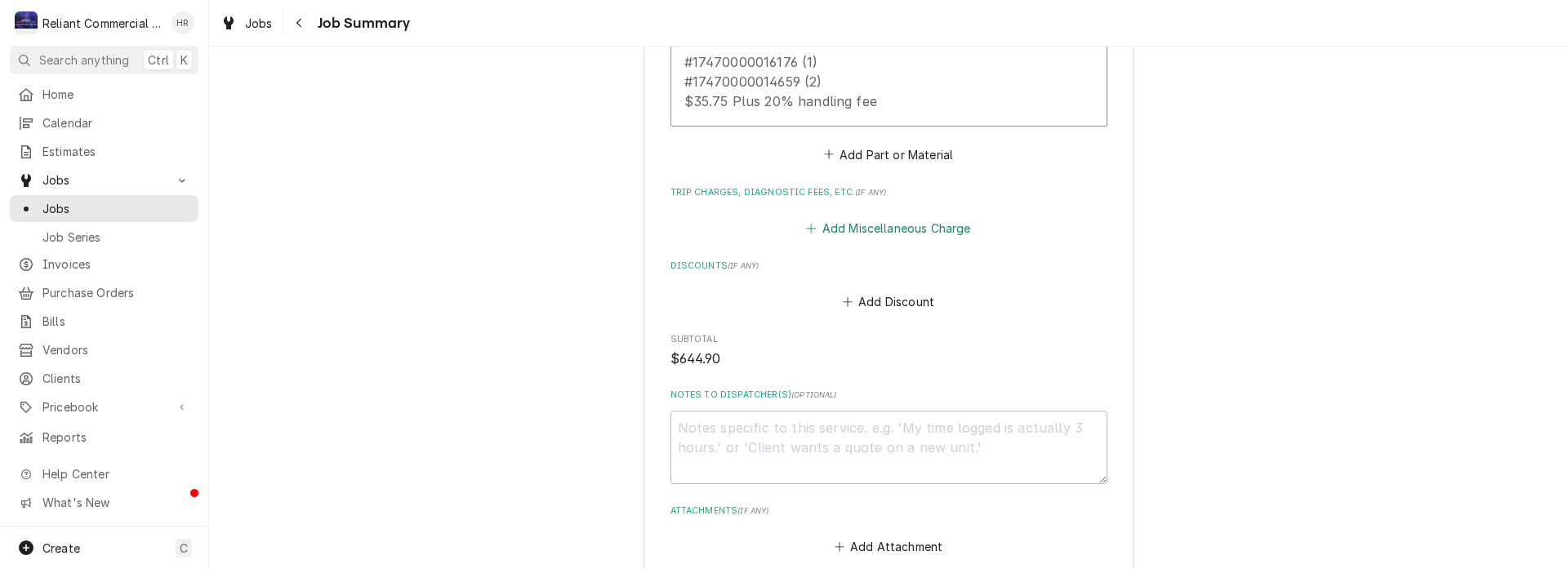
click at [891, 227] on button "Add Miscellaneous Charge" at bounding box center [888, 227] width 170 height 23
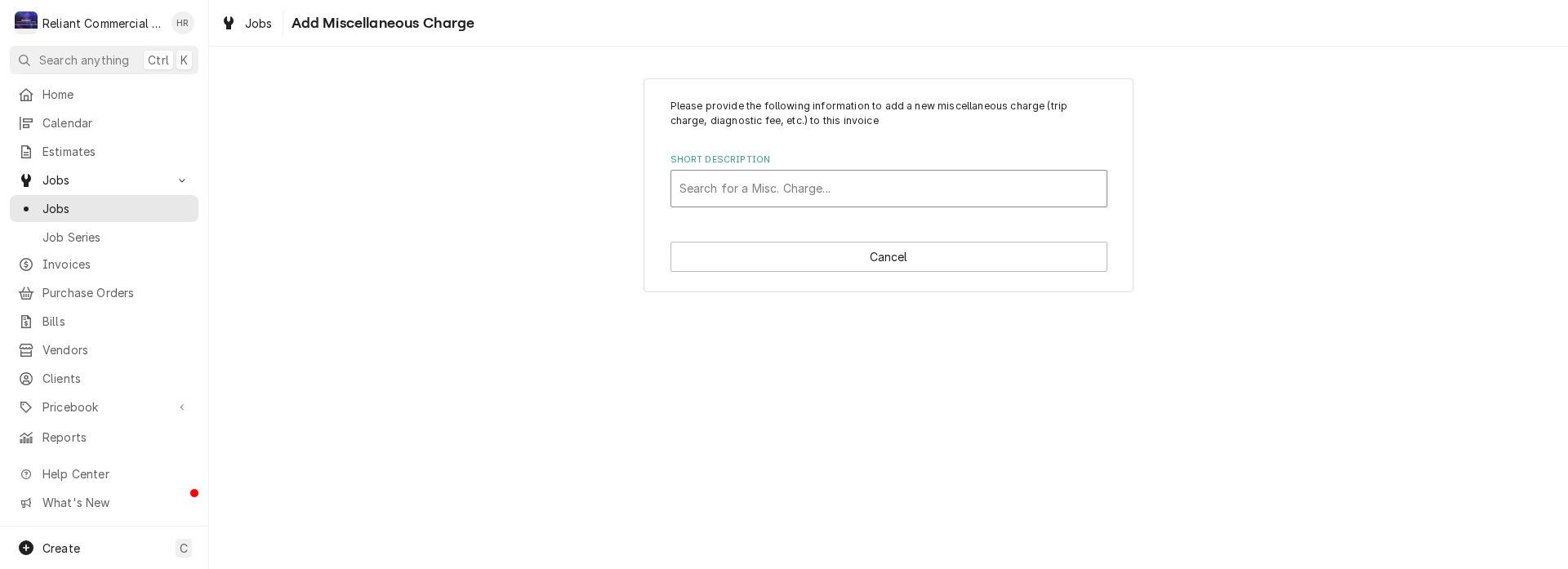
click at [870, 179] on div "Short Description" at bounding box center [889, 189] width 419 height 29
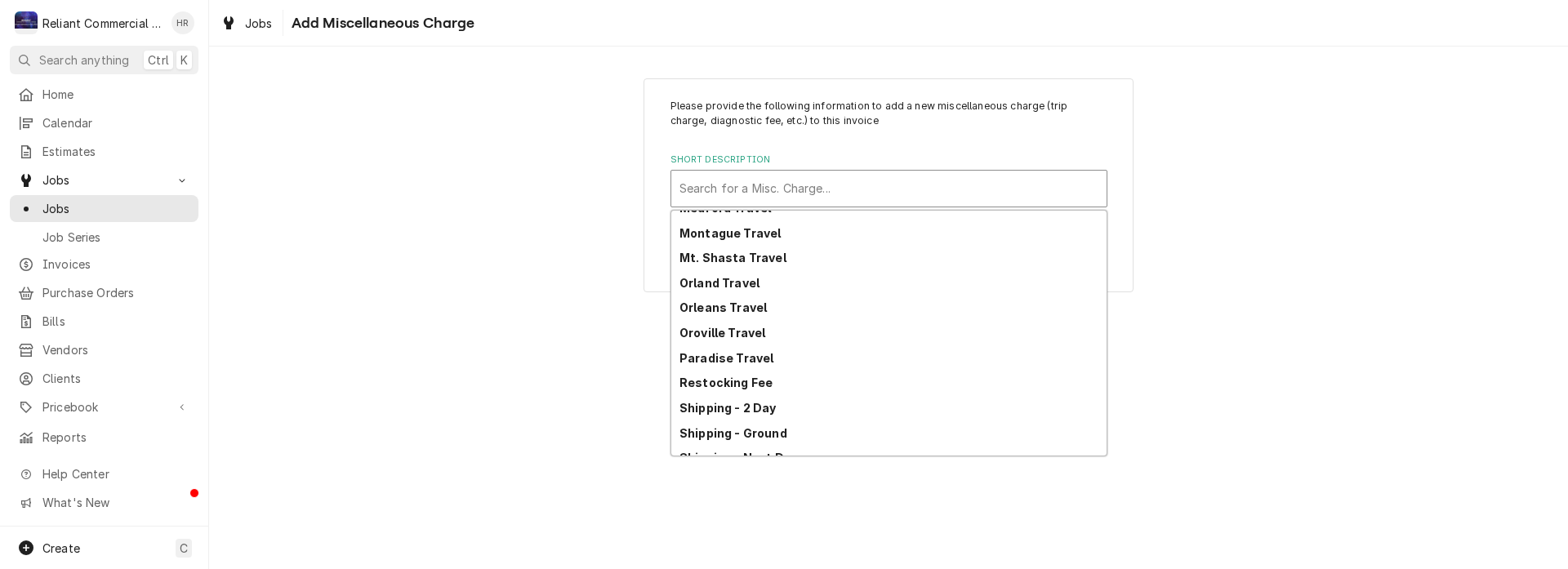
scroll to position [506, 0]
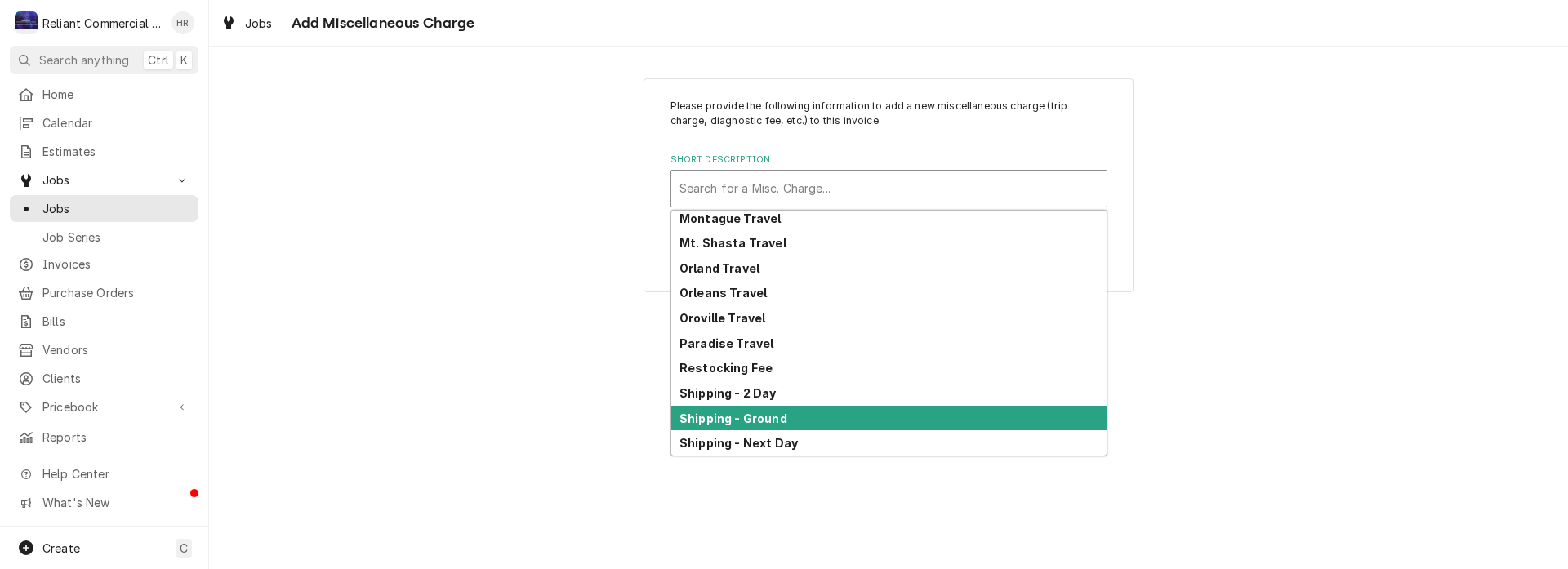
click at [739, 416] on strong "Shipping - Ground" at bounding box center [733, 418] width 108 height 14
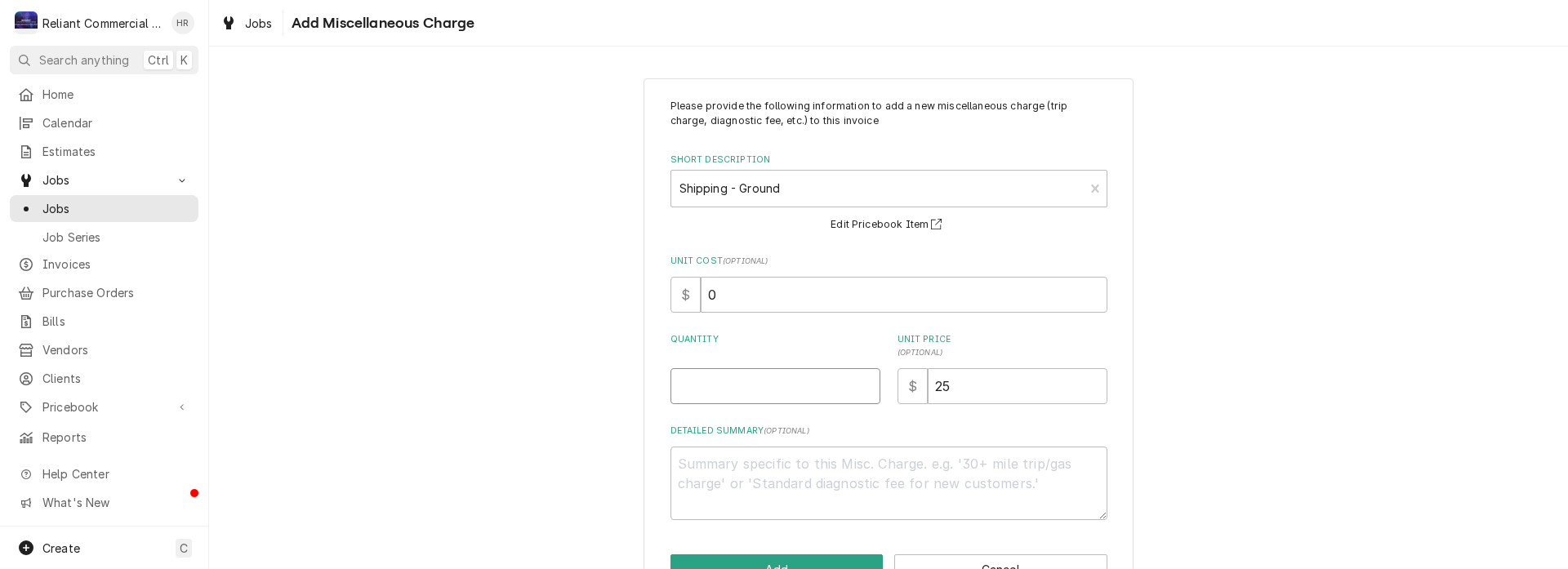
click at [763, 385] on input "Quantity" at bounding box center [776, 386] width 210 height 36
click at [976, 396] on input "25" at bounding box center [1017, 386] width 179 height 36
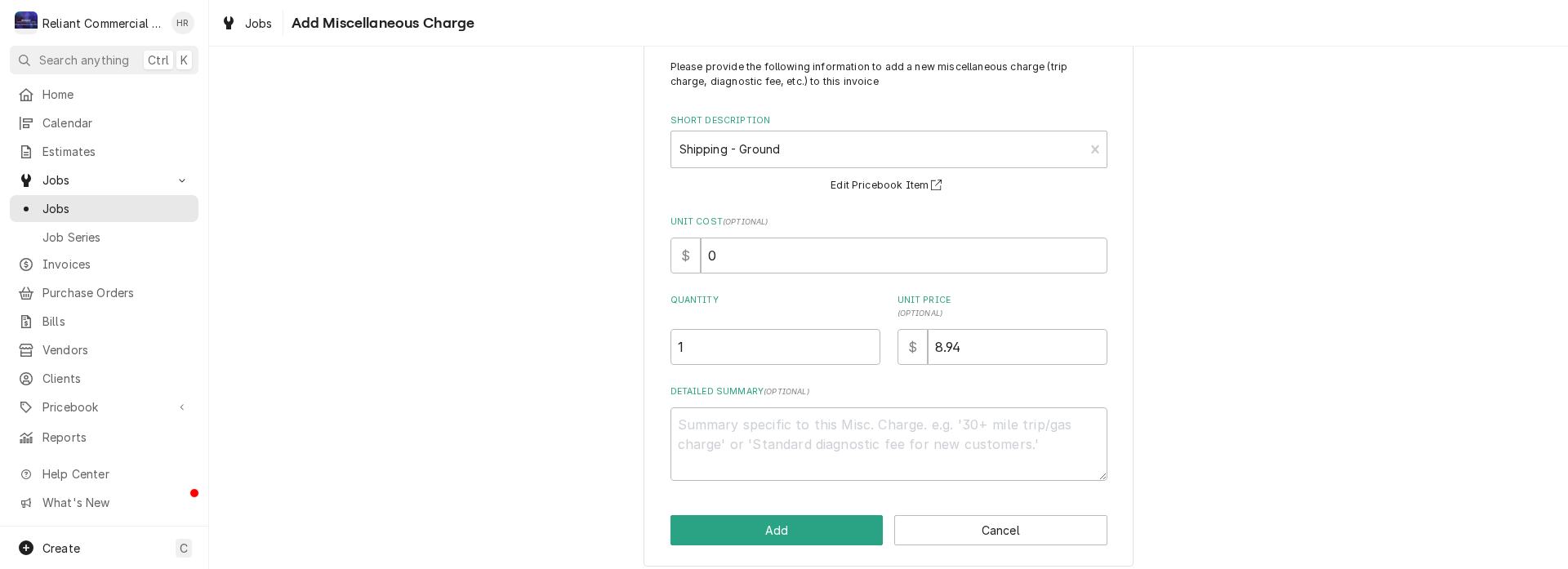
scroll to position [51, 0]
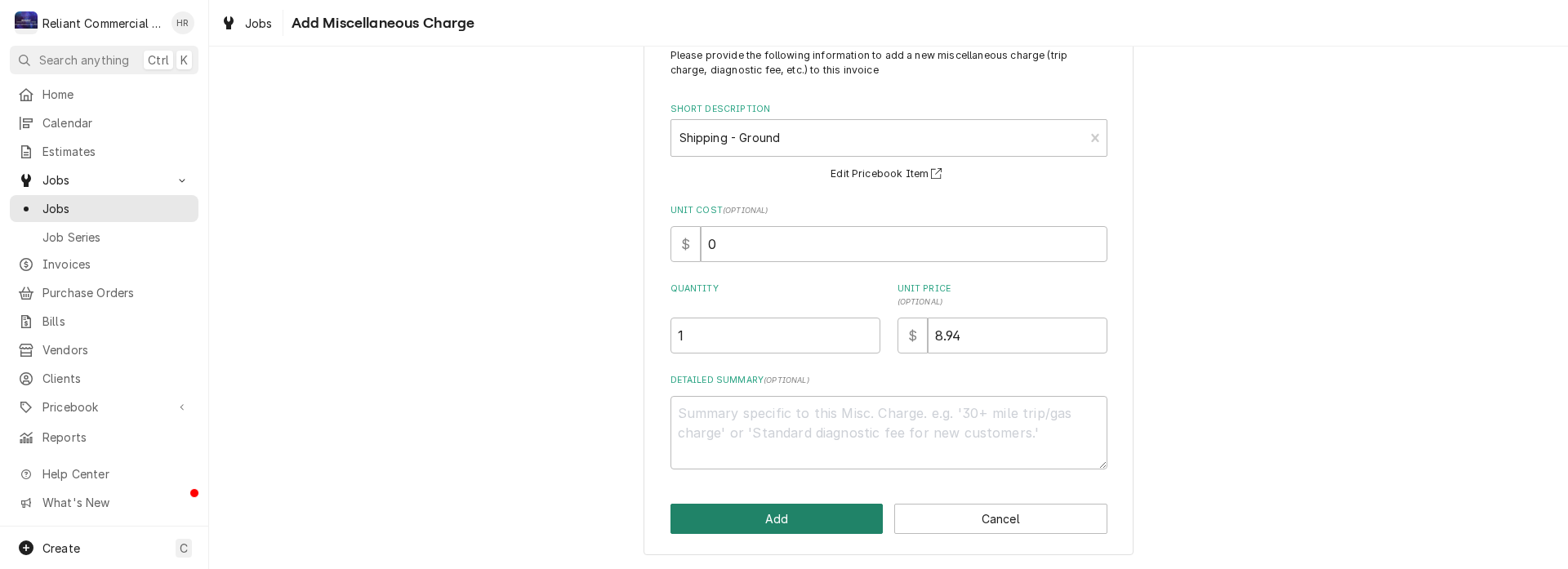
click at [778, 521] on button "Add" at bounding box center [777, 519] width 214 height 30
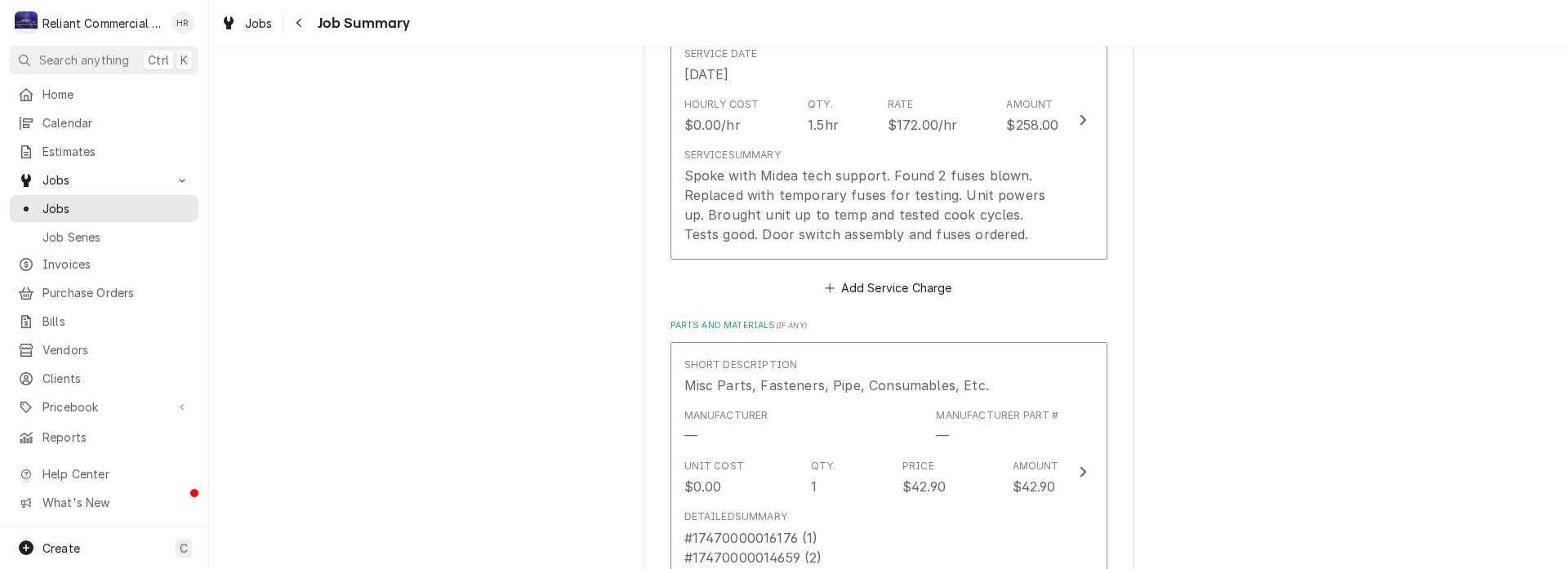
scroll to position [919, 0]
click at [892, 282] on button "Add Service Charge" at bounding box center [888, 282] width 133 height 23
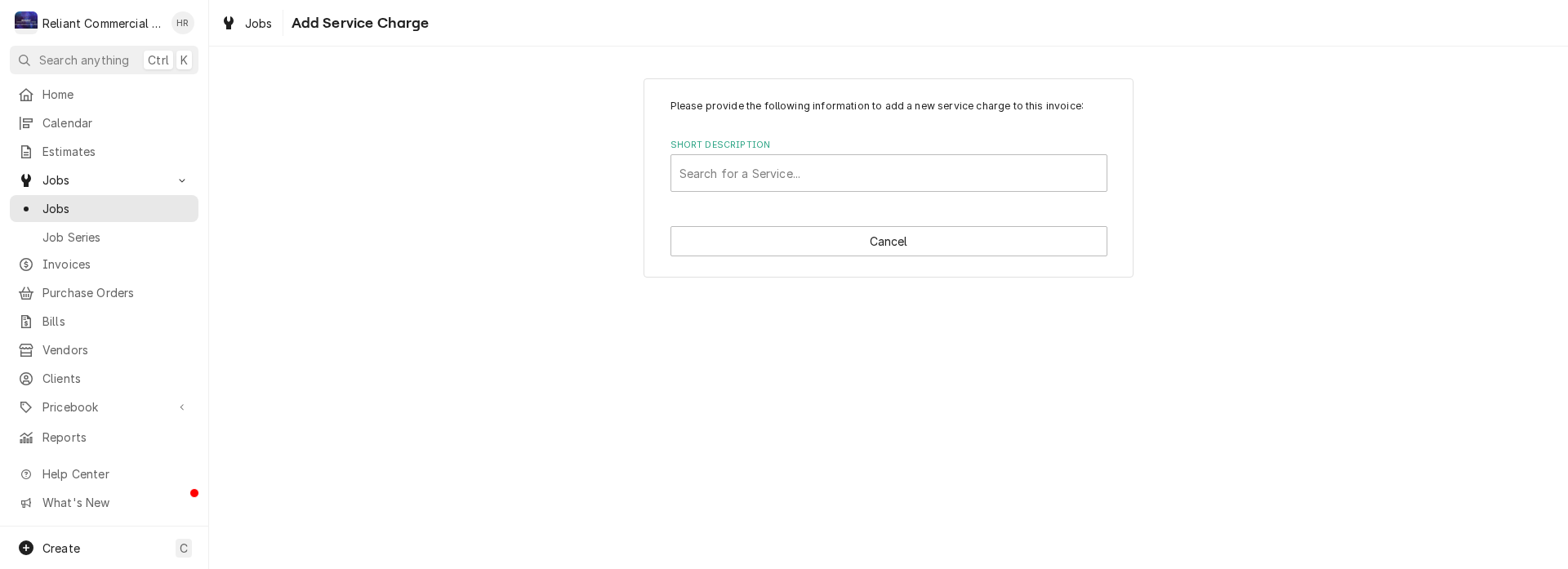
click at [852, 258] on div "Please provide the following information to add a new service charge to this in…" at bounding box center [888, 178] width 490 height 199
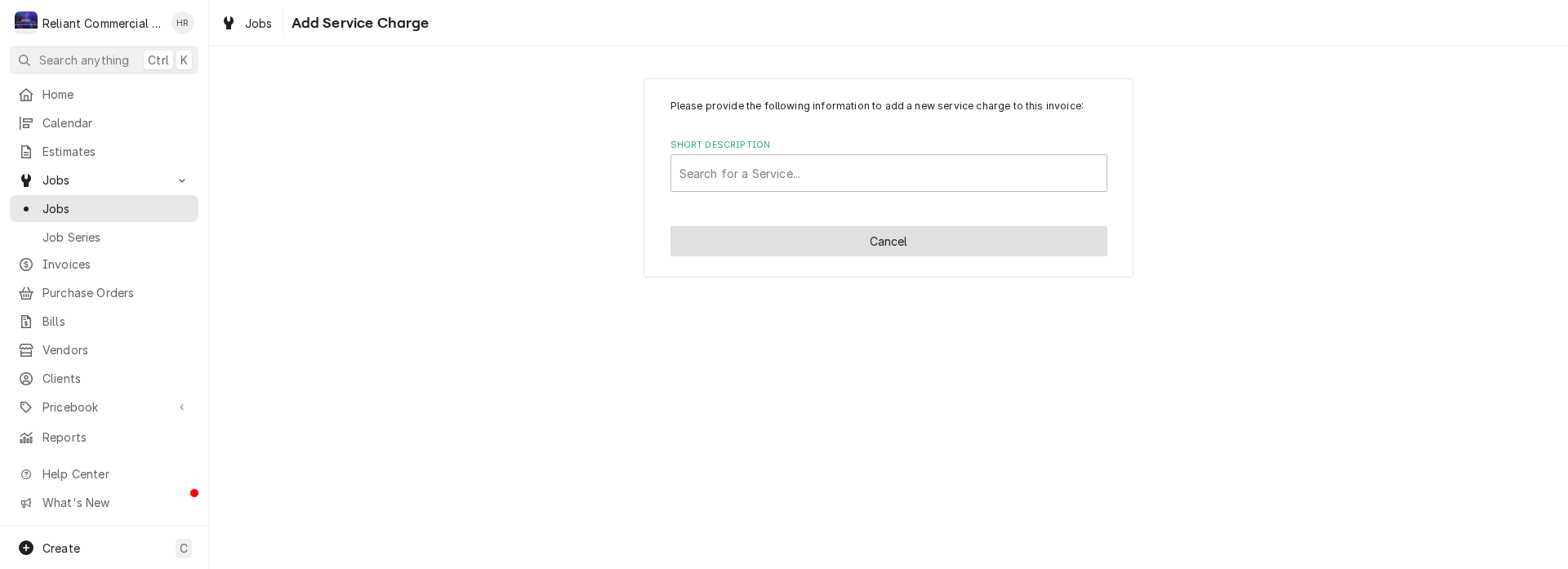
click at [854, 243] on button "Cancel" at bounding box center [889, 241] width 437 height 30
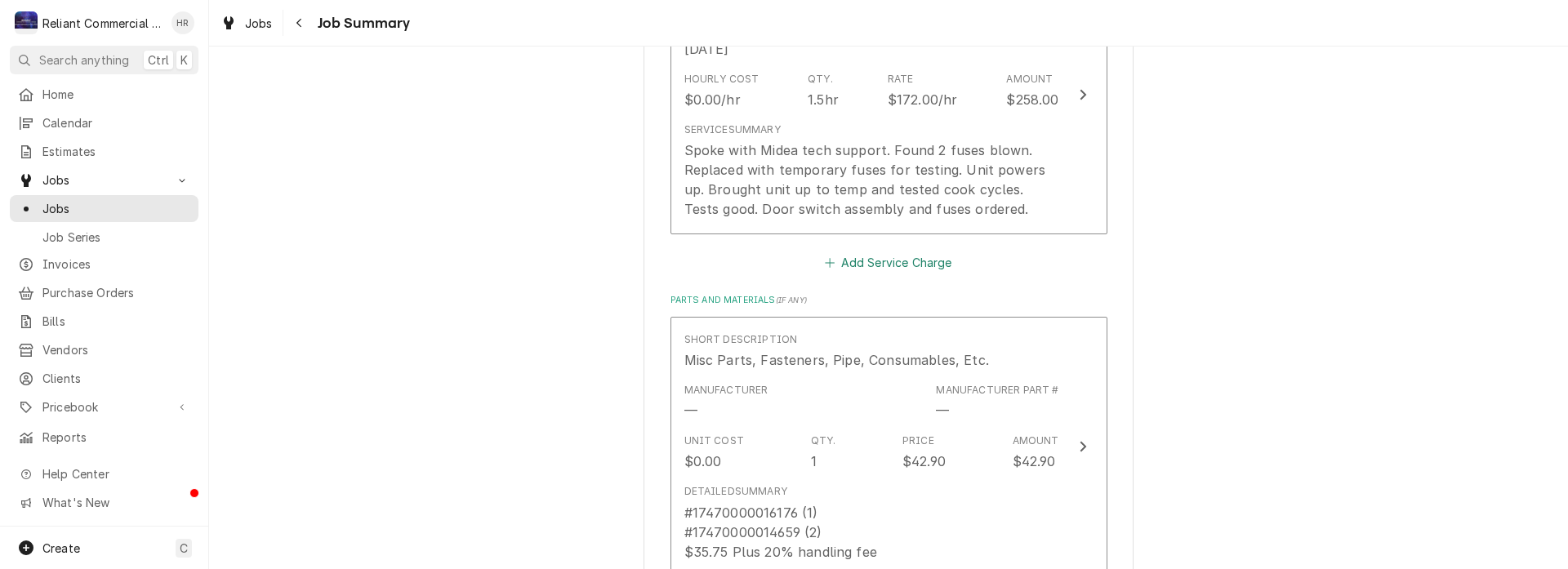
click at [896, 262] on button "Add Service Charge" at bounding box center [888, 263] width 133 height 23
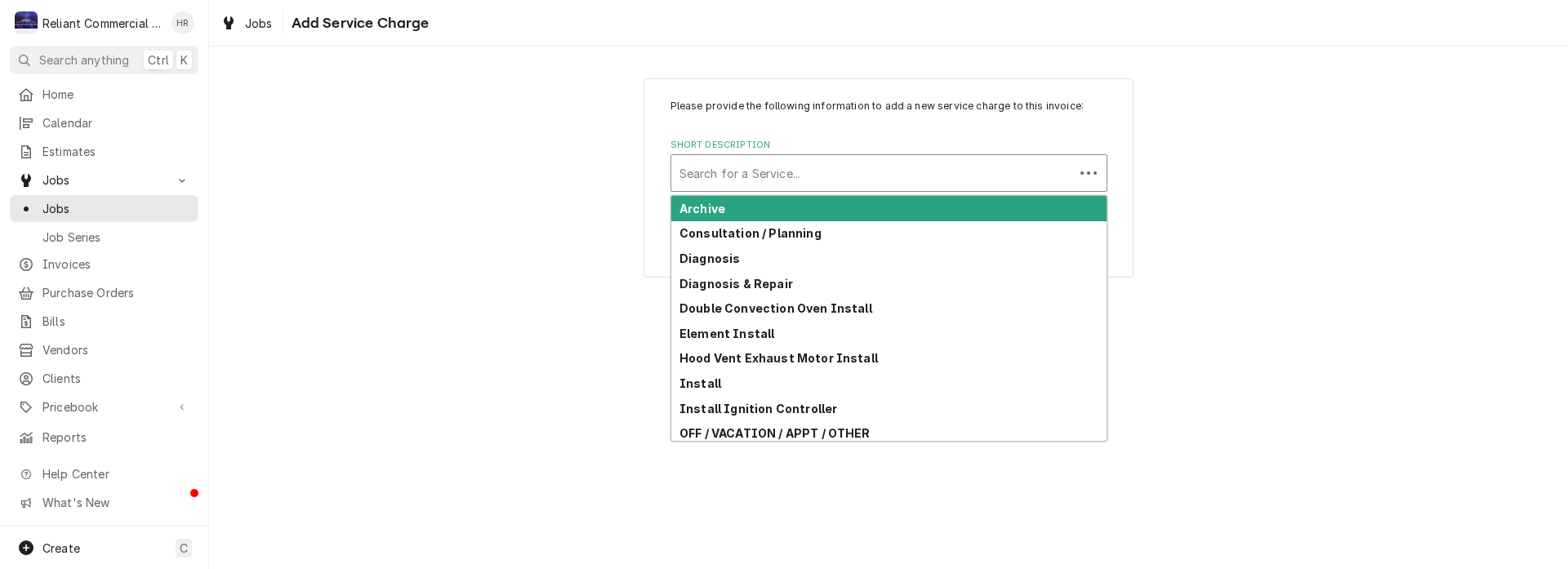
click at [846, 174] on div "Short Description" at bounding box center [872, 173] width 386 height 29
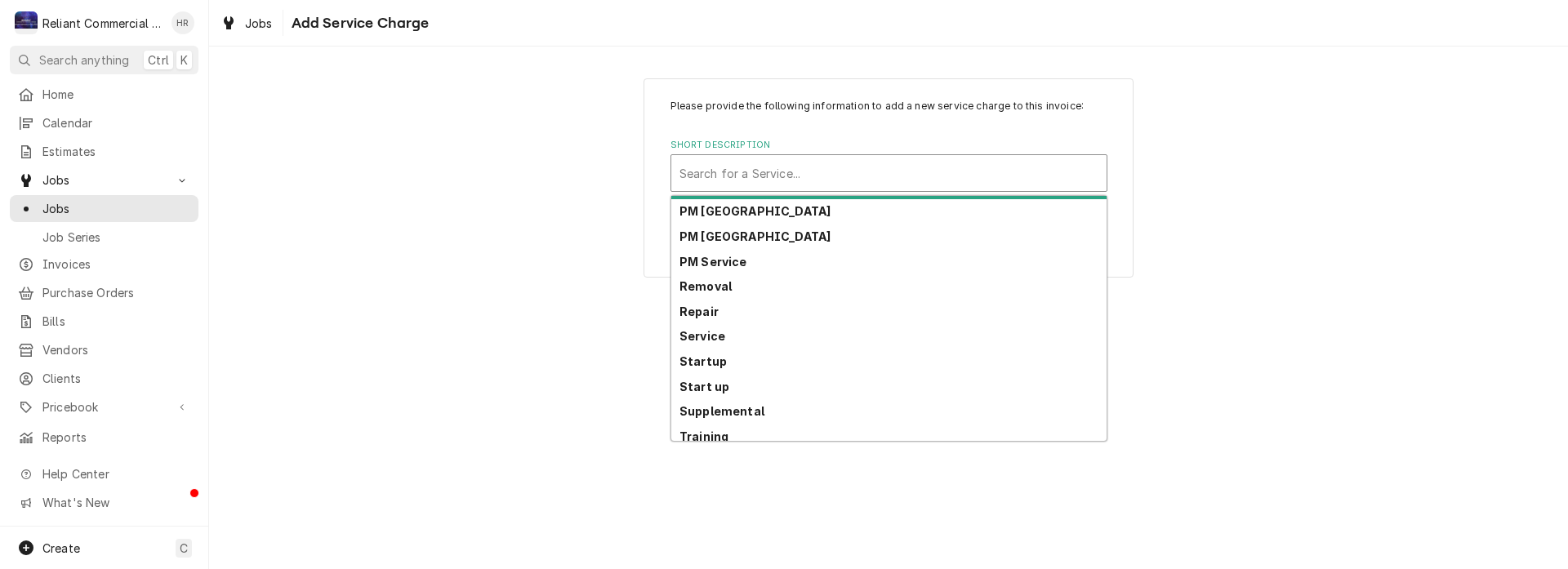
scroll to position [431, 0]
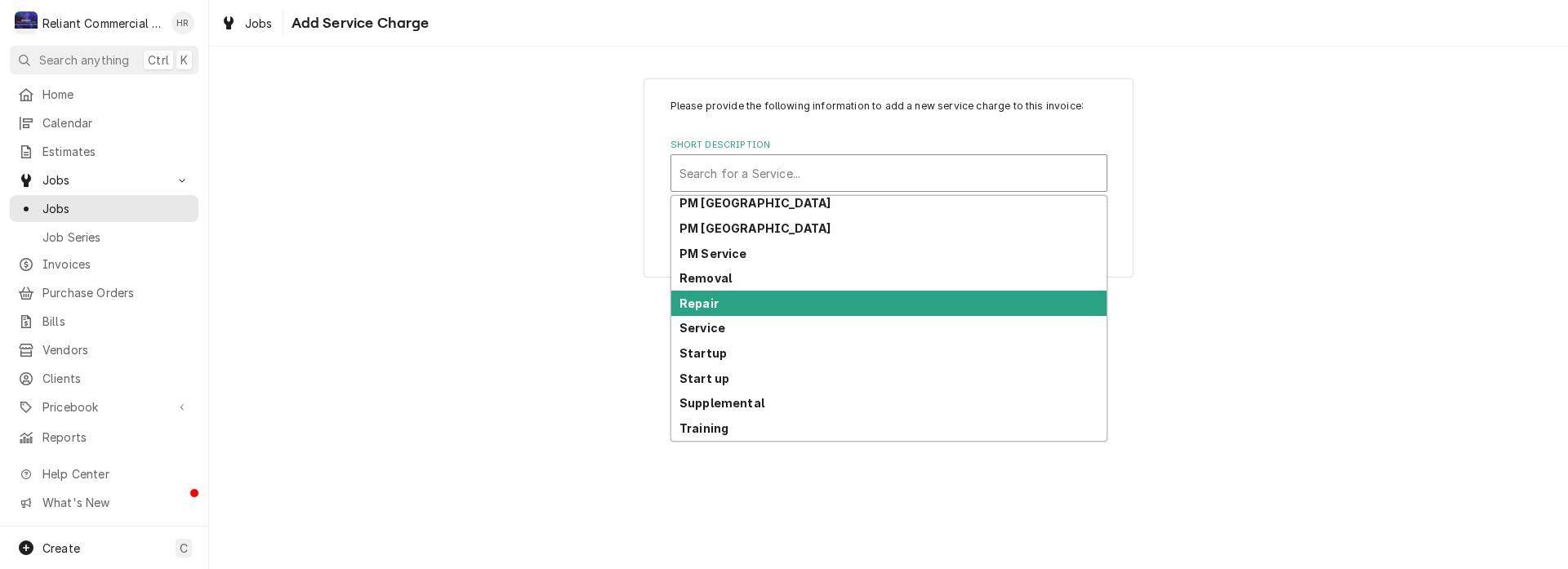
click at [733, 305] on div "Repair" at bounding box center [889, 304] width 435 height 25
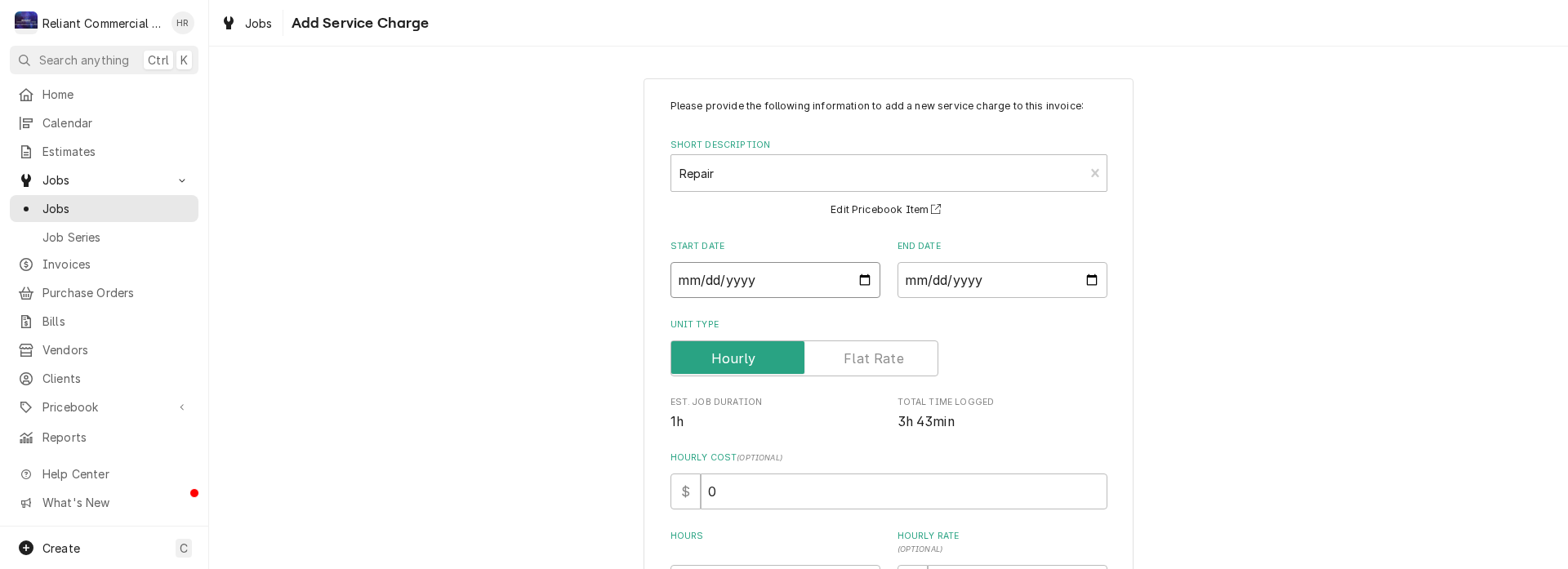
click at [858, 276] on input "Start Date" at bounding box center [776, 279] width 210 height 36
click at [1089, 276] on input "End Date" at bounding box center [1003, 279] width 210 height 36
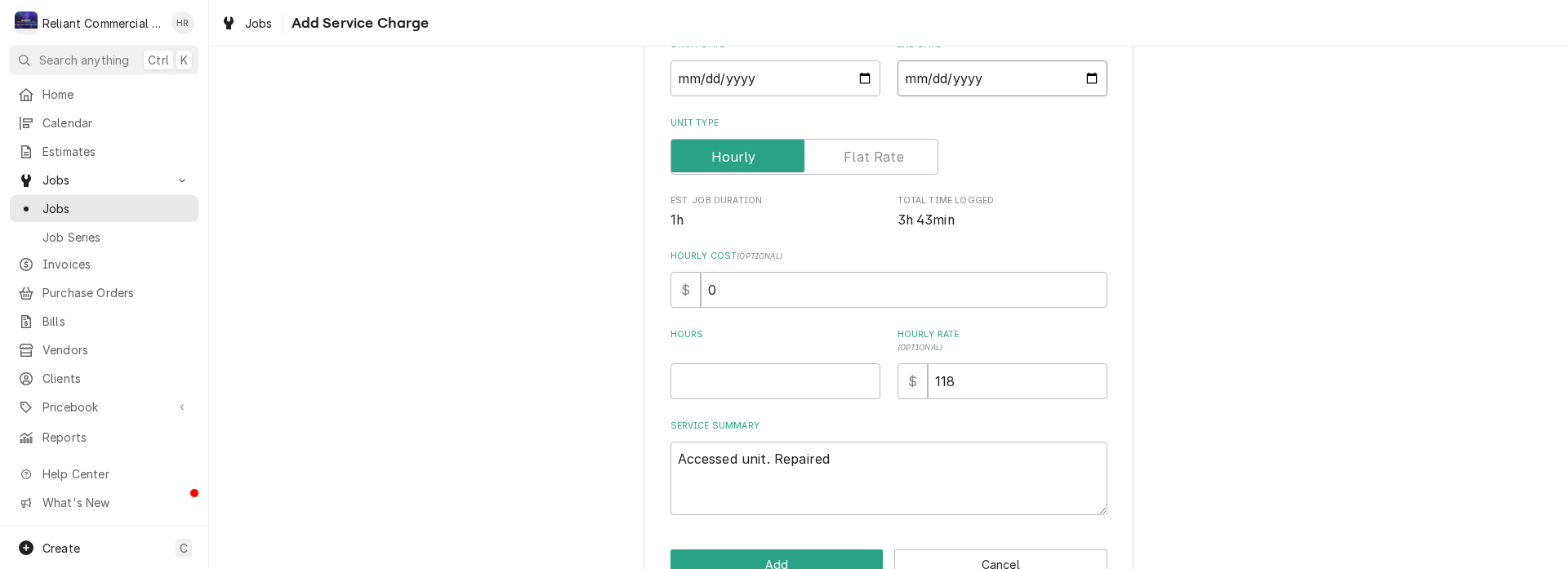
scroll to position [245, 0]
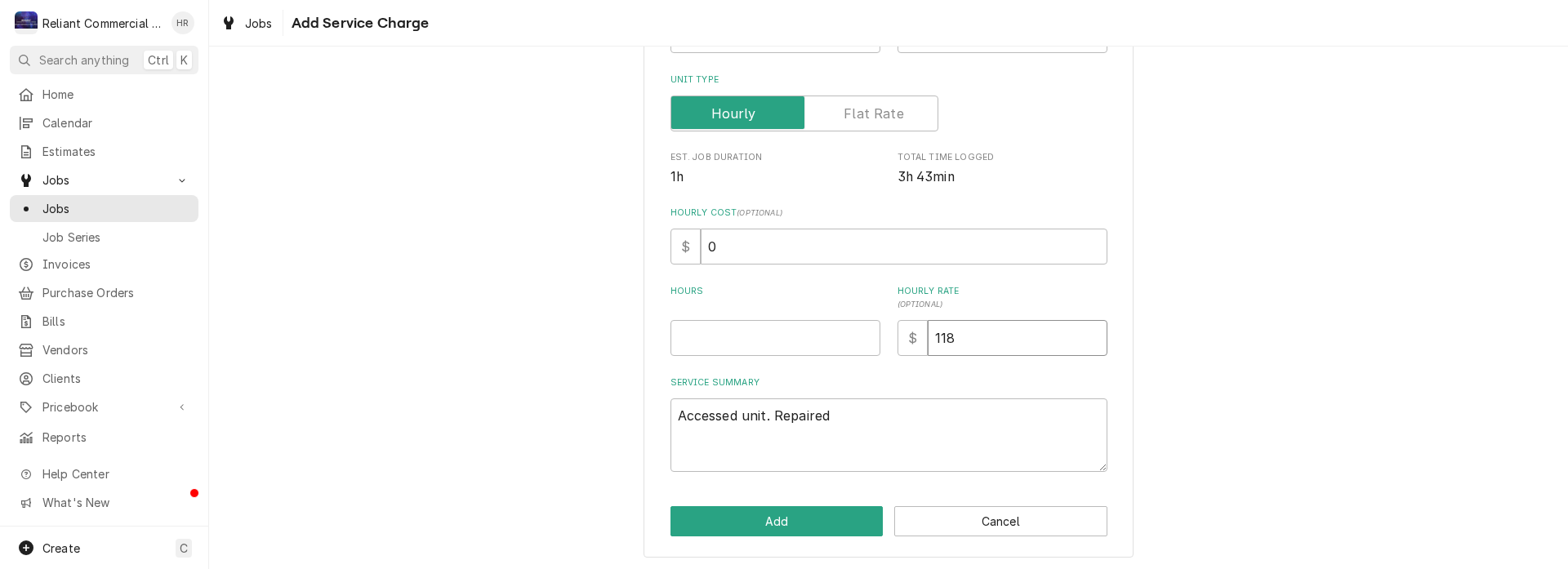
click at [967, 340] on input "118" at bounding box center [1017, 338] width 179 height 36
click at [773, 335] on input "Hours" at bounding box center [776, 338] width 210 height 36
click at [892, 420] on textarea "Accessed unit. Repaired" at bounding box center [889, 436] width 437 height 73
click at [817, 518] on button "Add" at bounding box center [777, 521] width 214 height 30
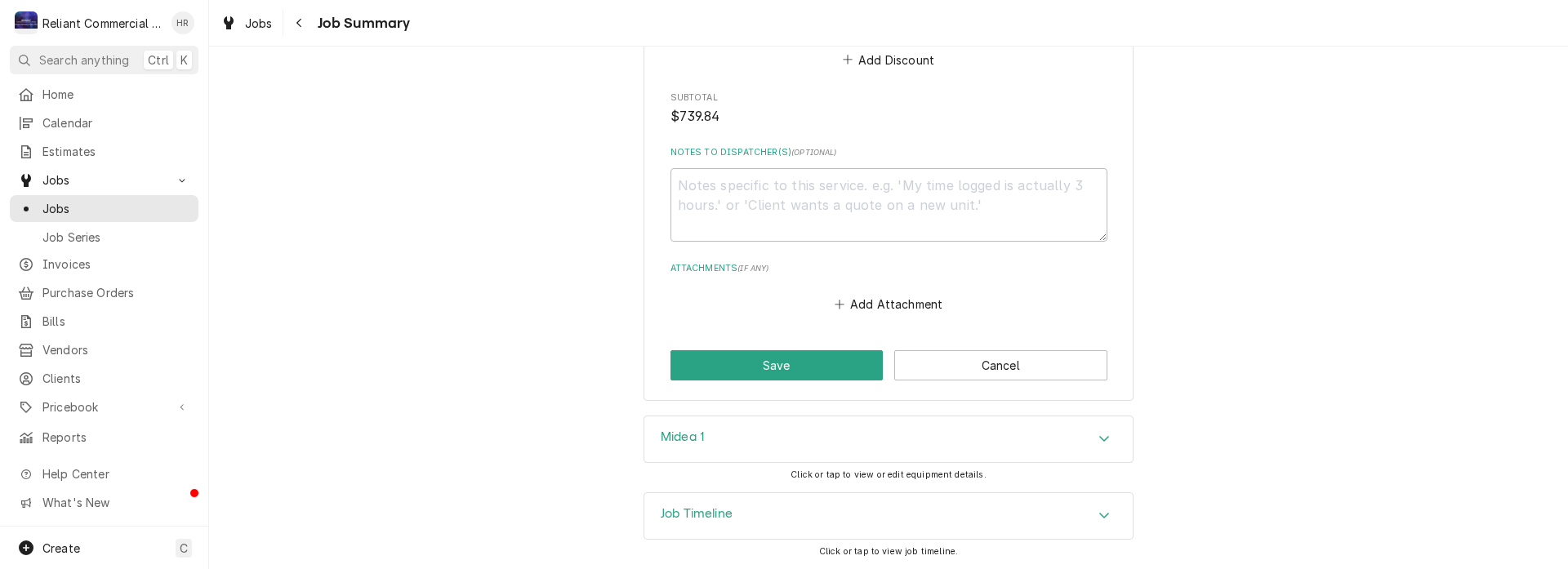
scroll to position [1989, 0]
click at [801, 364] on button "Save" at bounding box center [777, 365] width 214 height 30
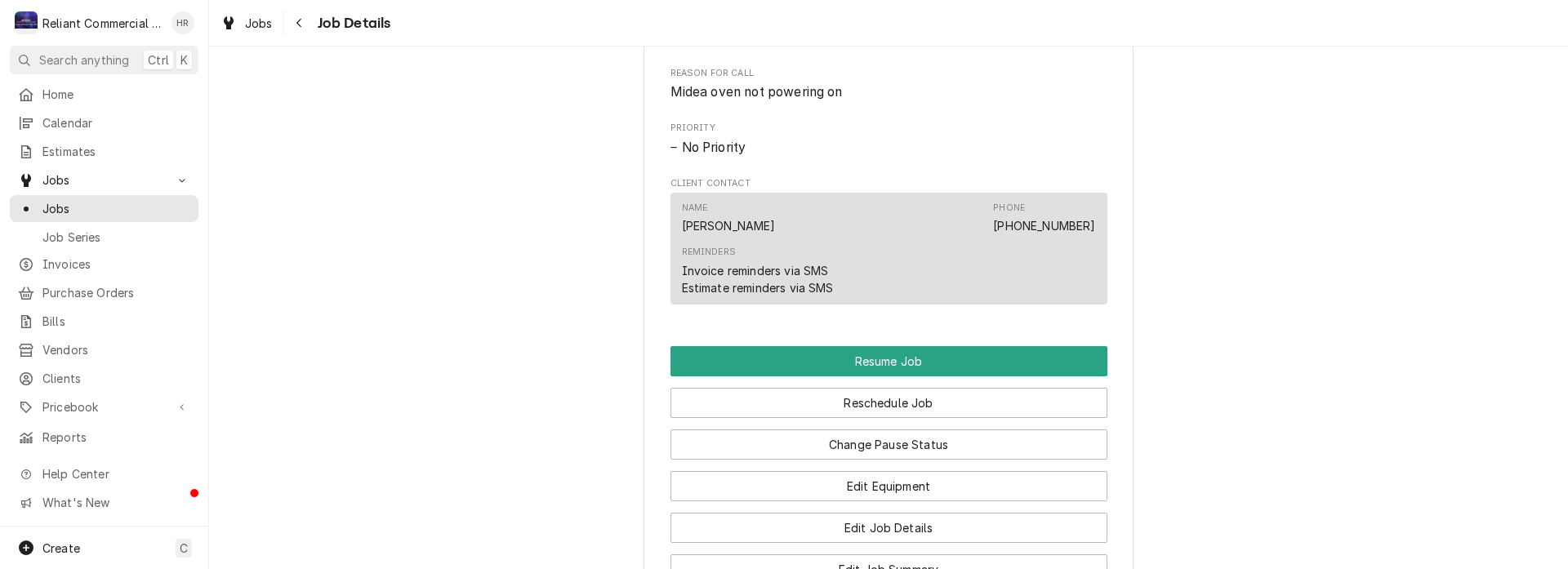
scroll to position [1552, 0]
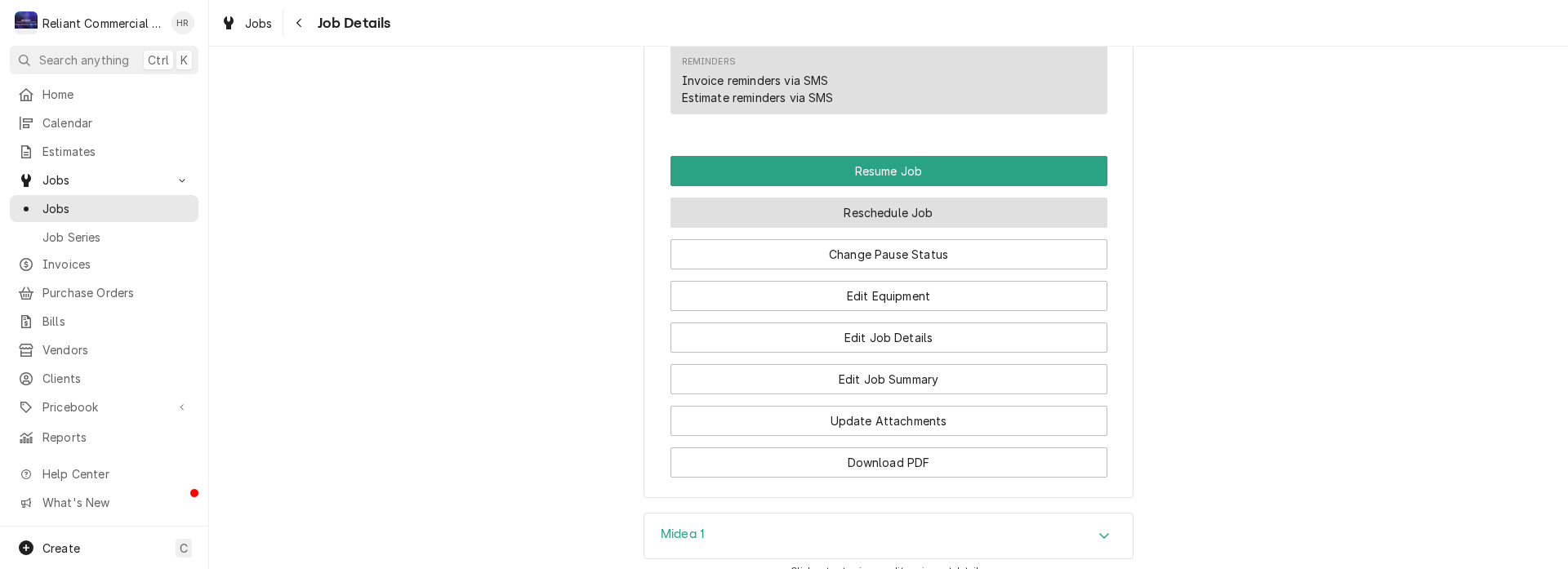
click at [850, 228] on button "Reschedule Job" at bounding box center [889, 213] width 437 height 30
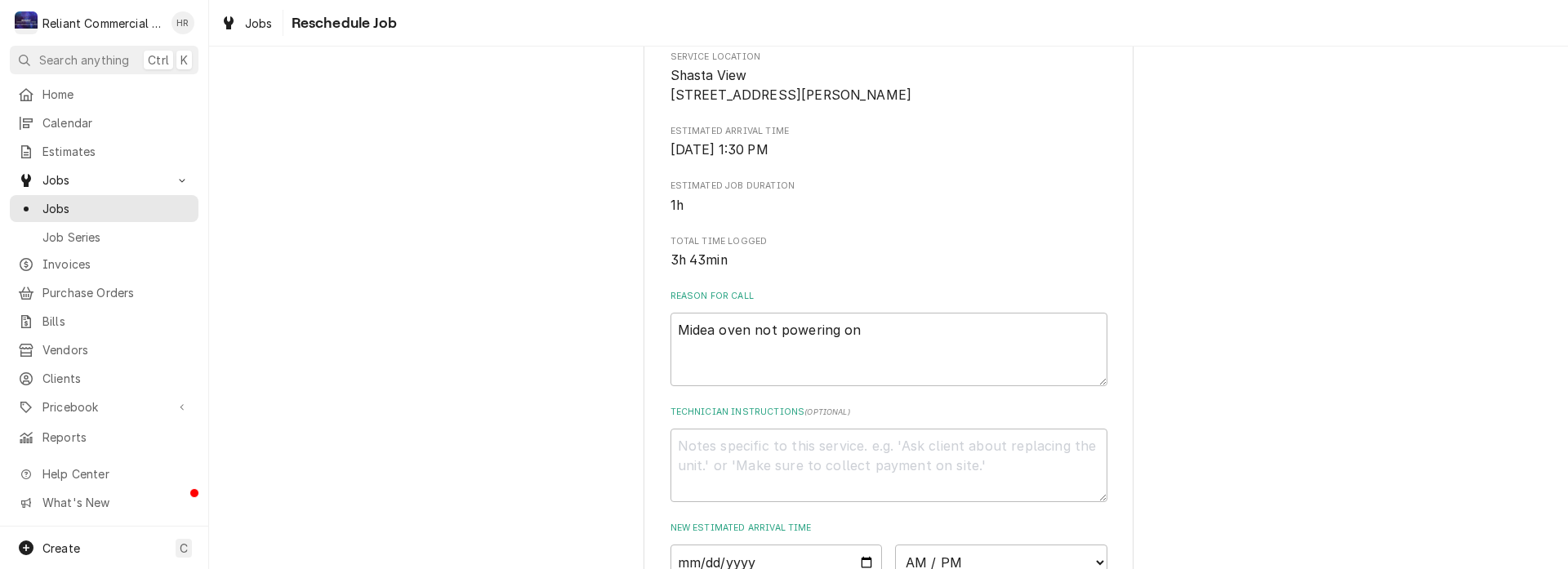
scroll to position [490, 0]
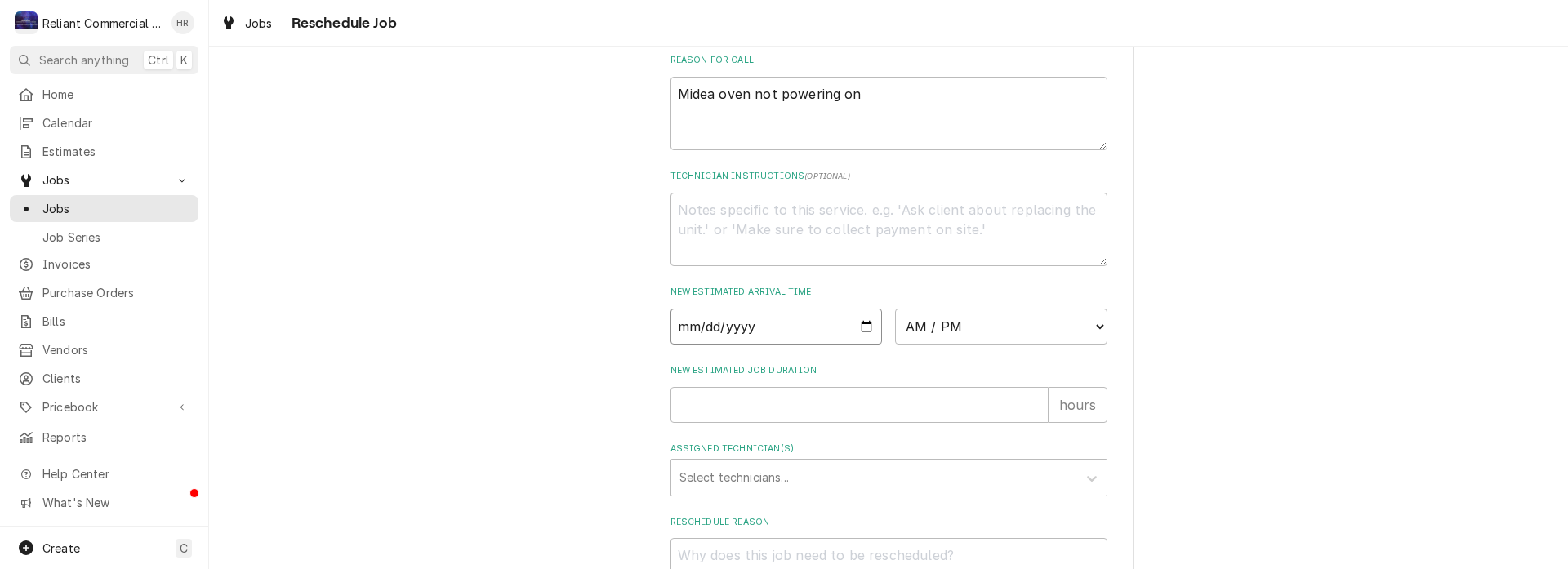
click at [862, 345] on input "Date" at bounding box center [776, 326] width 213 height 36
type input "[DATE]"
type textarea "x"
click at [1092, 345] on select "AM / PM 6:00 AM 6:15 AM 6:30 AM 6:45 AM 7:00 AM 7:15 AM 7:30 AM 7:45 AM 8:00 AM…" at bounding box center [1001, 326] width 213 height 36
select select "09:30:00"
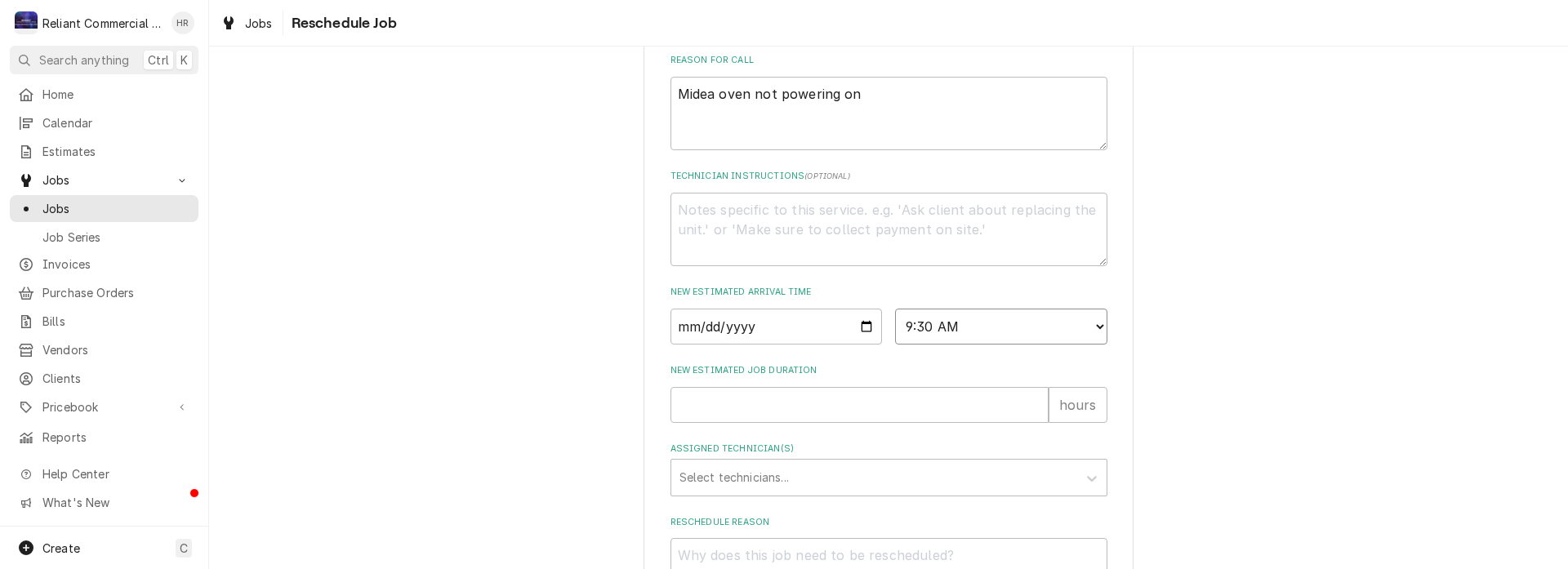
click at [895, 328] on select "AM / PM 6:00 AM 6:15 AM 6:30 AM 6:45 AM 7:00 AM 7:15 AM 7:30 AM 7:45 AM 8:00 AM…" at bounding box center [1001, 326] width 213 height 36
click at [872, 420] on input "New Estimated Job Duration" at bounding box center [859, 405] width 378 height 36
type textarea "x"
type input ".5"
click at [1364, 407] on div "Please provide some additional details to reschedule this job. Roopairs Job ID …" at bounding box center [888, 143] width 1359 height 1138
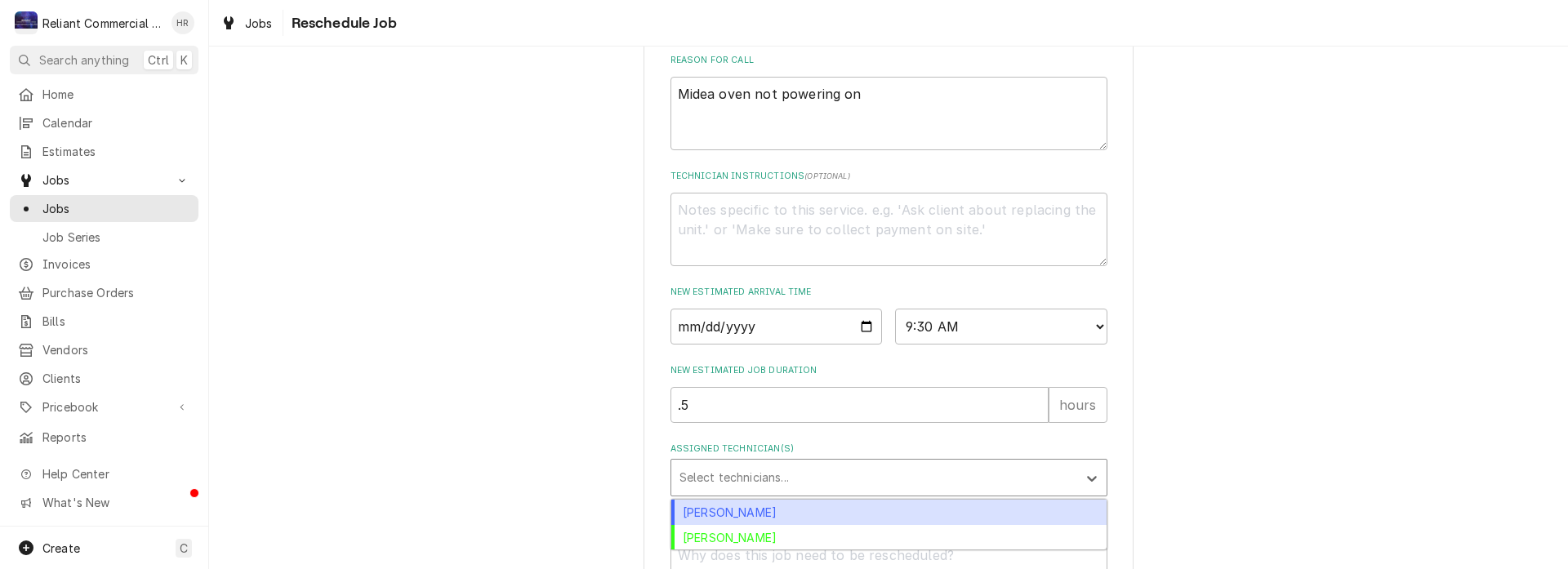
click at [904, 491] on div "Assigned Technician(s)" at bounding box center [874, 477] width 389 height 29
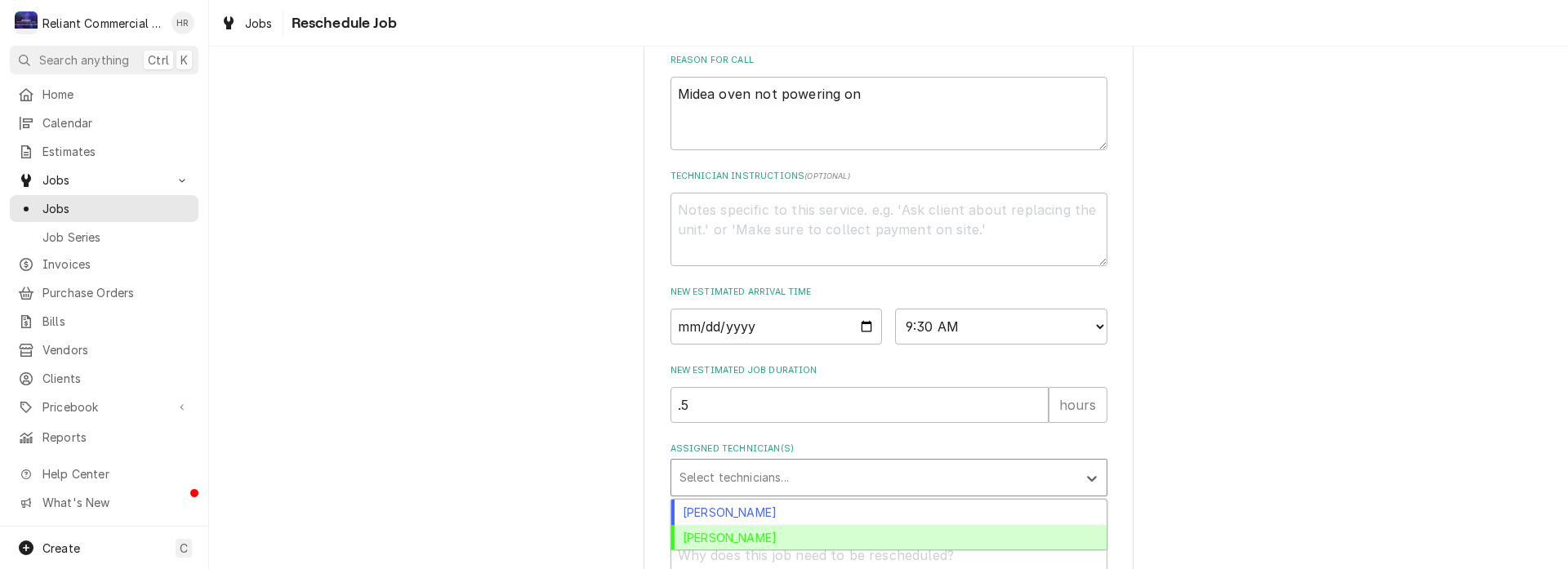
click at [811, 551] on div "Heath Reed" at bounding box center [889, 538] width 435 height 25
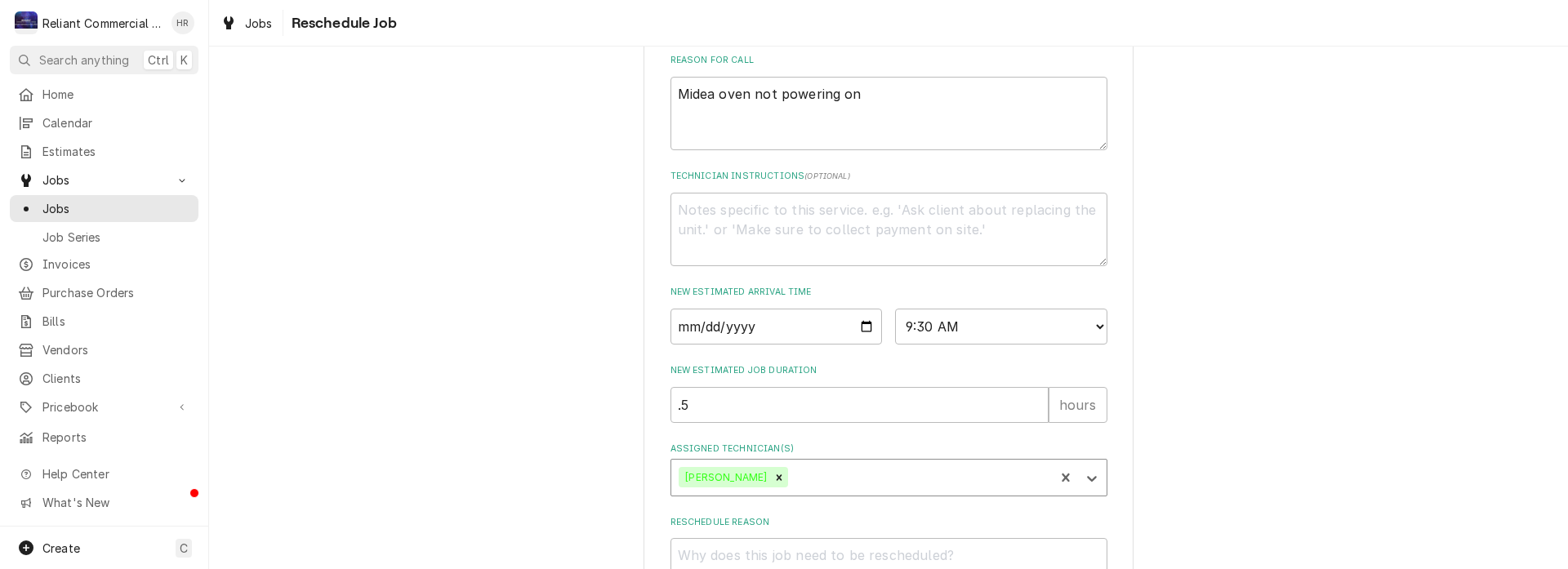
scroll to position [652, 0]
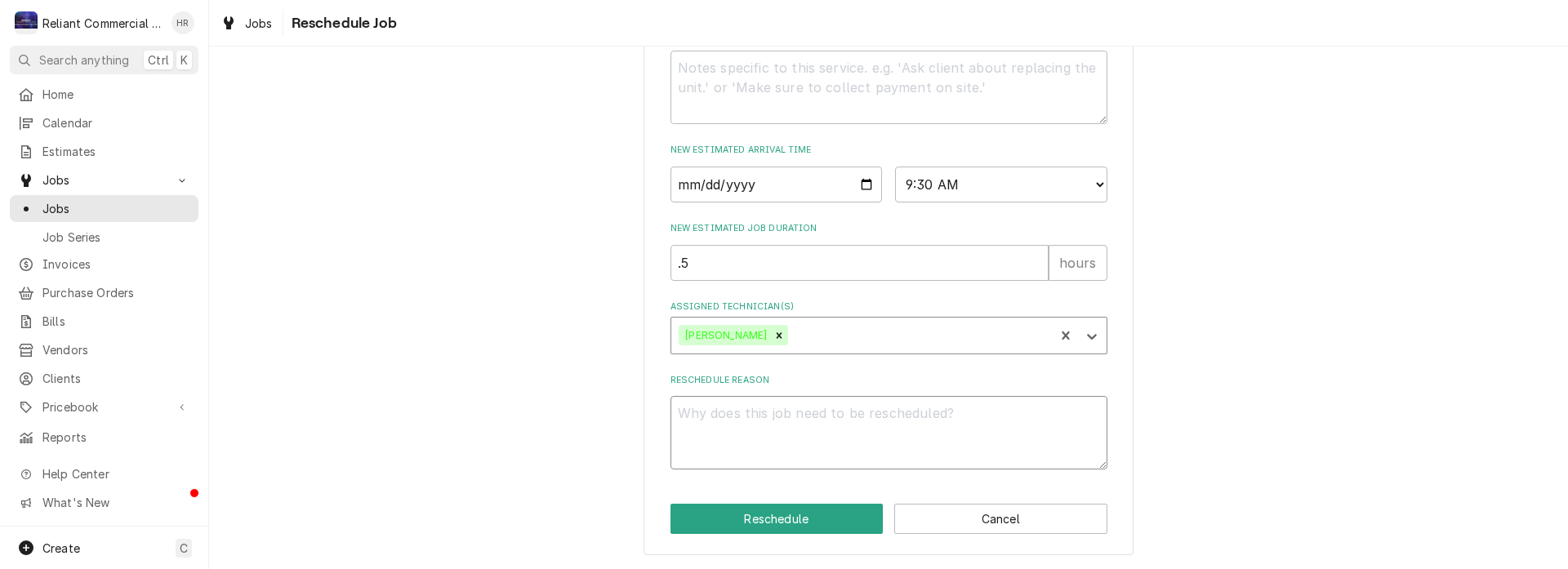
click at [951, 413] on textarea "Reschedule Reason" at bounding box center [889, 433] width 437 height 73
type textarea "x"
type textarea "P"
type textarea "x"
type textarea "Pa"
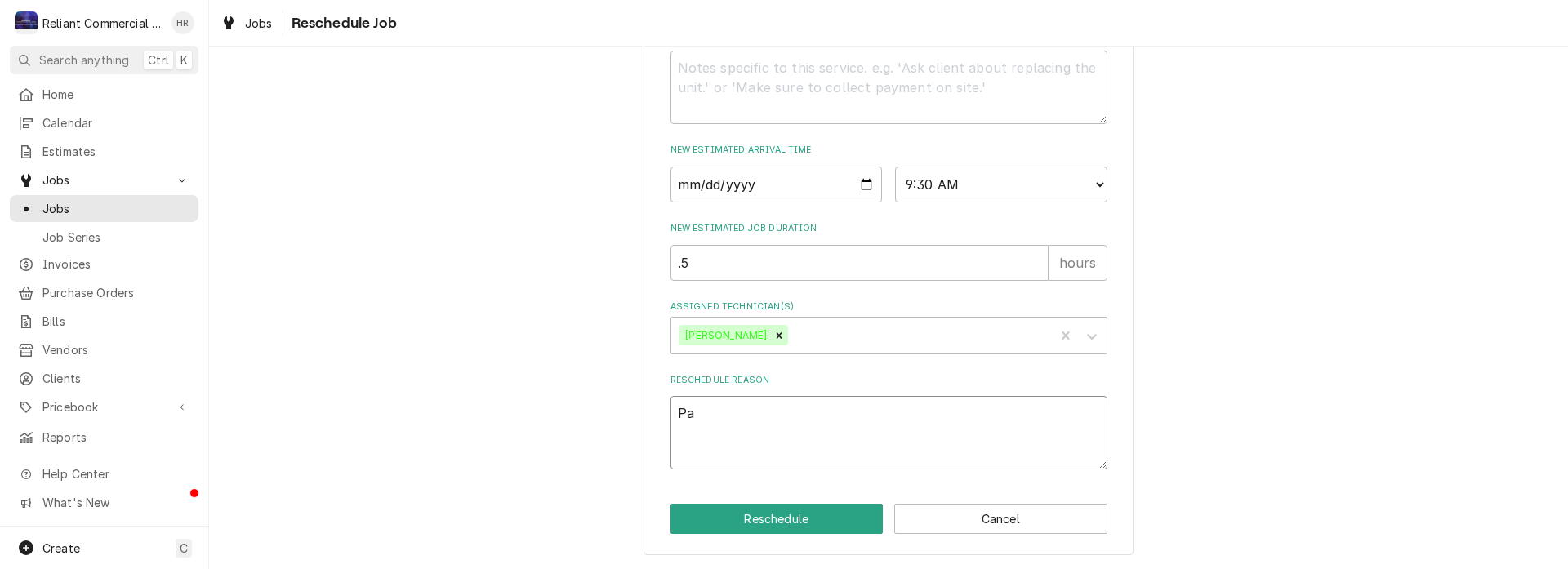
type textarea "x"
type textarea "Par"
type textarea "x"
type textarea "Part"
type textarea "x"
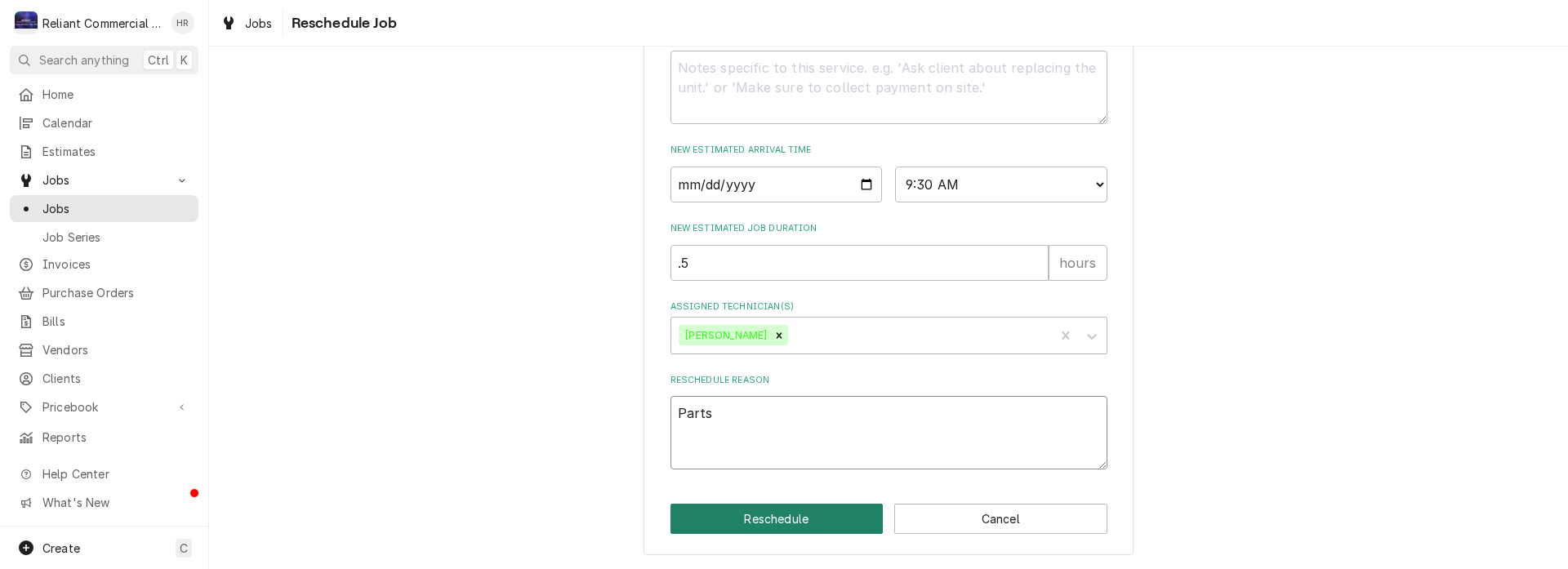
type textarea "Parts"
click at [790, 512] on button "Reschedule" at bounding box center [777, 519] width 214 height 30
type textarea "x"
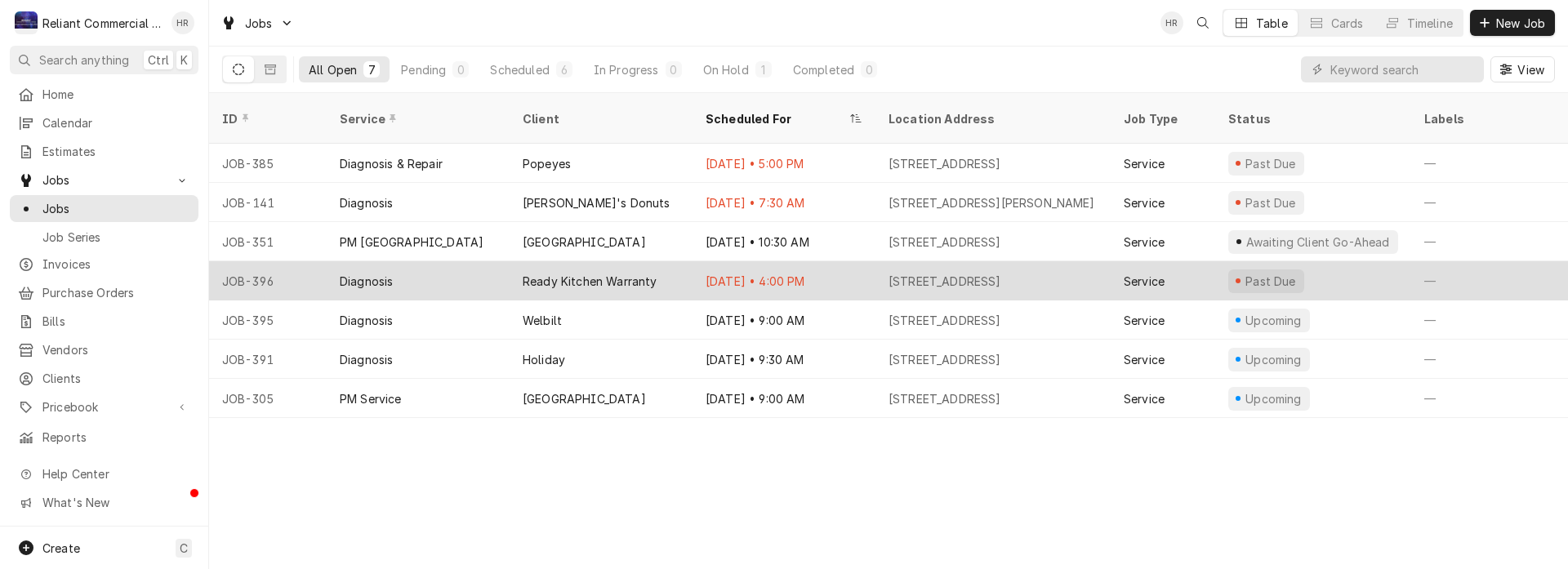
click at [829, 261] on div "[DATE] • 4:00 PM" at bounding box center [783, 280] width 183 height 39
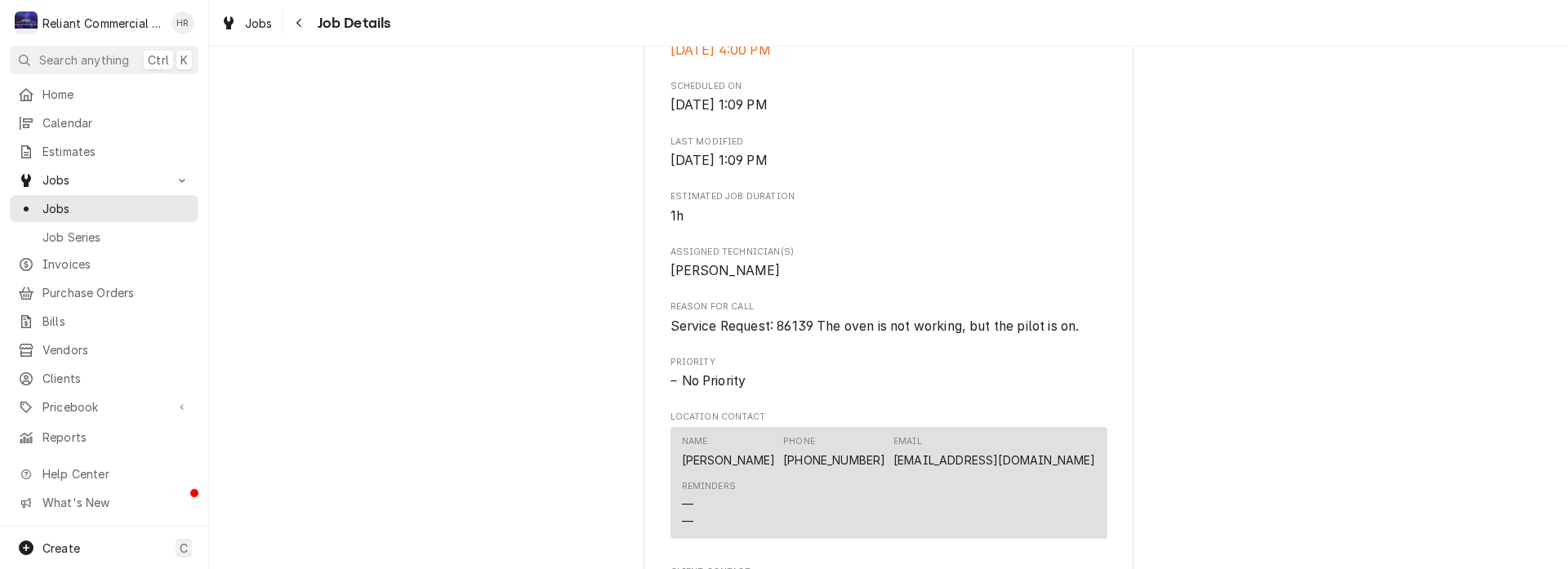
scroll to position [899, 0]
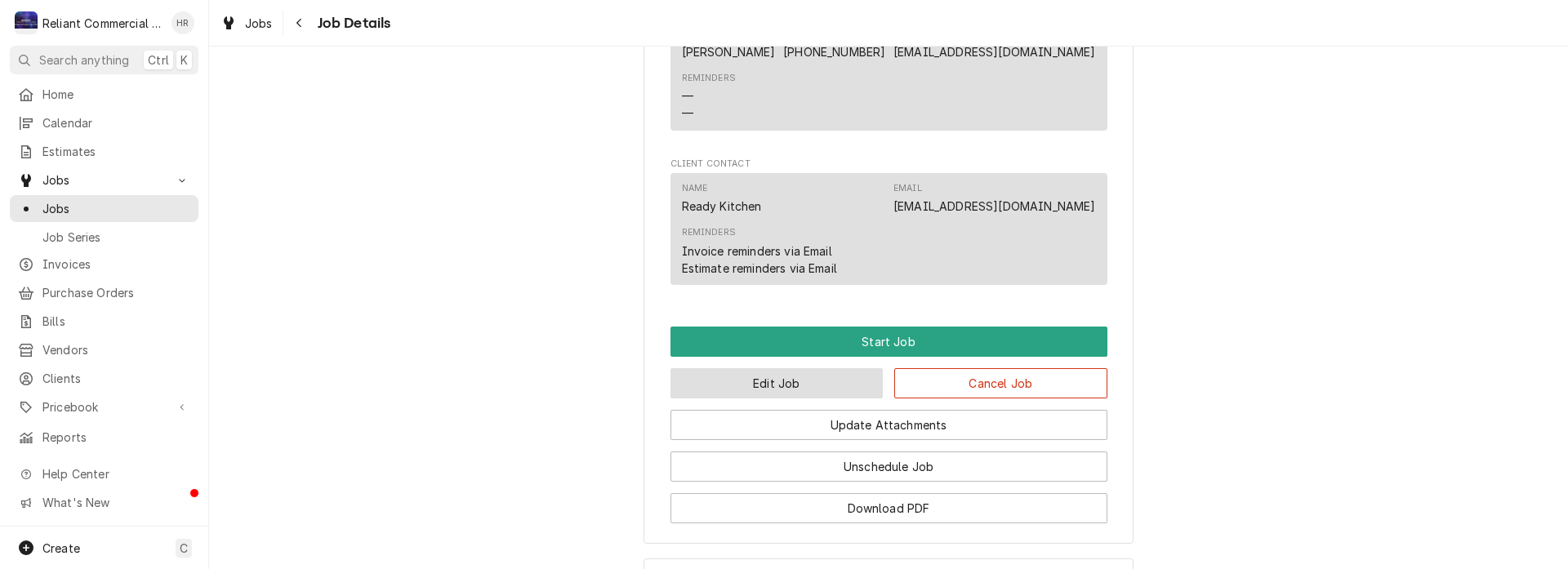
click at [789, 399] on button "Edit Job" at bounding box center [777, 384] width 214 height 30
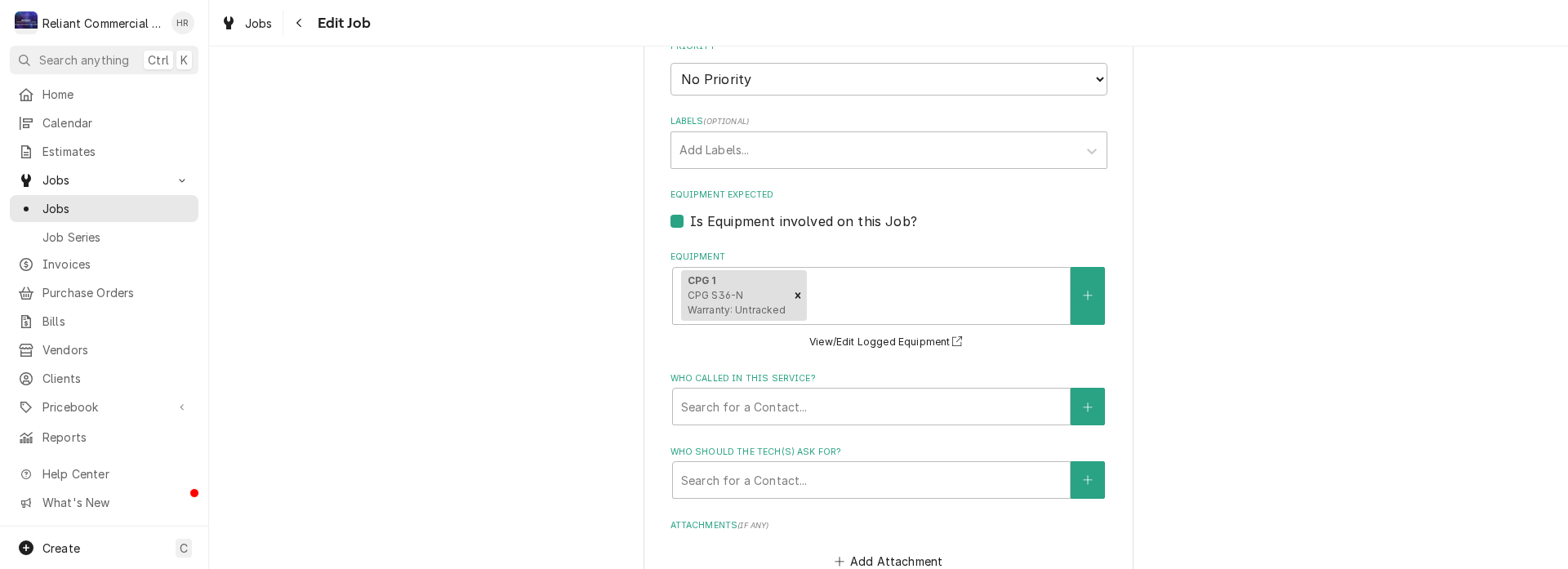
scroll to position [1144, 0]
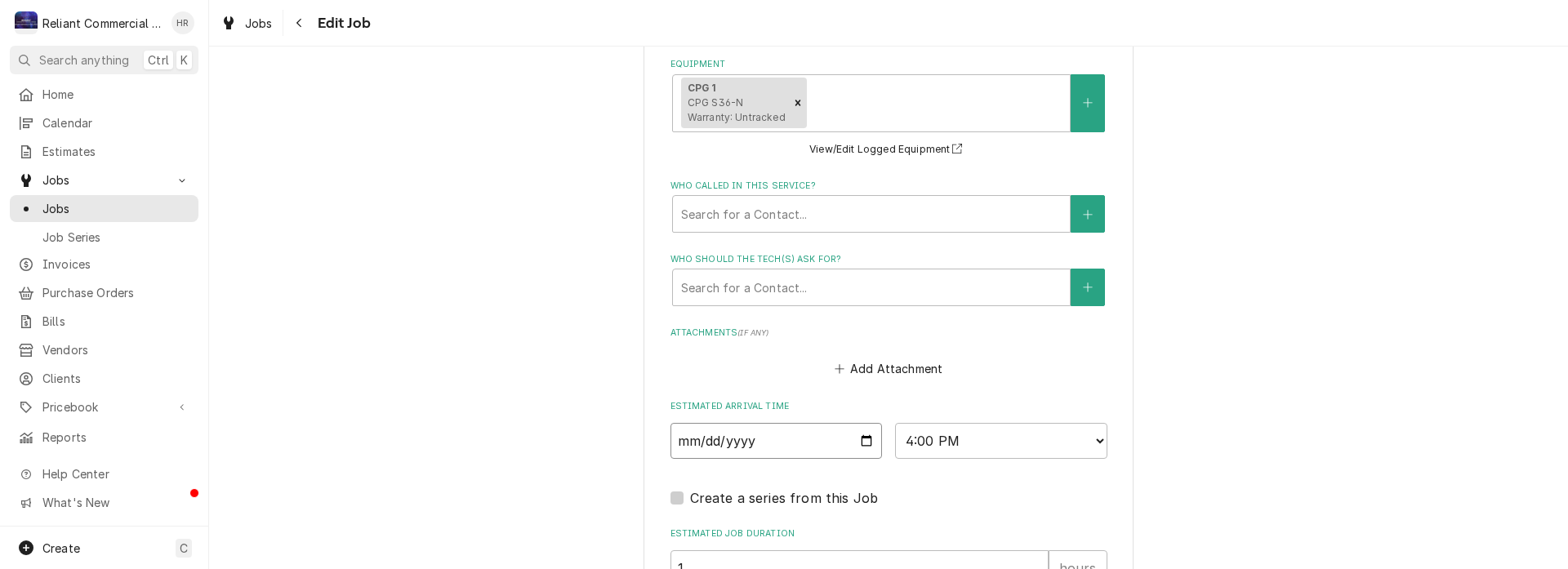
click at [853, 444] on input "2025-08-13" at bounding box center [776, 441] width 213 height 36
type textarea "x"
type input "2025-08-14"
type textarea "x"
click at [1089, 440] on select "AM / PM 6:00 AM 6:15 AM 6:30 AM 6:45 AM 7:00 AM 7:15 AM 7:30 AM 7:45 AM 8:00 AM…" at bounding box center [1001, 441] width 213 height 36
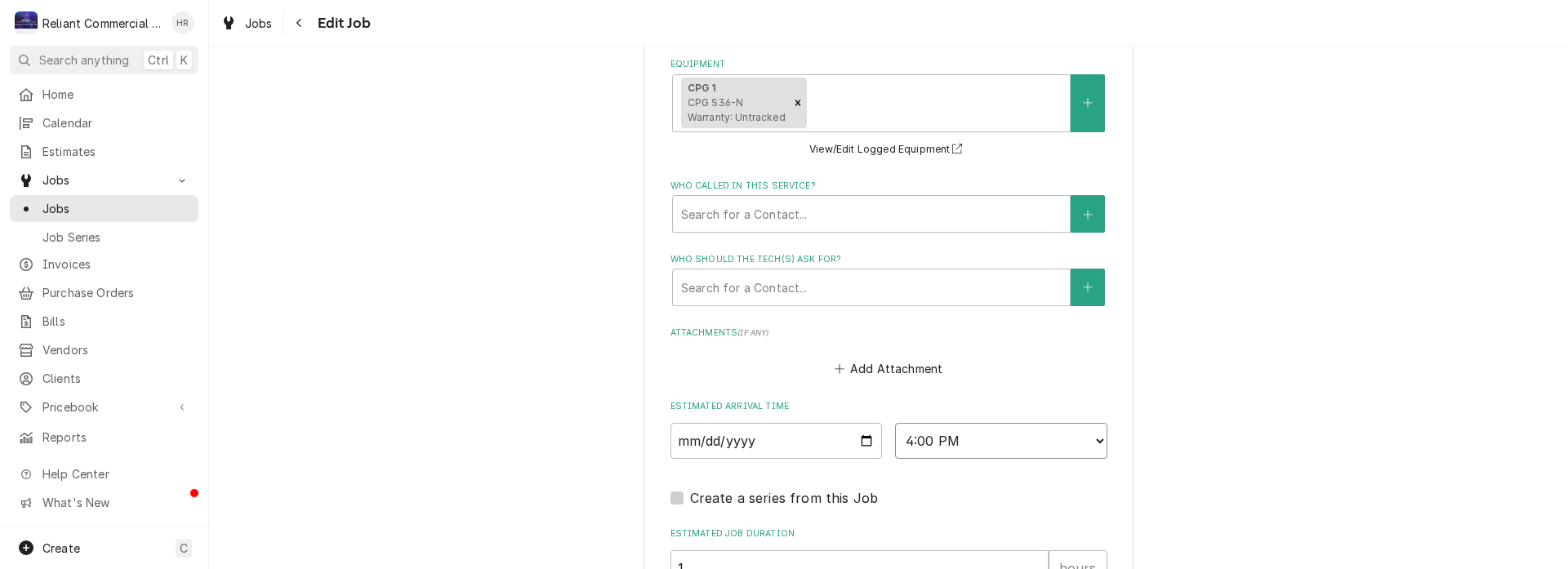
select select "14:00:00"
click at [895, 423] on select "AM / PM 6:00 AM 6:15 AM 6:30 AM 6:45 AM 7:00 AM 7:15 AM 7:30 AM 7:45 AM 8:00 AM…" at bounding box center [1001, 441] width 213 height 36
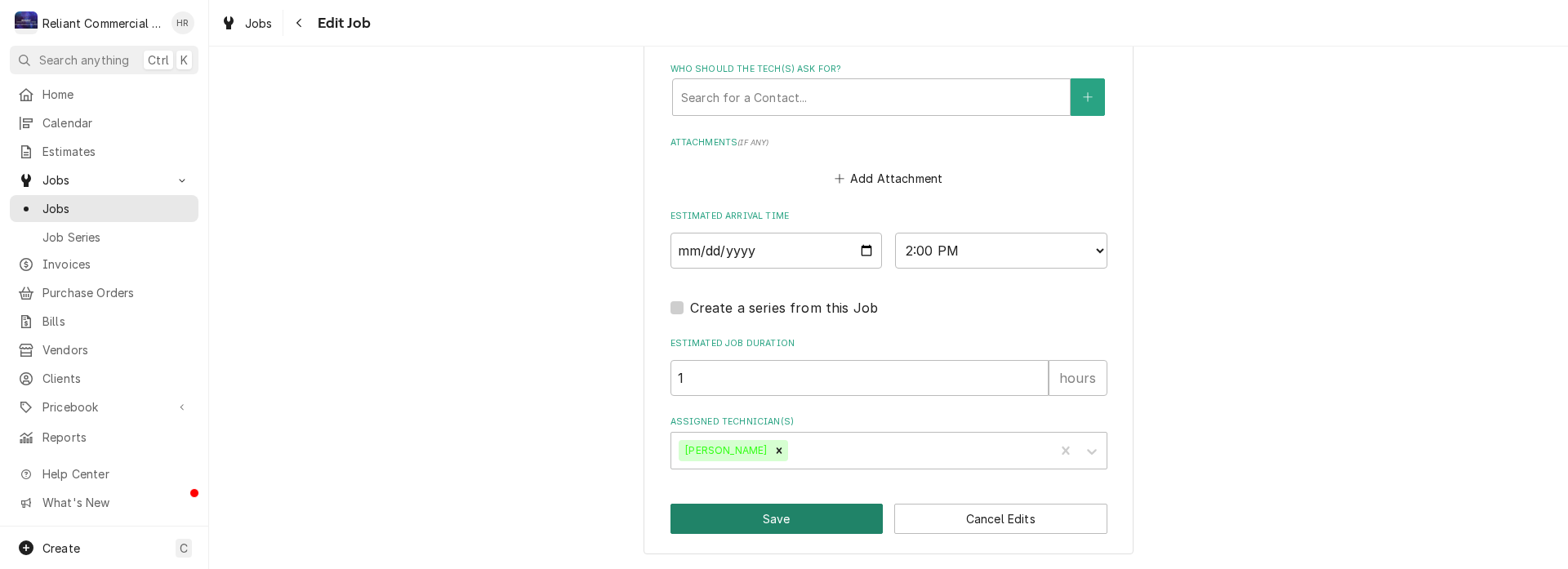
click at [797, 516] on button "Save" at bounding box center [777, 519] width 214 height 30
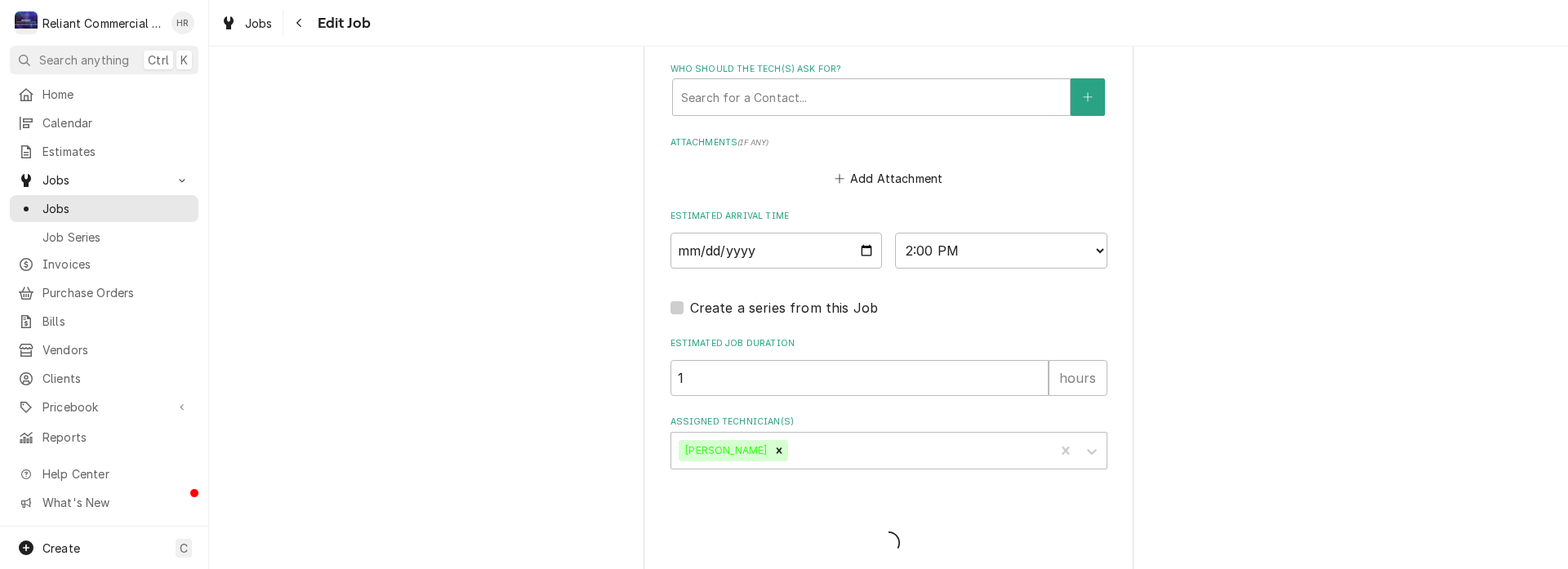
type textarea "x"
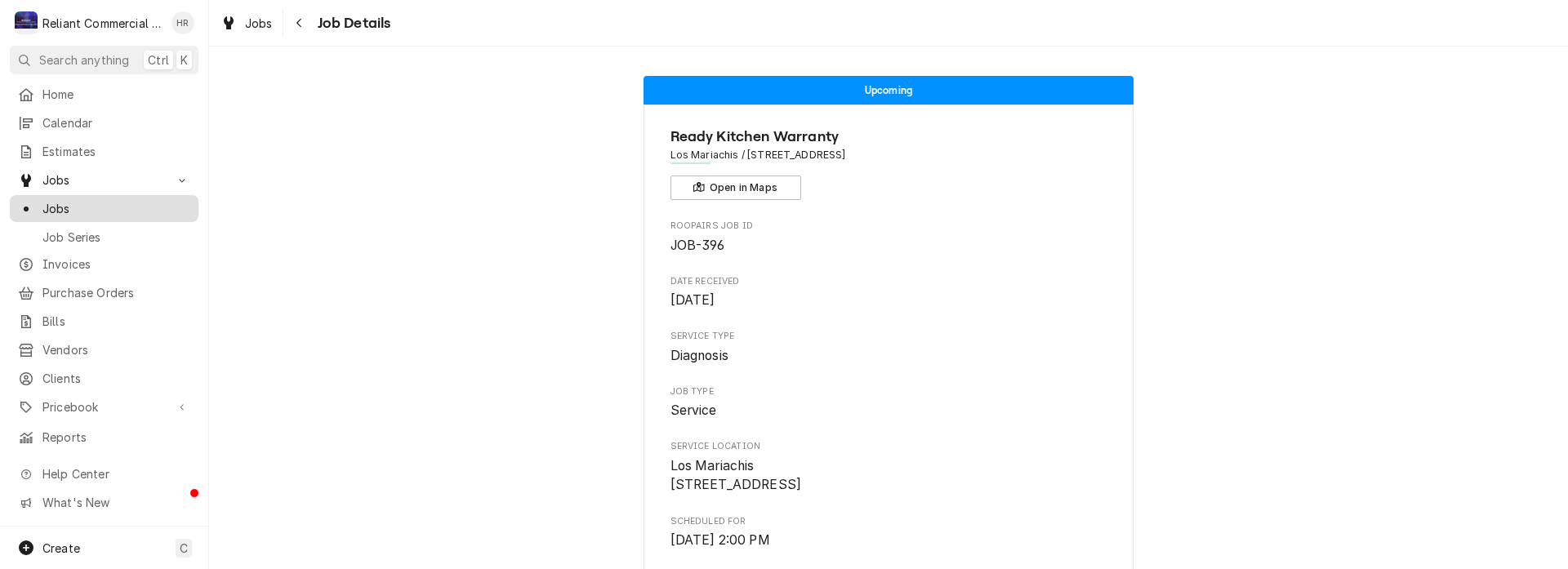
click at [71, 204] on span "Jobs" at bounding box center [116, 209] width 148 height 18
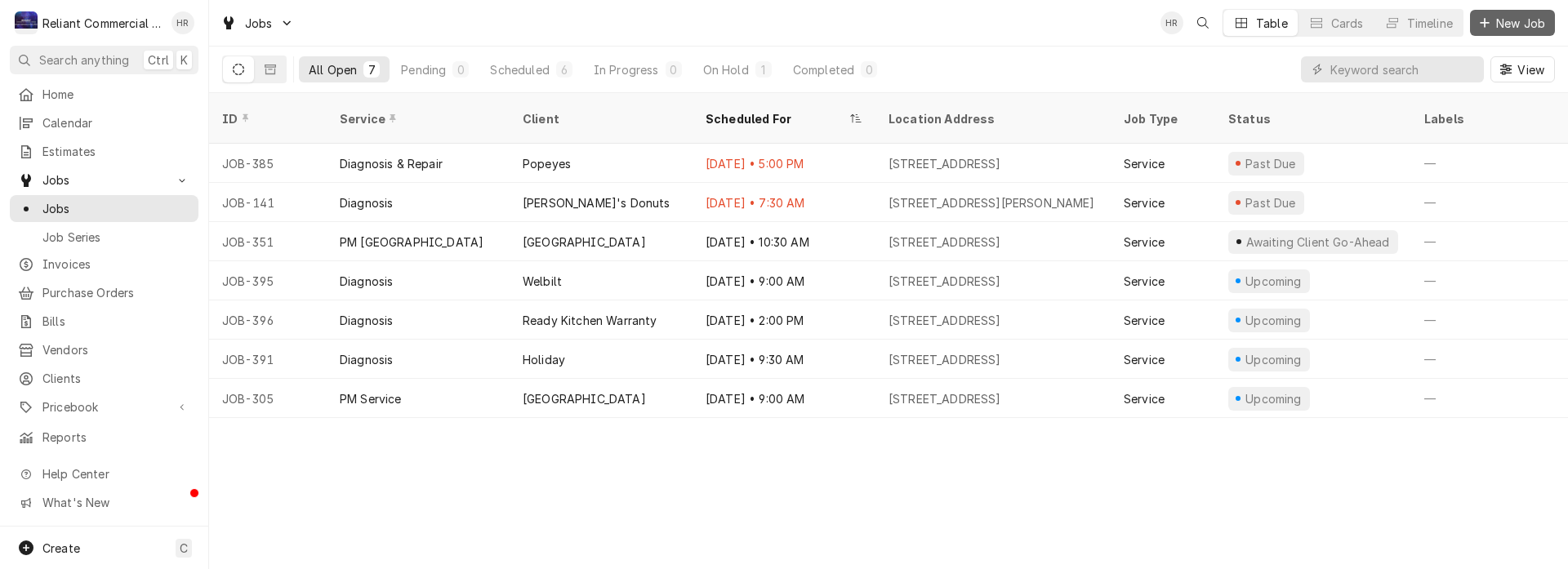
click at [1508, 22] on span "New Job" at bounding box center [1520, 23] width 56 height 18
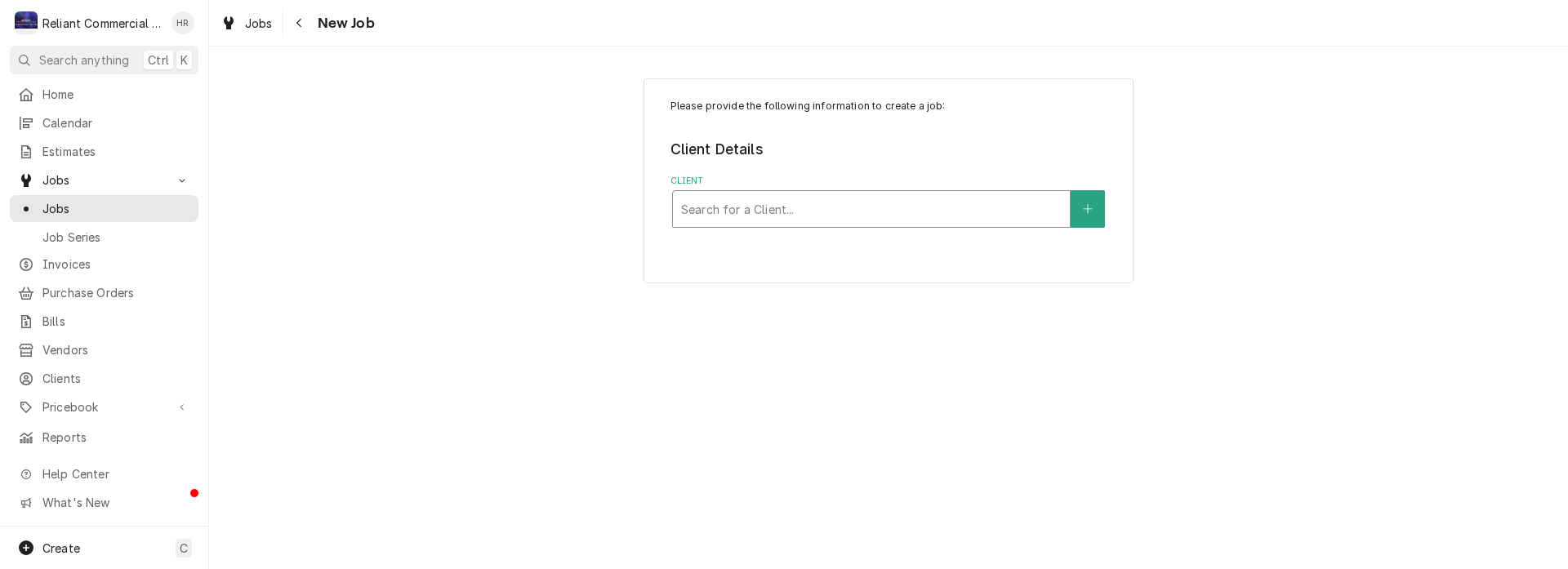
click at [878, 204] on div "Client" at bounding box center [872, 209] width 380 height 29
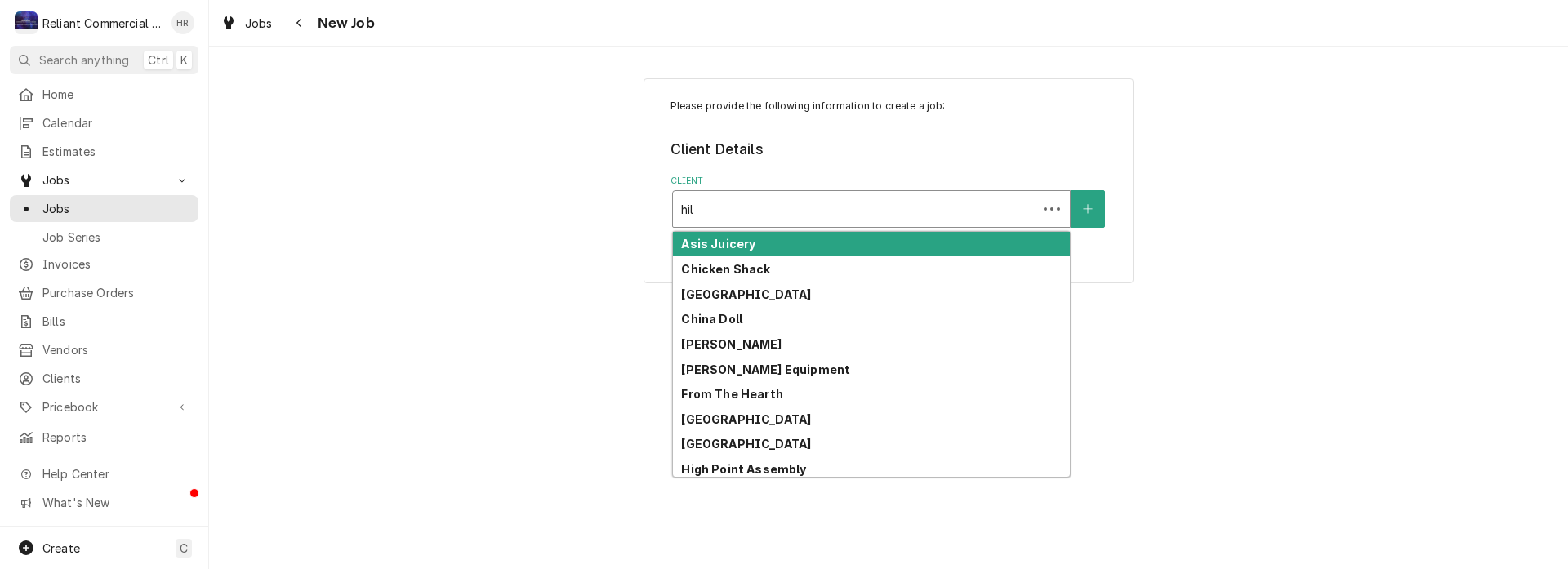
type input "hill"
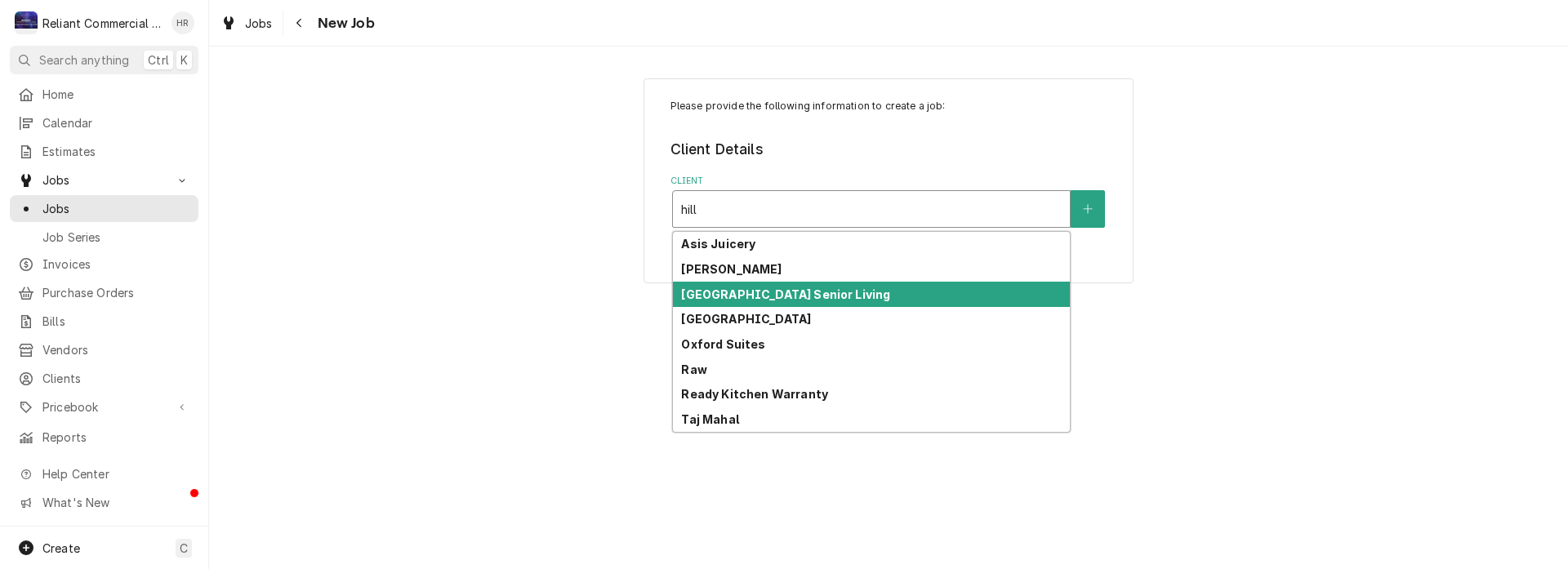
click at [804, 296] on strong "Hilltop Springs Senior Living" at bounding box center [786, 295] width 209 height 14
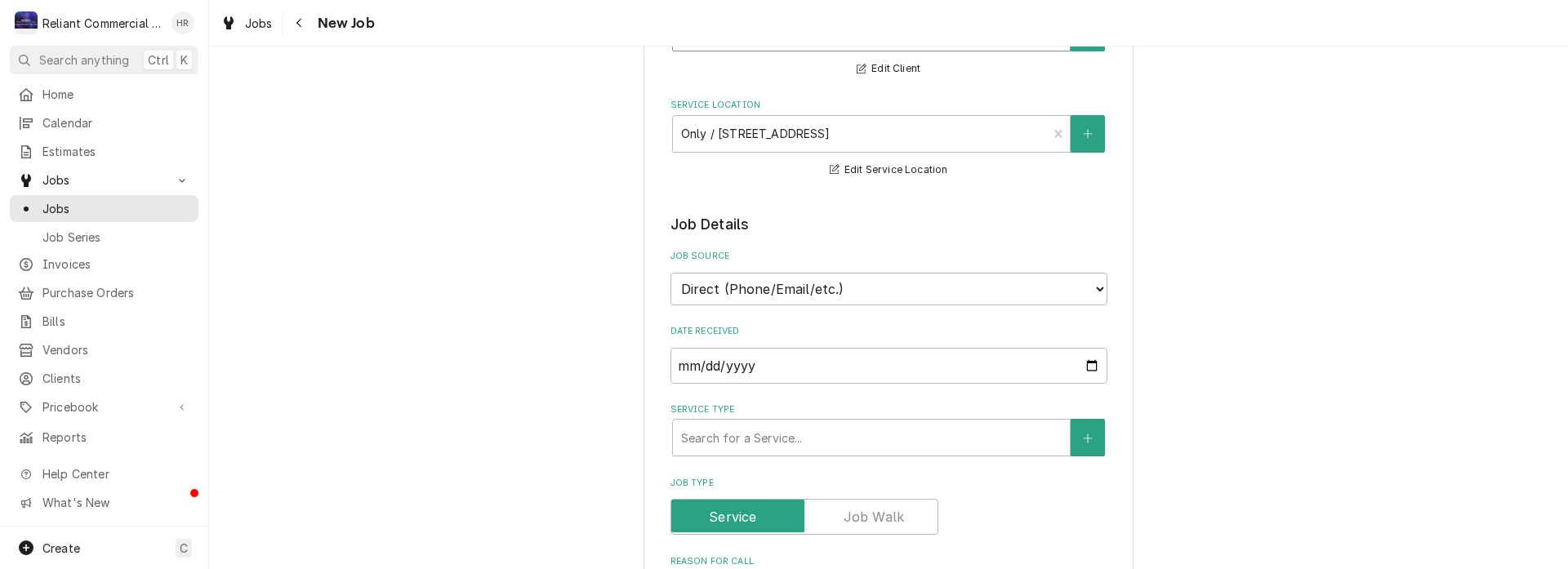
scroll to position [409, 0]
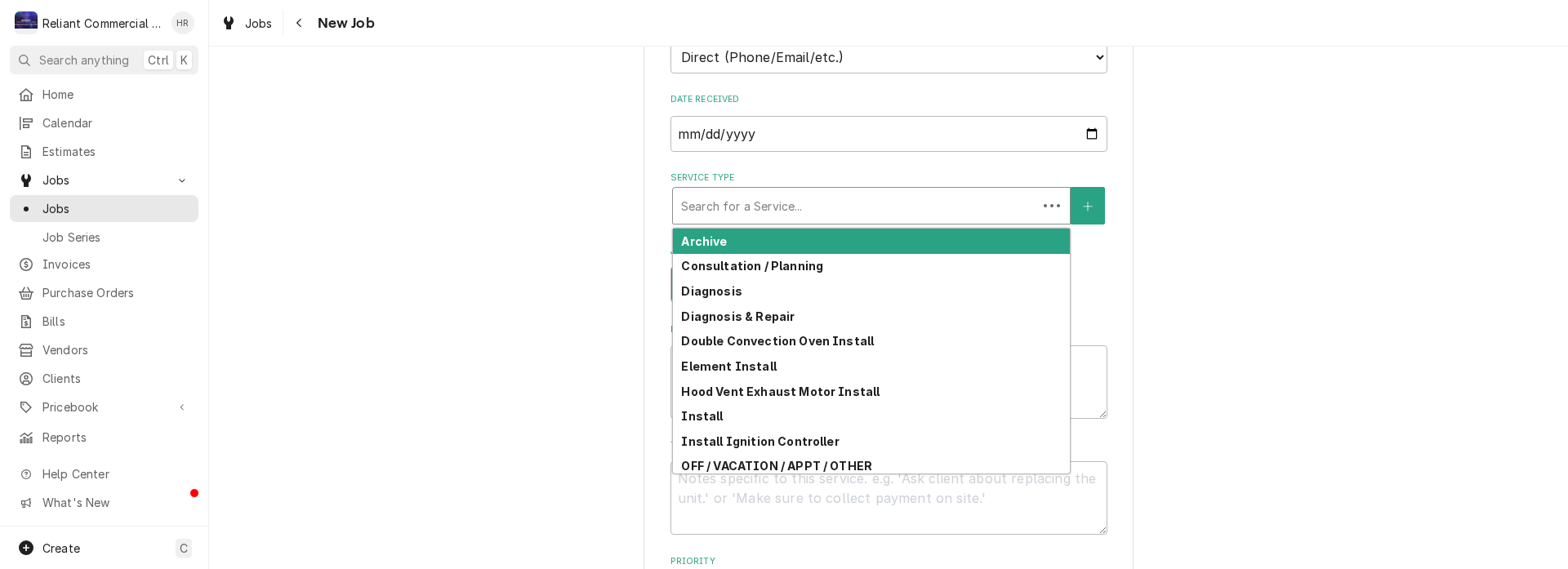
click at [852, 206] on div "Service Type" at bounding box center [855, 205] width 348 height 29
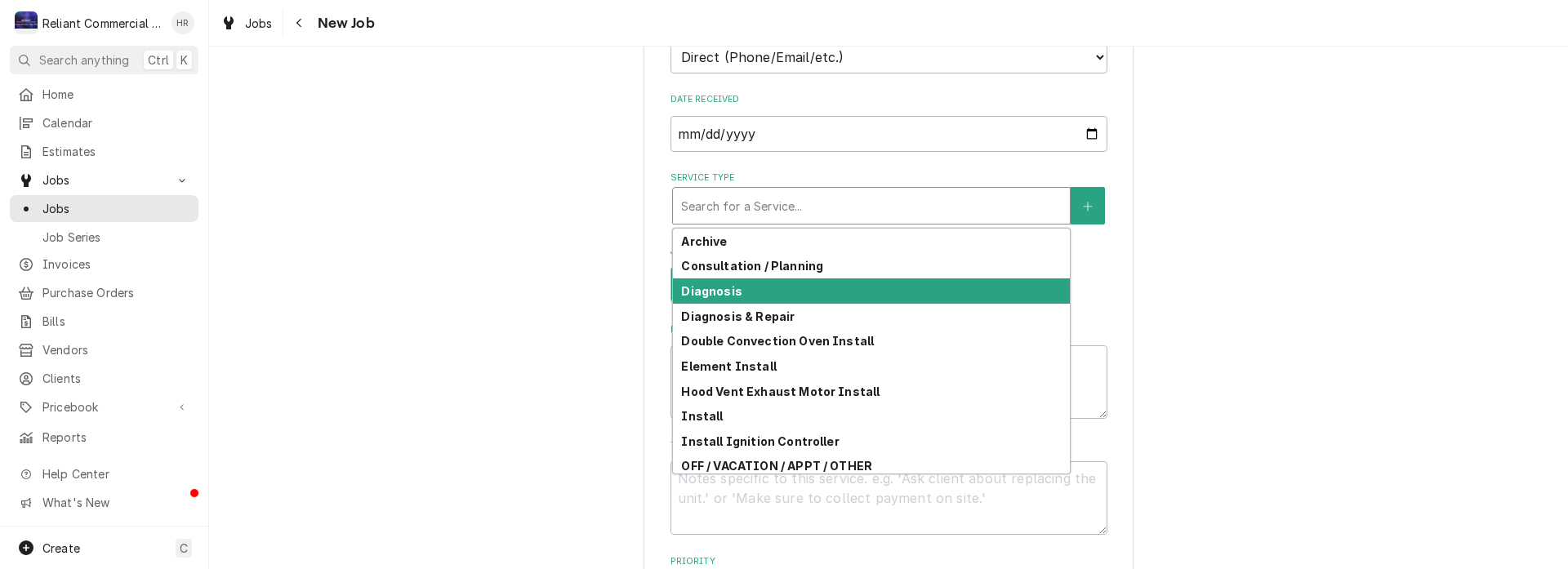
click at [763, 290] on div "Diagnosis" at bounding box center [872, 291] width 397 height 25
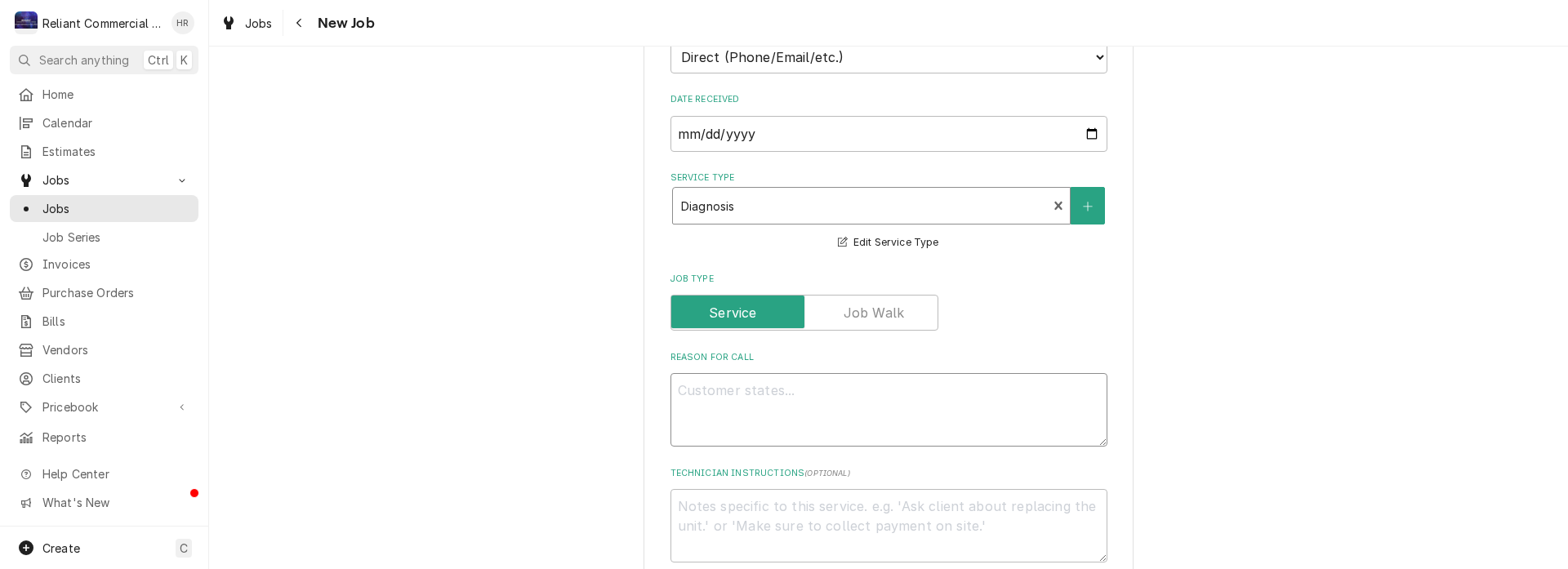
click at [802, 407] on textarea "Reason For Call" at bounding box center [889, 410] width 437 height 73
type textarea "x"
type textarea "P"
type textarea "x"
type textarea "Pr"
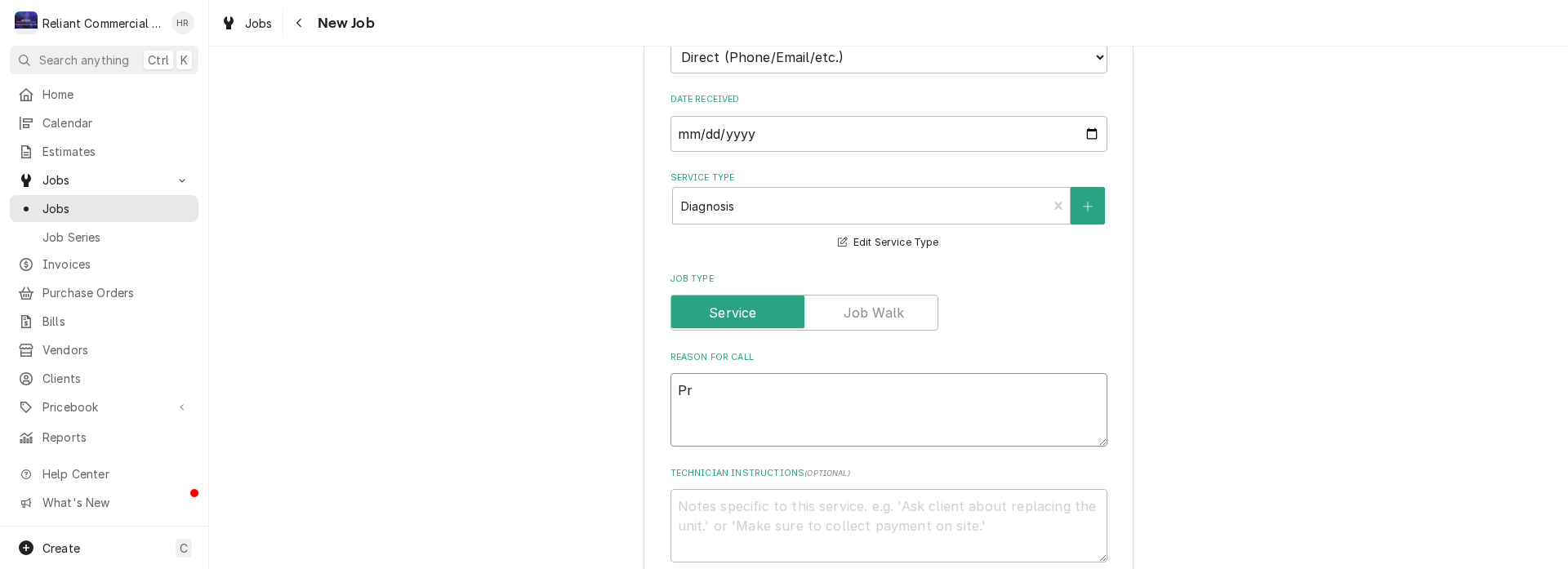
type textarea "x"
type textarea "Pro"
type textarea "x"
type textarea "Proo"
type textarea "x"
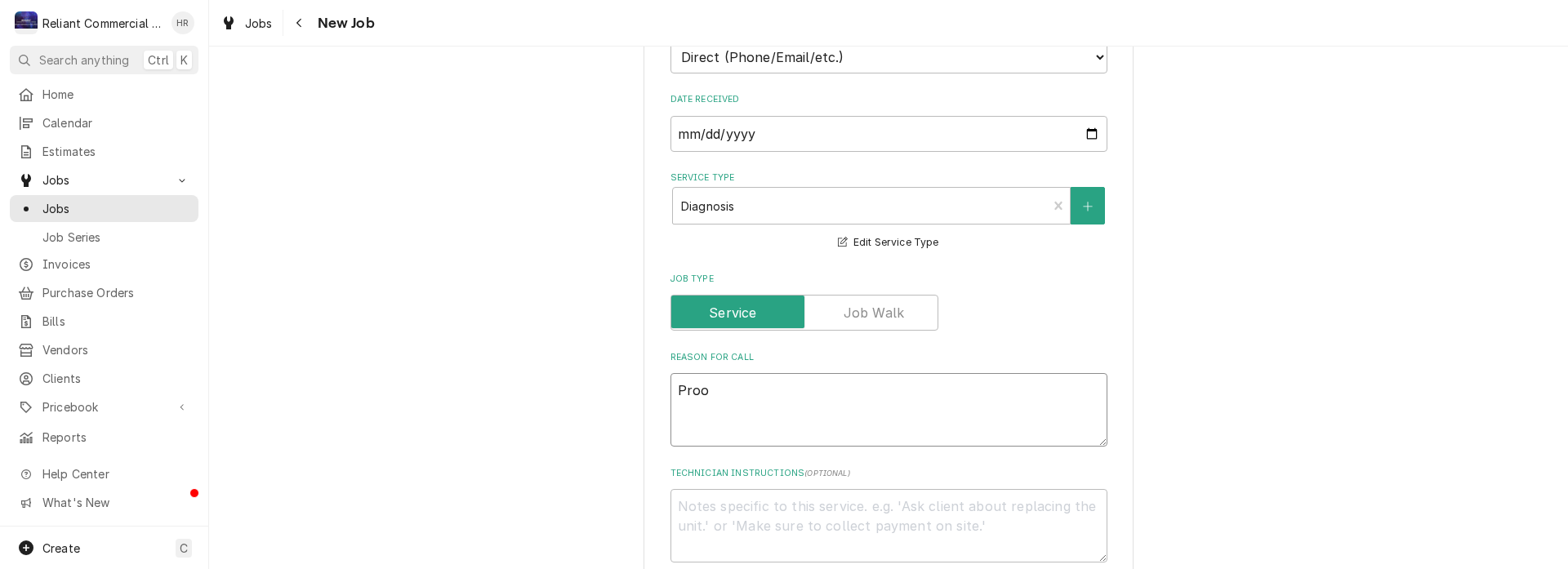
type textarea "Proof"
type textarea "x"
type textarea "Proofe"
type textarea "x"
type textarea "Proofer"
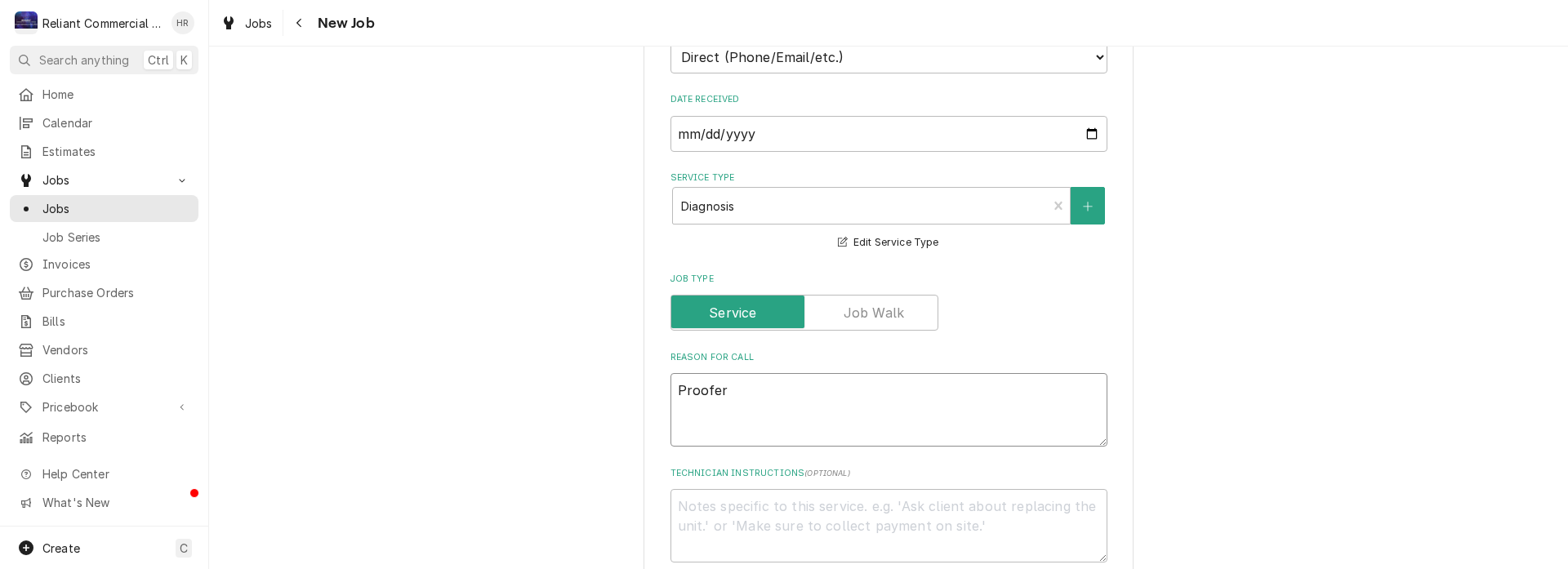
type textarea "x"
type textarea "Proofer"
type textarea "x"
type textarea "Proofer o"
type textarea "x"
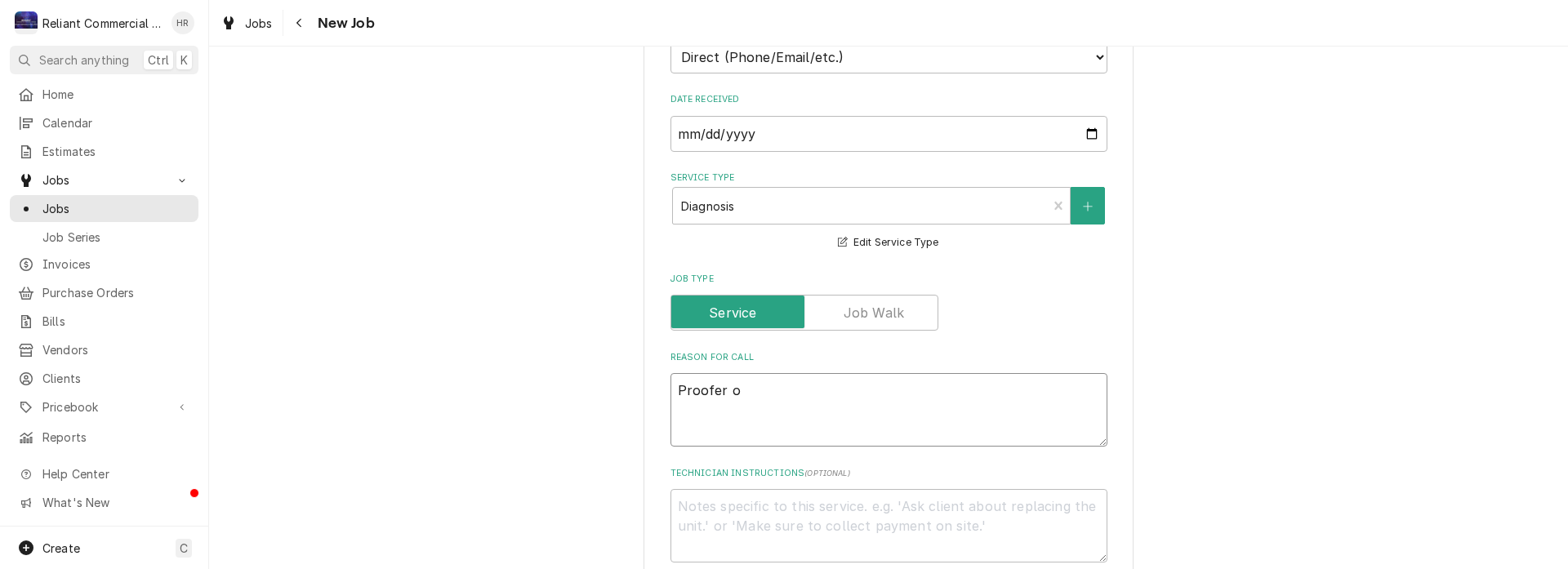
type textarea "Proofer ov"
type textarea "x"
type textarea "Proofer ove"
type textarea "x"
type textarea "Proofer oven"
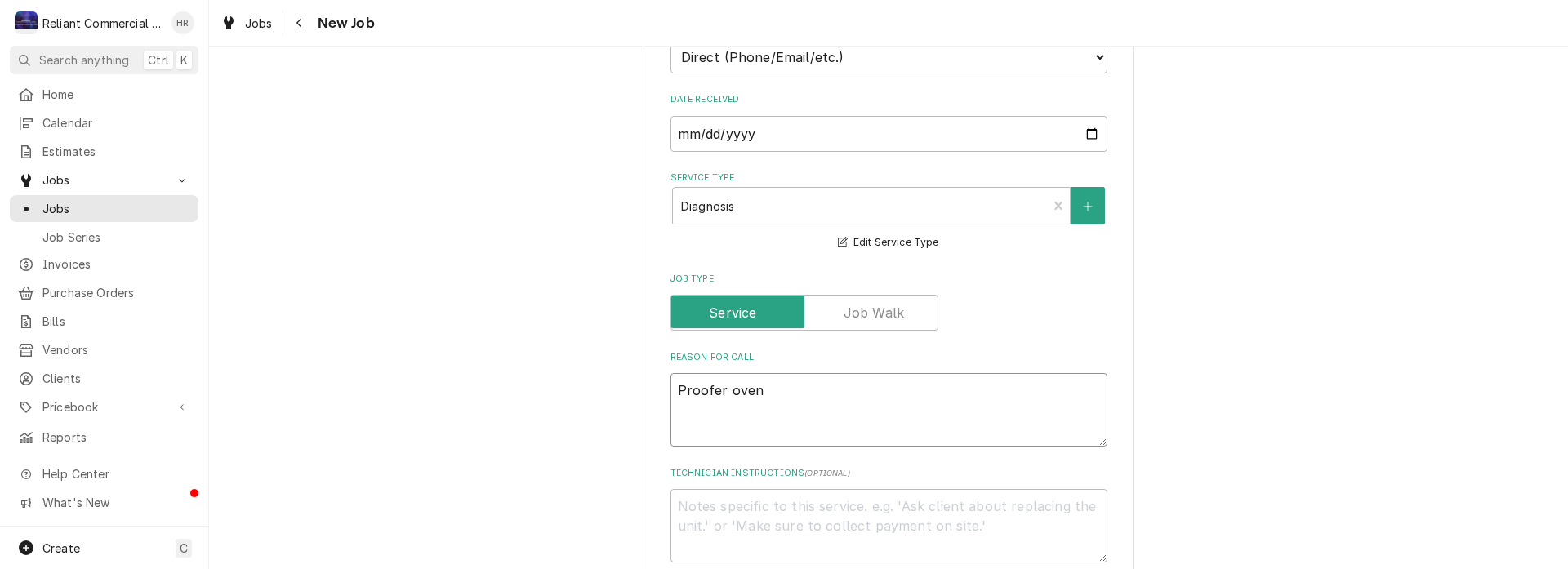
type textarea "x"
type textarea "Proofer oven"
type textarea "x"
type textarea "Proofer oven n"
type textarea "x"
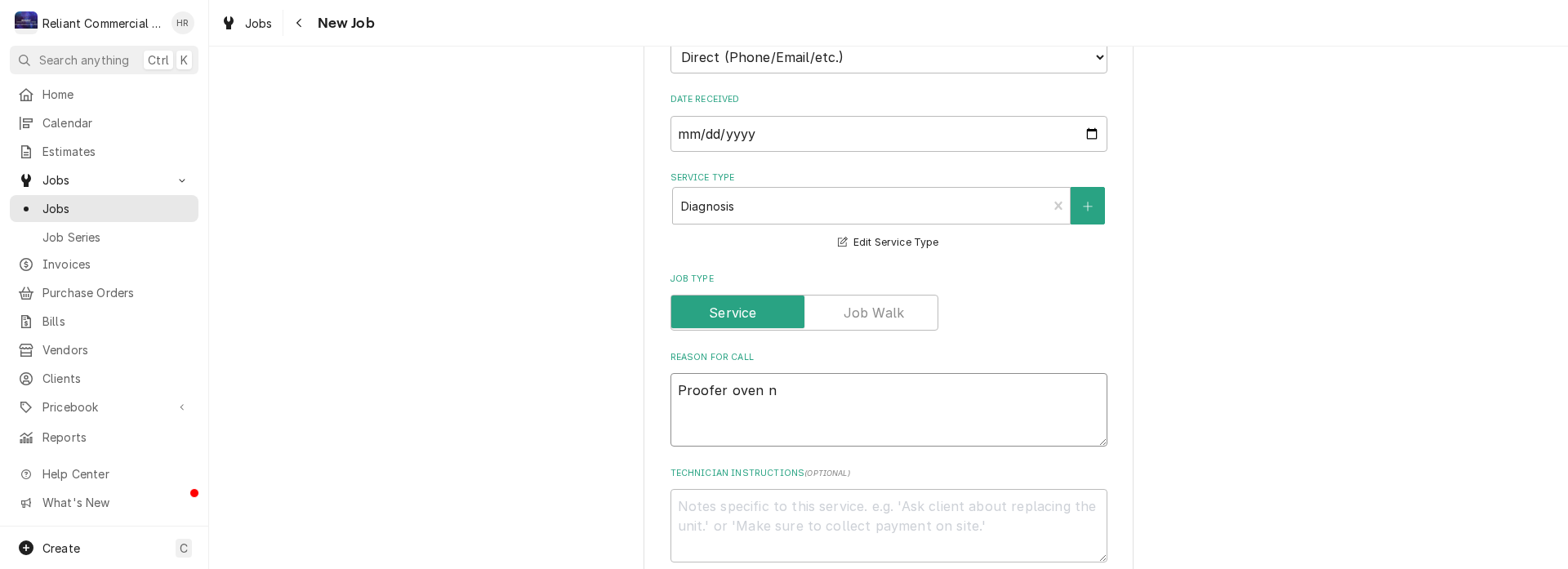
type textarea "Proofer oven no"
type textarea "x"
type textarea "Proofer oven not"
type textarea "x"
type textarea "Proofer oven not"
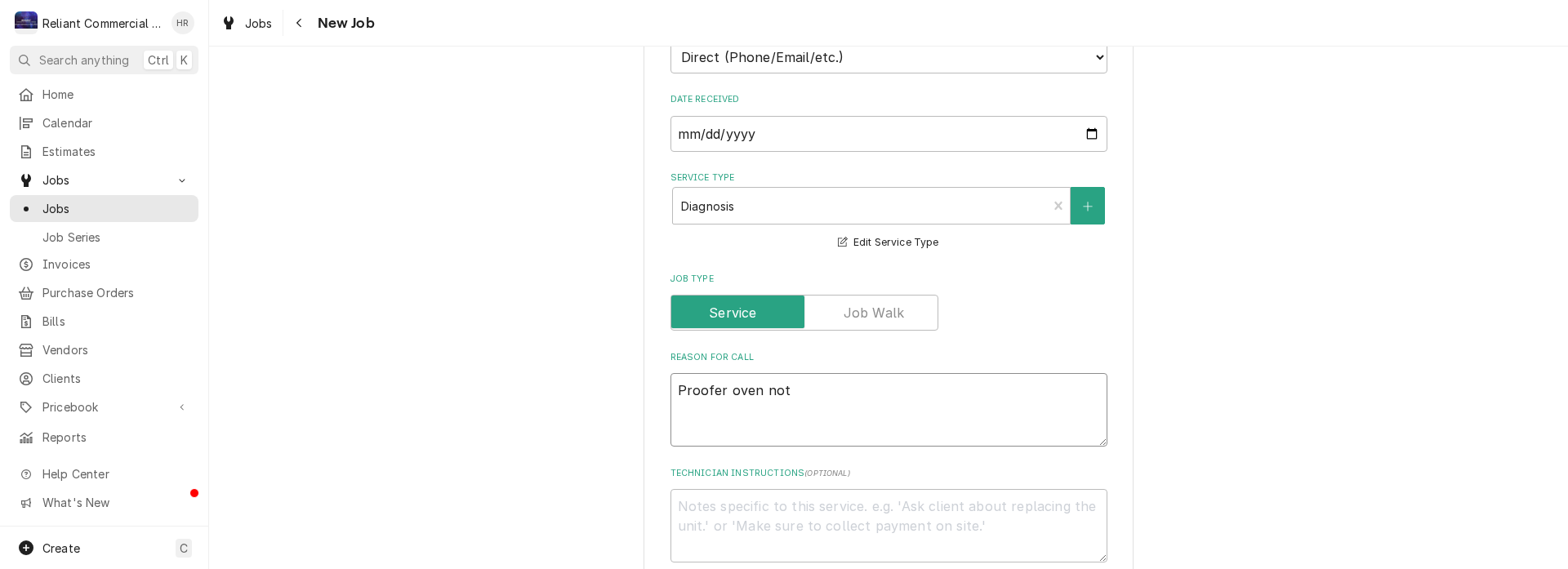
type textarea "x"
type textarea "Proofer oven not w"
type textarea "x"
type textarea "Proofer oven not wo"
type textarea "x"
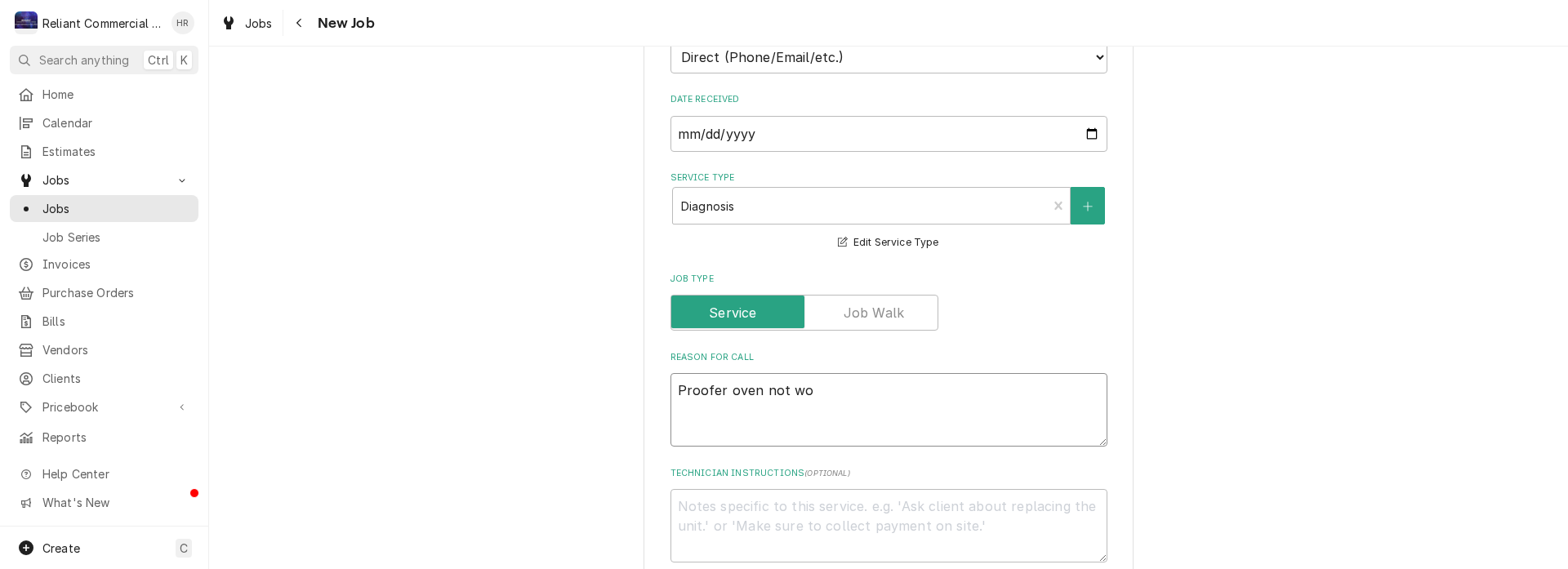
type textarea "Proofer oven not wor"
type textarea "x"
type textarea "Proofer oven not work"
type textarea "x"
type textarea "Proofer oven not worki"
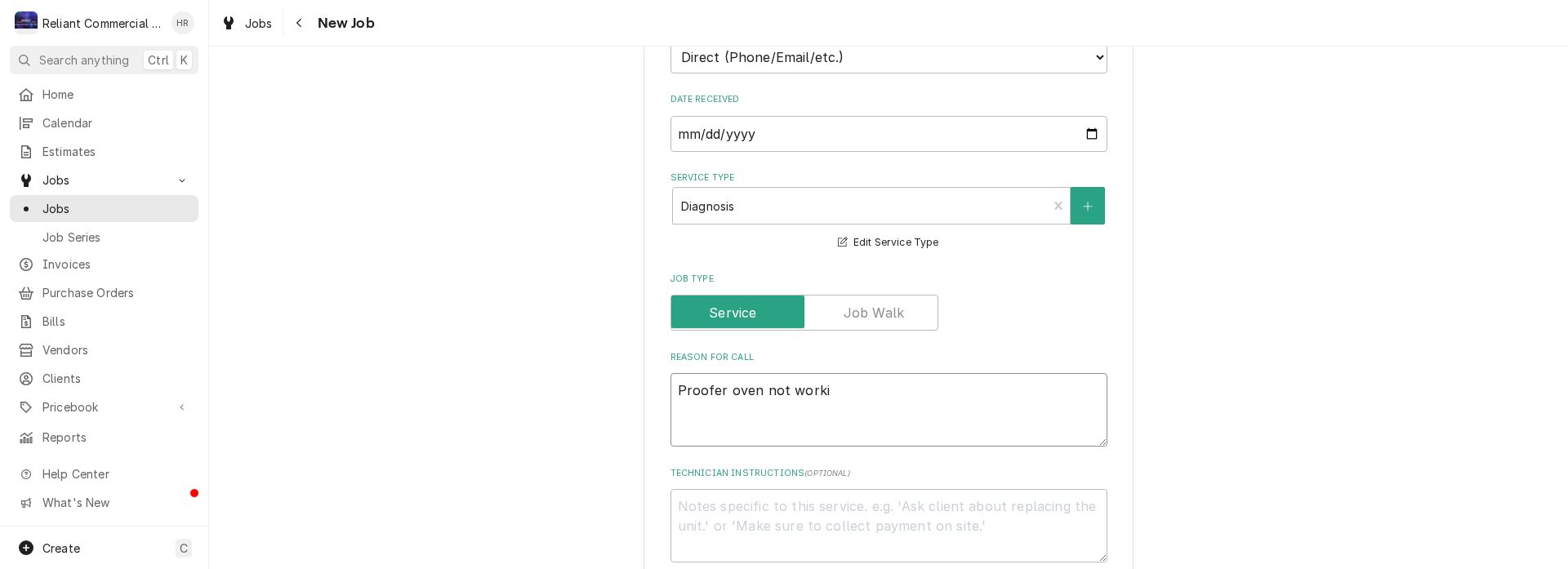
type textarea "x"
type textarea "Proofer oven not workin"
type textarea "x"
type textarea "Proofer oven not working"
type textarea "x"
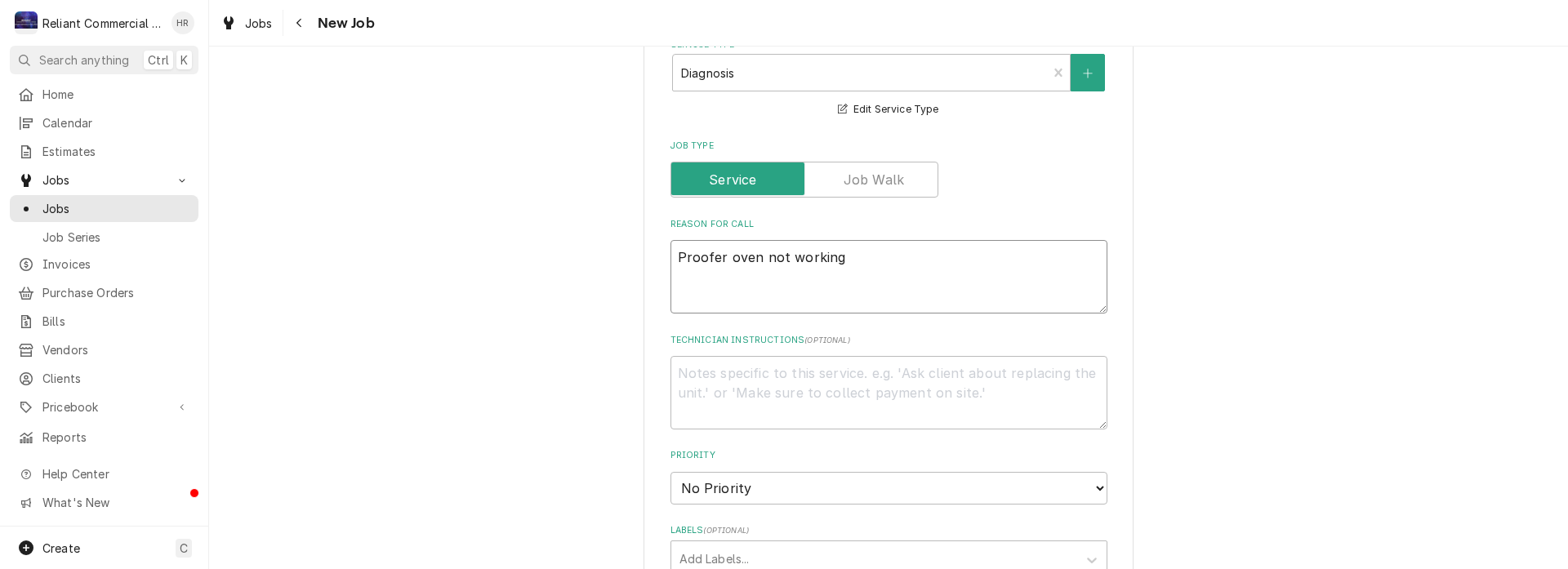
scroll to position [817, 0]
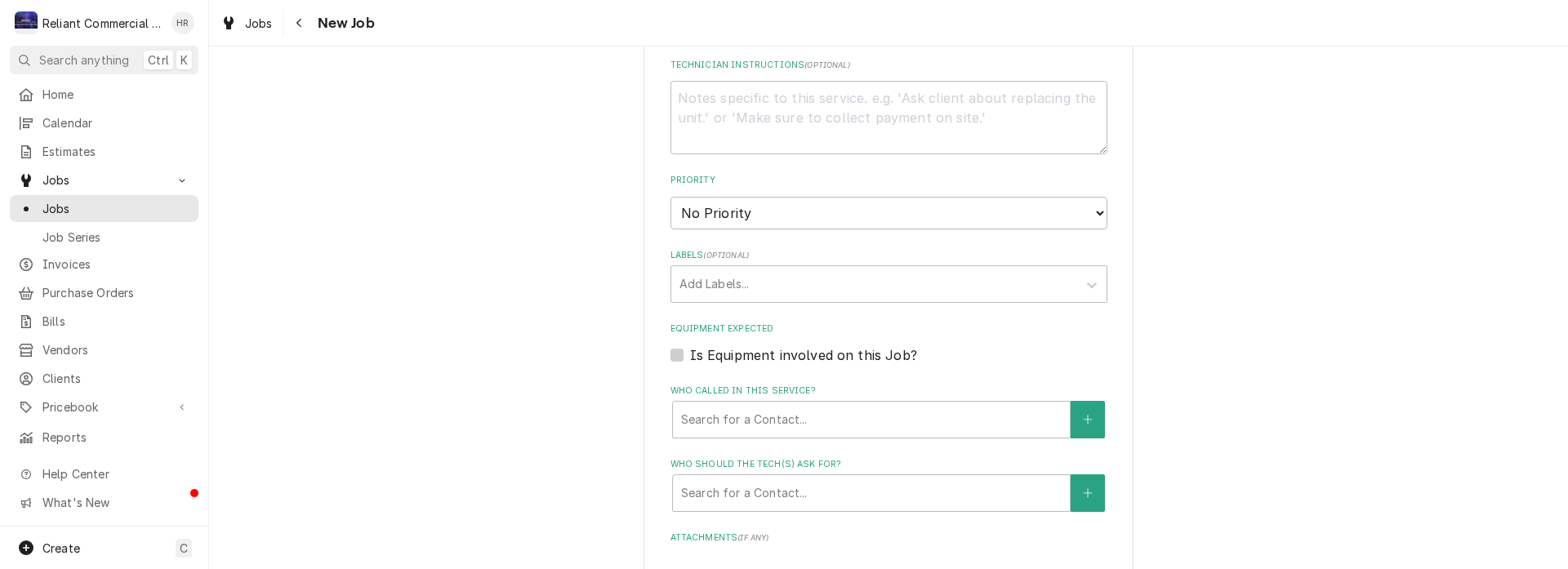
type textarea "Proofer oven not working"
click at [690, 355] on label "Is Equipment involved on this Job?" at bounding box center [803, 355] width 227 height 19
click at [690, 355] on input "Equipment Expected" at bounding box center [908, 363] width 437 height 36
checkbox input "true"
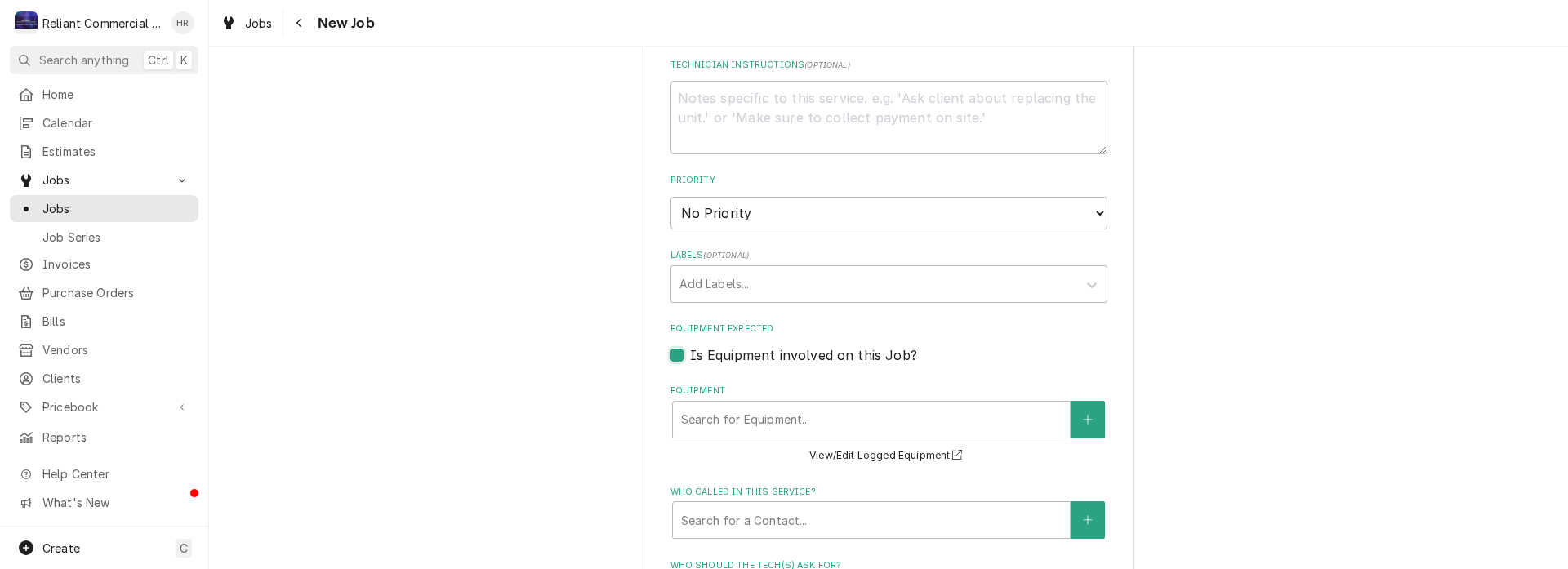
type textarea "x"
click at [1083, 418] on icon "Create New Equipment" at bounding box center [1088, 420] width 10 height 12
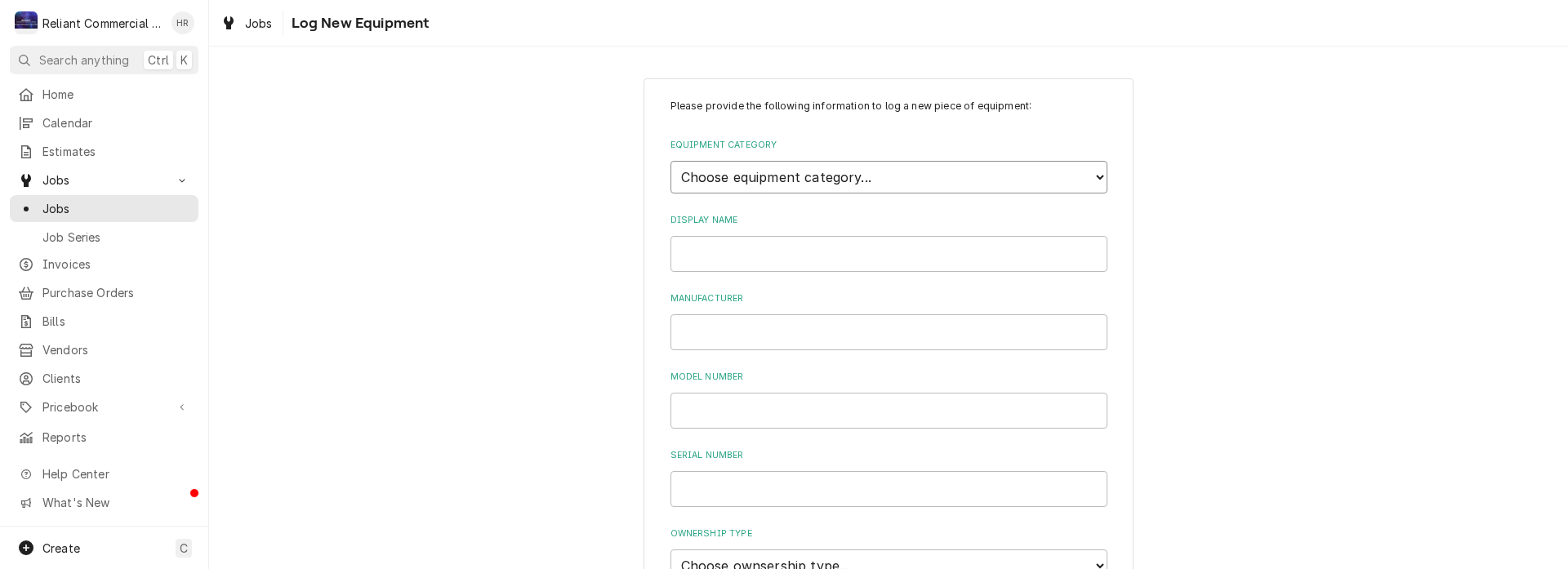
click at [922, 174] on select "Choose equipment category... Cooking Equipment Fryers Ovens and Ranges Concessi…" at bounding box center [889, 177] width 437 height 33
select select "4"
click at [671, 161] on select "Choose equipment category... Cooking Equipment Fryers Ovens and Ranges Concessi…" at bounding box center [889, 177] width 437 height 33
click at [859, 251] on select "Choose equipment type... Combi Oven Convection Oven Countertop Electric Range C…" at bounding box center [889, 252] width 437 height 33
select select "24"
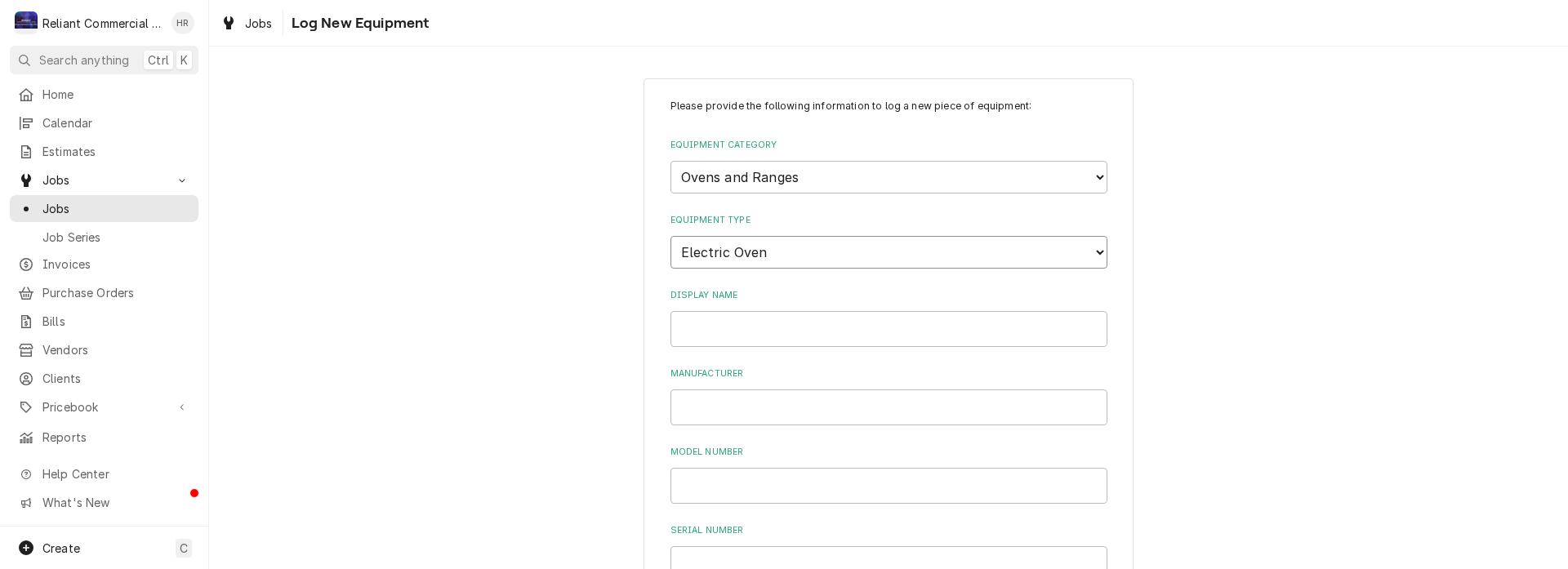
click at [671, 236] on select "Choose equipment type... Combi Oven Convection Oven Countertop Electric Range C…" at bounding box center [889, 252] width 437 height 33
click at [841, 332] on input "Display Name" at bounding box center [889, 329] width 437 height 36
type input "Proofer"
click at [827, 405] on input "Manufacturer" at bounding box center [889, 407] width 437 height 36
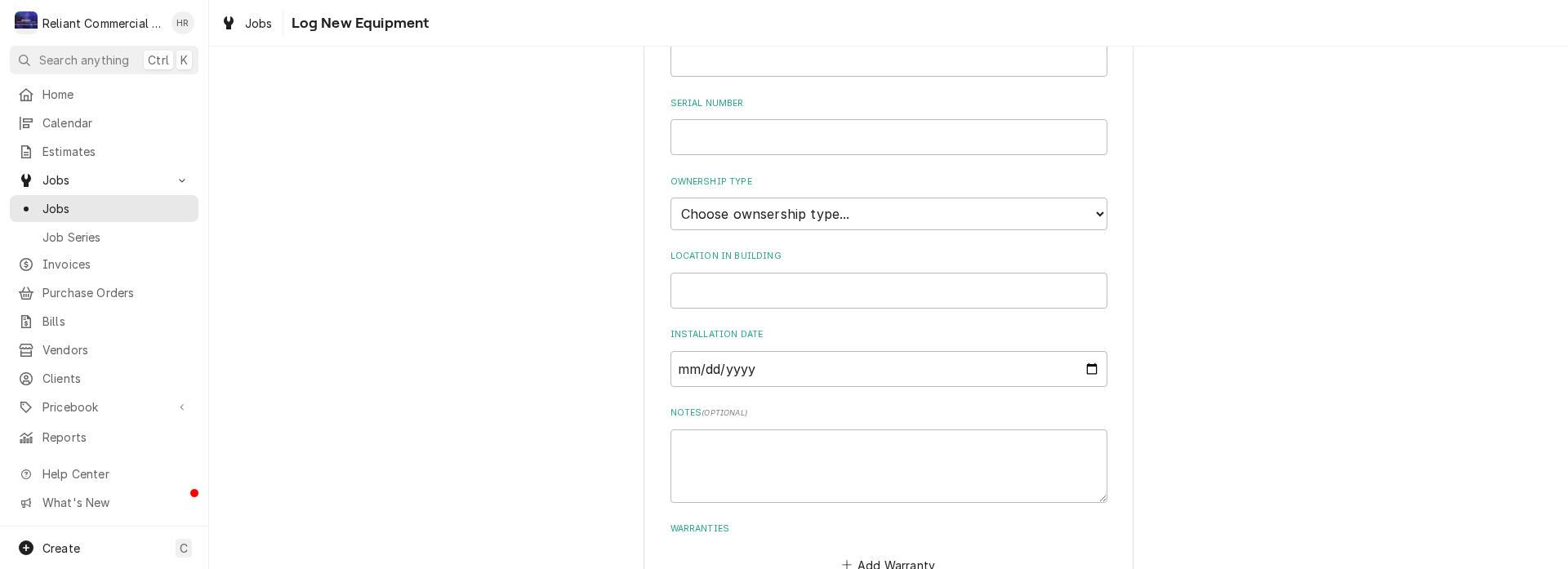
scroll to position [534, 0]
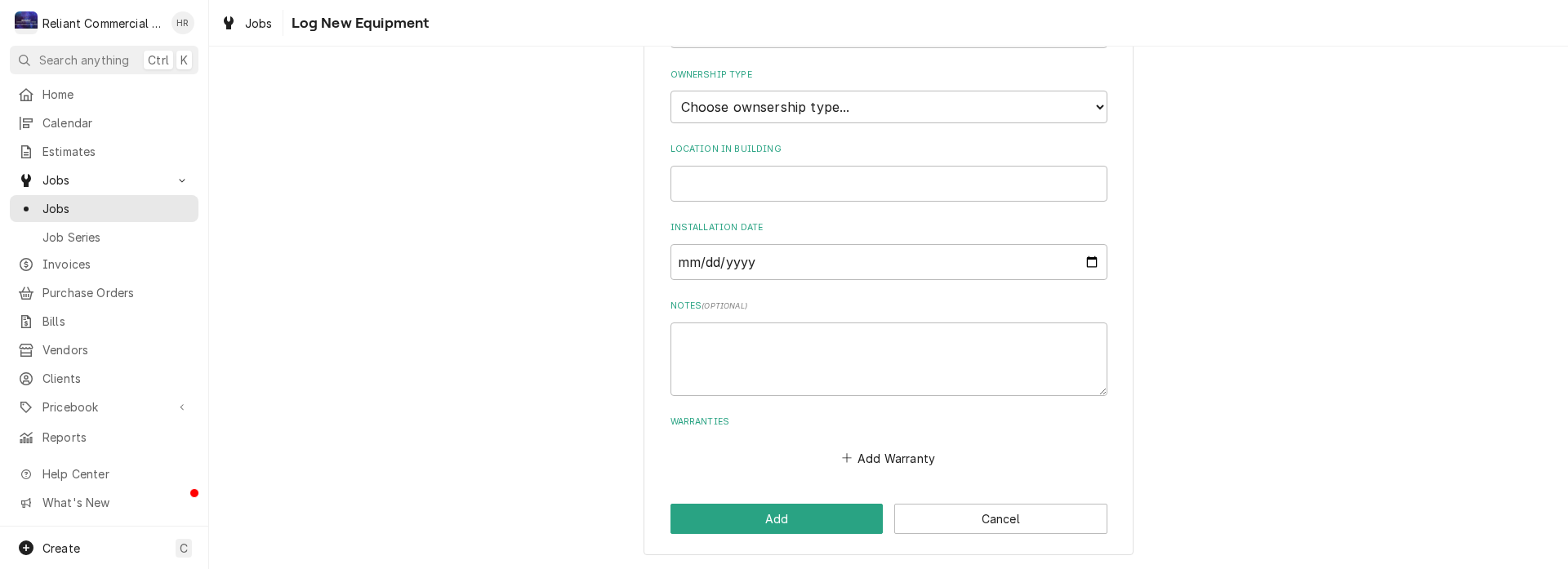
type input "NA"
click at [859, 104] on select "Choose ownsership type... Unknown Owned Leased Rented" at bounding box center [889, 107] width 437 height 33
select select "1"
click at [671, 91] on select "Choose ownsership type... Unknown Owned Leased Rented" at bounding box center [889, 107] width 437 height 33
click at [802, 511] on button "Add" at bounding box center [777, 519] width 214 height 30
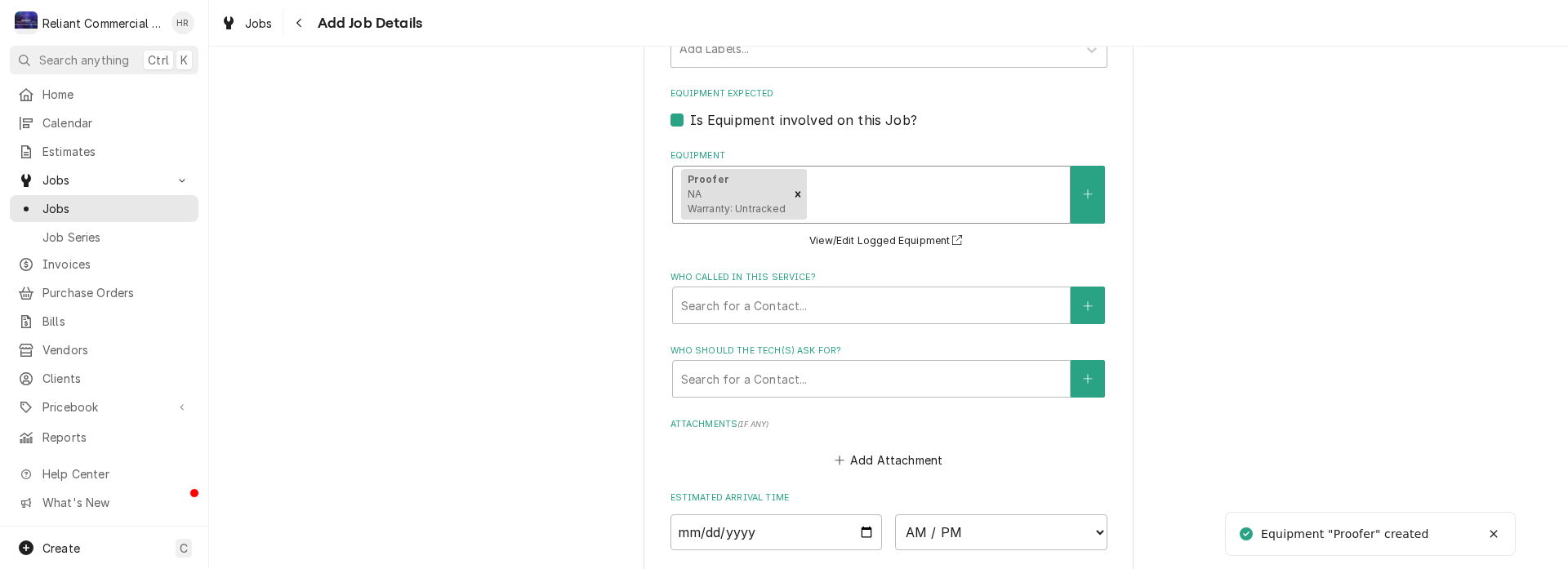
scroll to position [1226, 0]
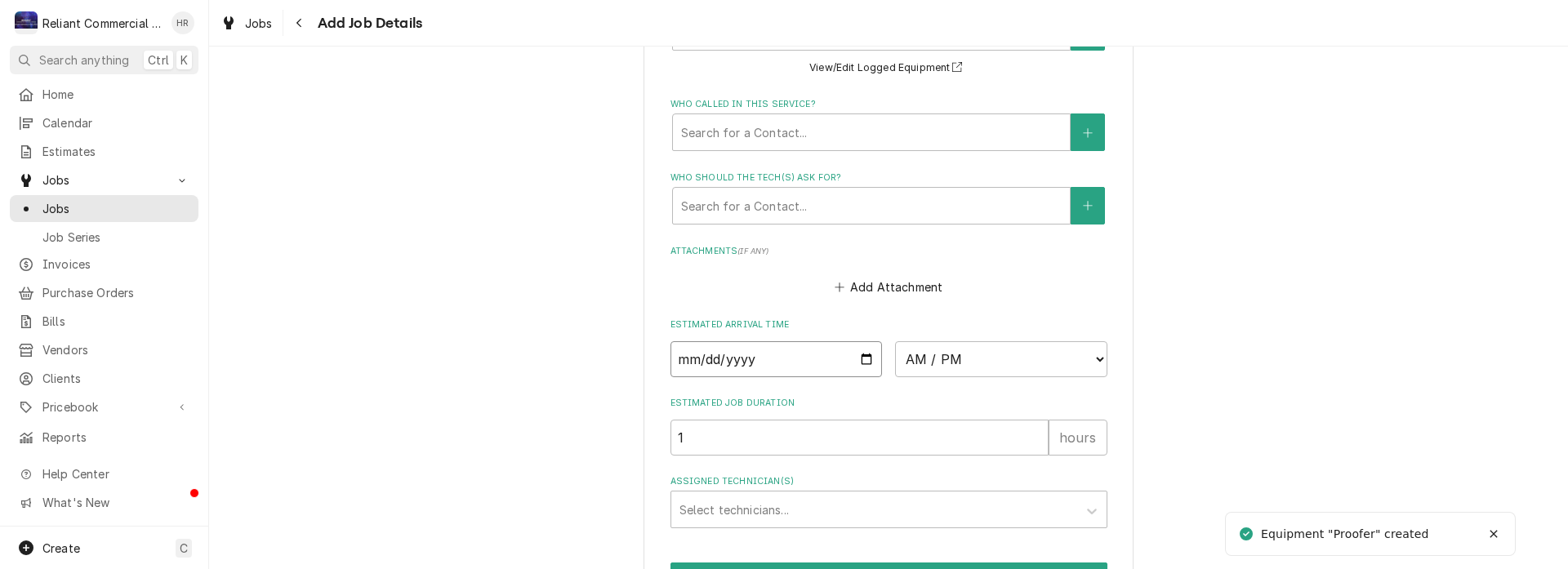
click at [863, 360] on input "Date" at bounding box center [776, 359] width 213 height 36
type textarea "x"
type input "2025-08-15"
type textarea "x"
click at [1093, 363] on select "AM / PM 6:00 AM 6:15 AM 6:30 AM 6:45 AM 7:00 AM 7:15 AM 7:30 AM 7:45 AM 8:00 AM…" at bounding box center [1001, 359] width 213 height 36
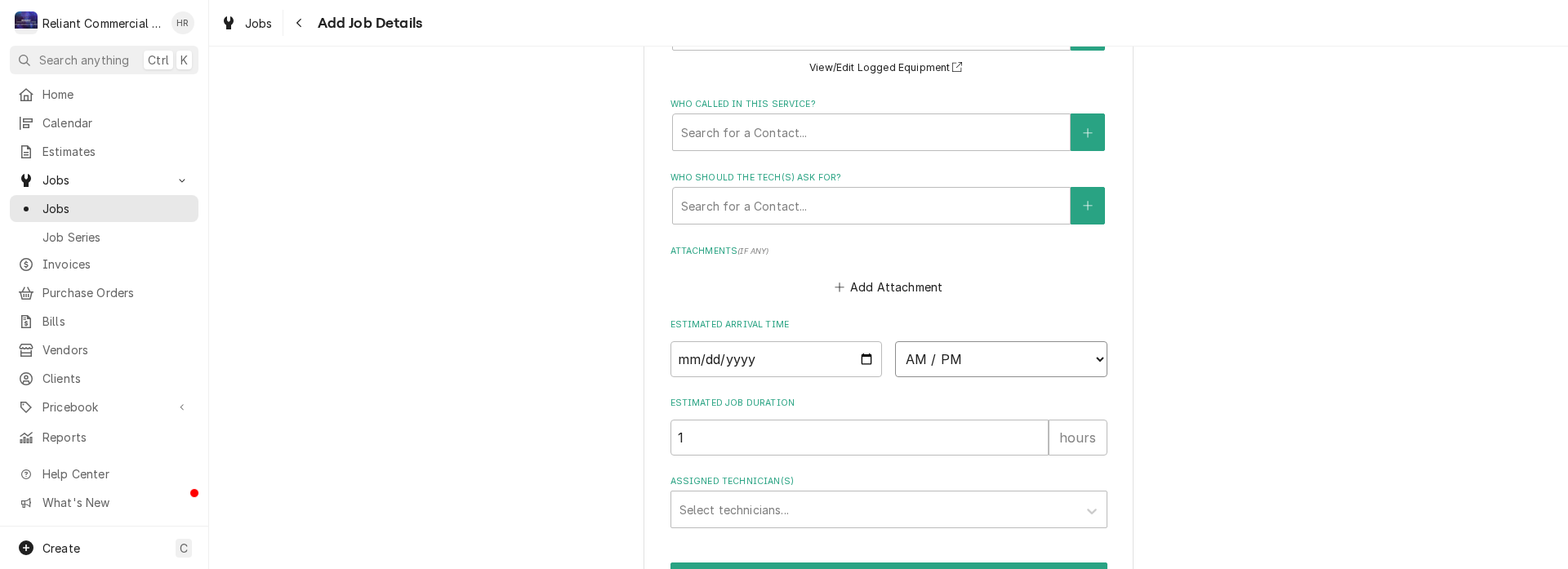
select select "09:00:00"
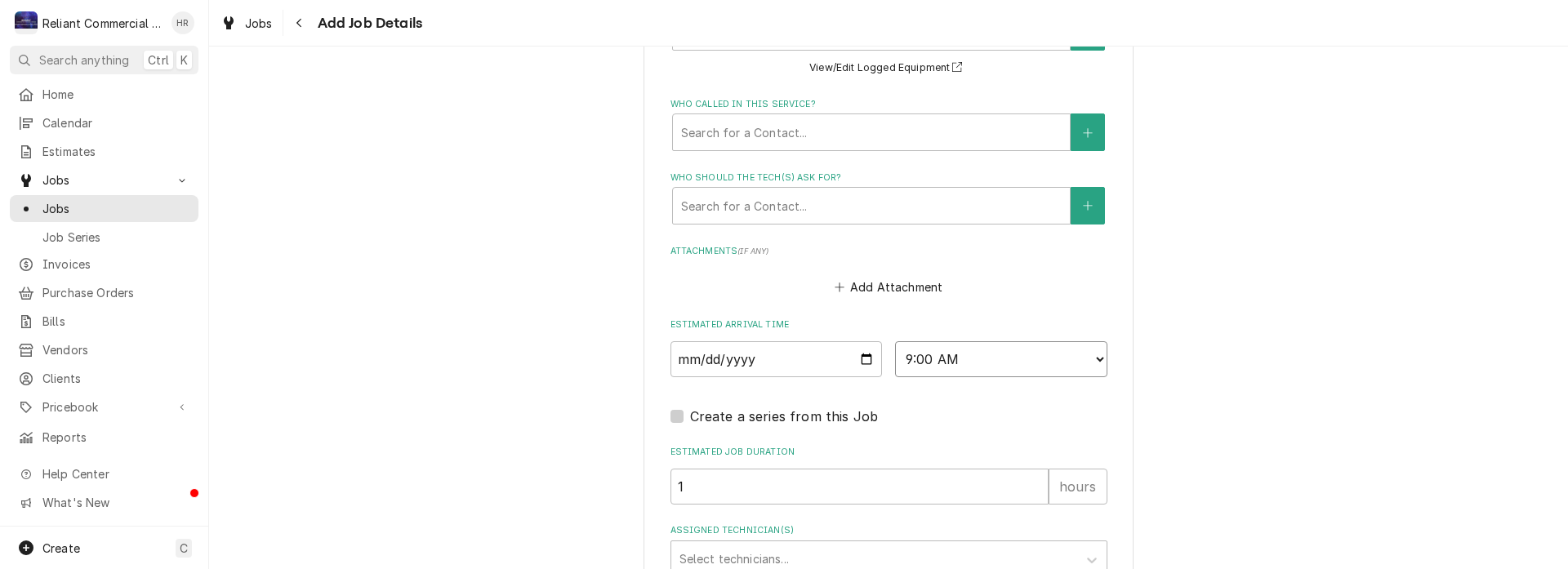
scroll to position [1376, 0]
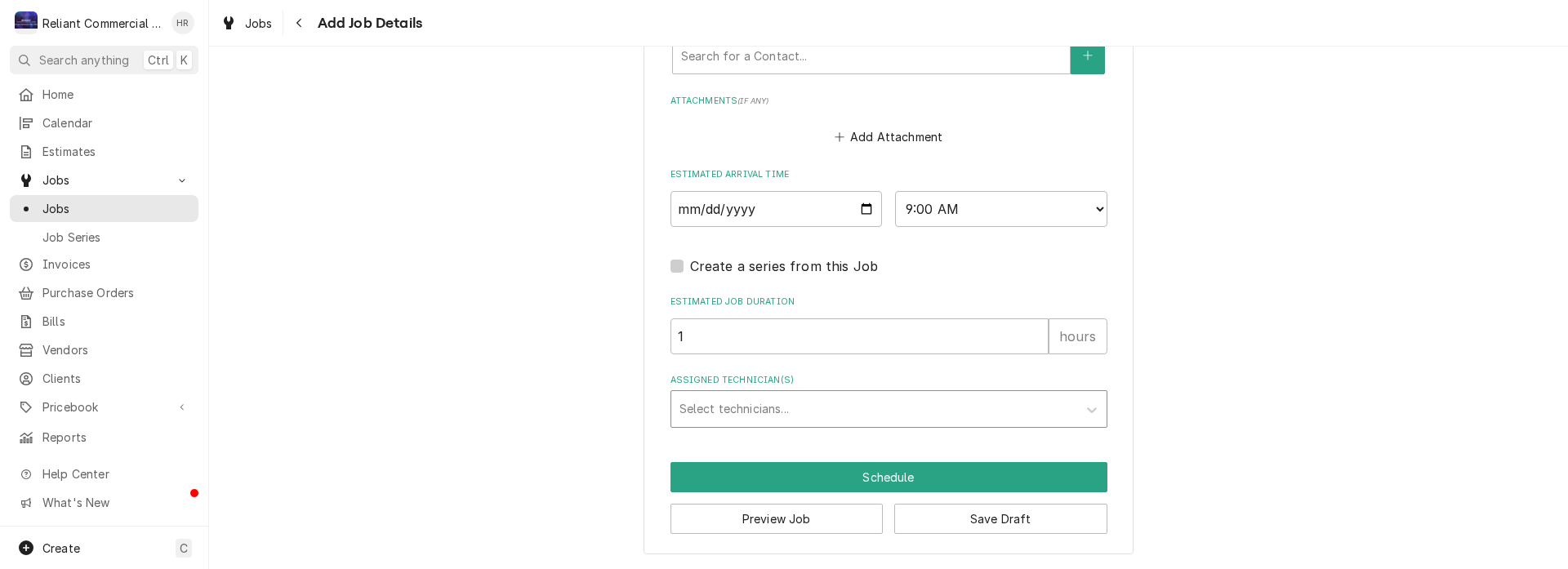
click at [839, 395] on div "Assigned Technician(s)" at bounding box center [874, 409] width 389 height 29
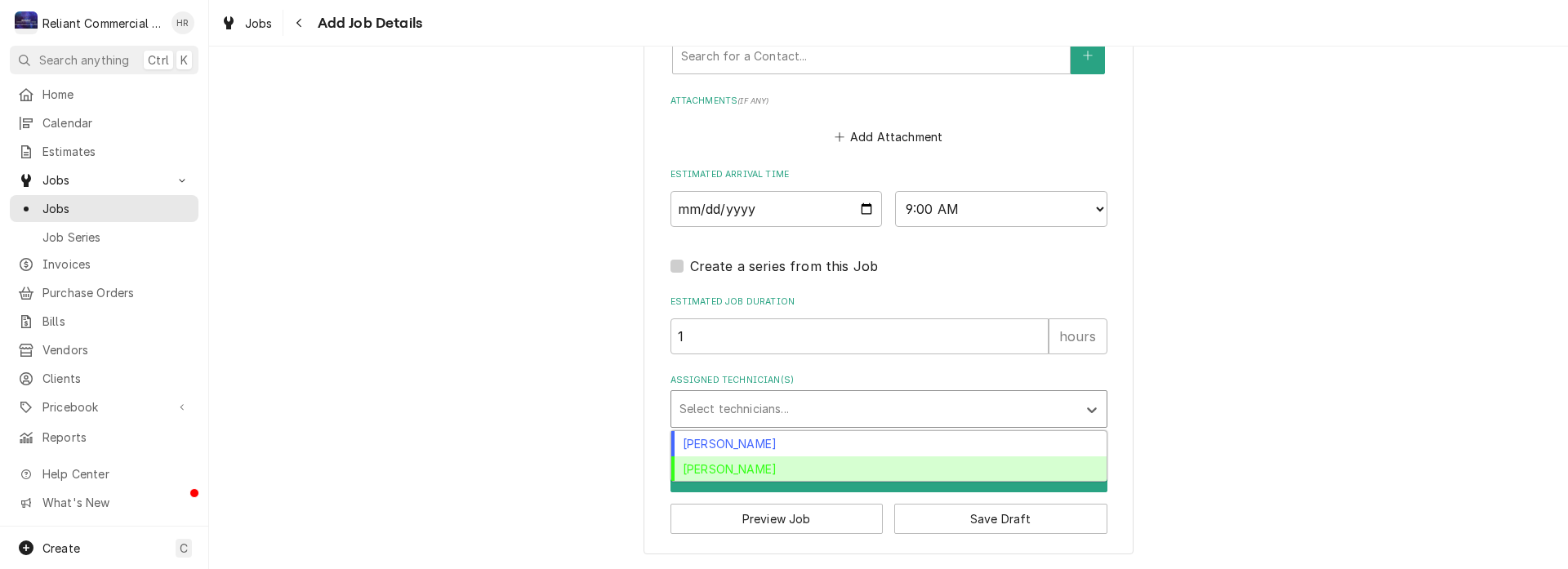
click at [780, 472] on div "Heath Reed" at bounding box center [889, 469] width 435 height 25
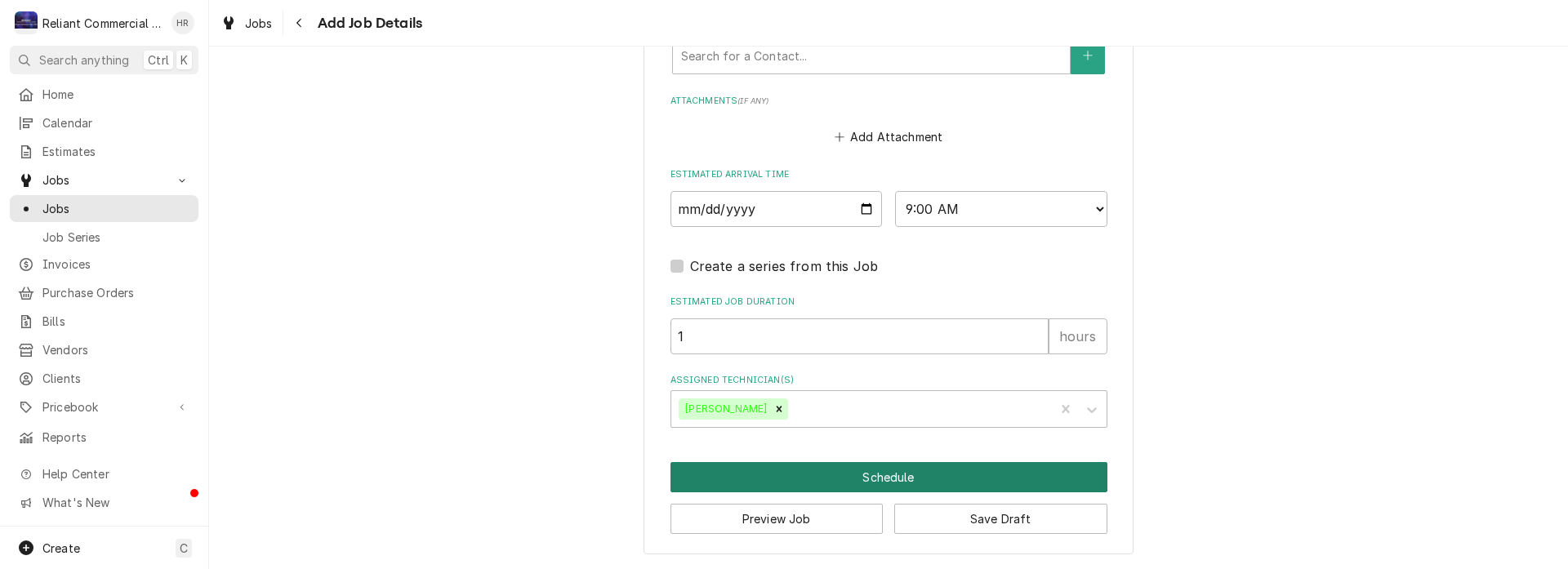
click at [899, 473] on button "Schedule" at bounding box center [889, 477] width 437 height 30
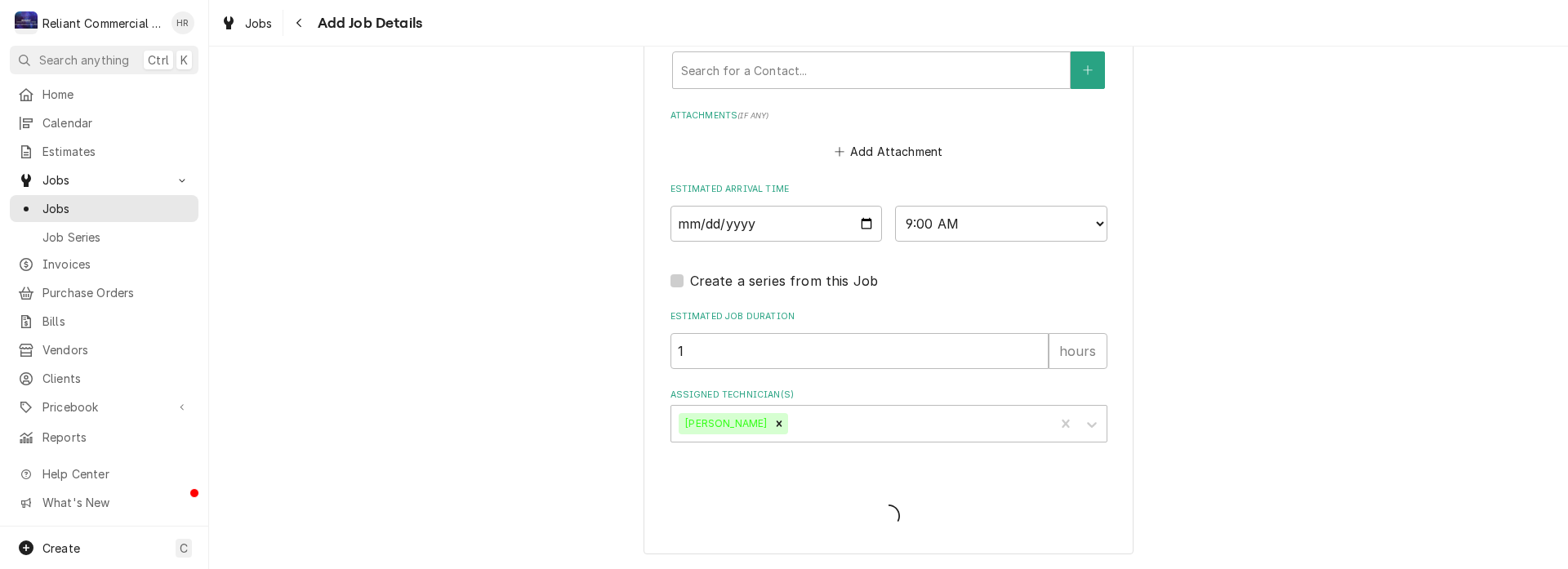
type textarea "x"
